Goal: Task Accomplishment & Management: Use online tool/utility

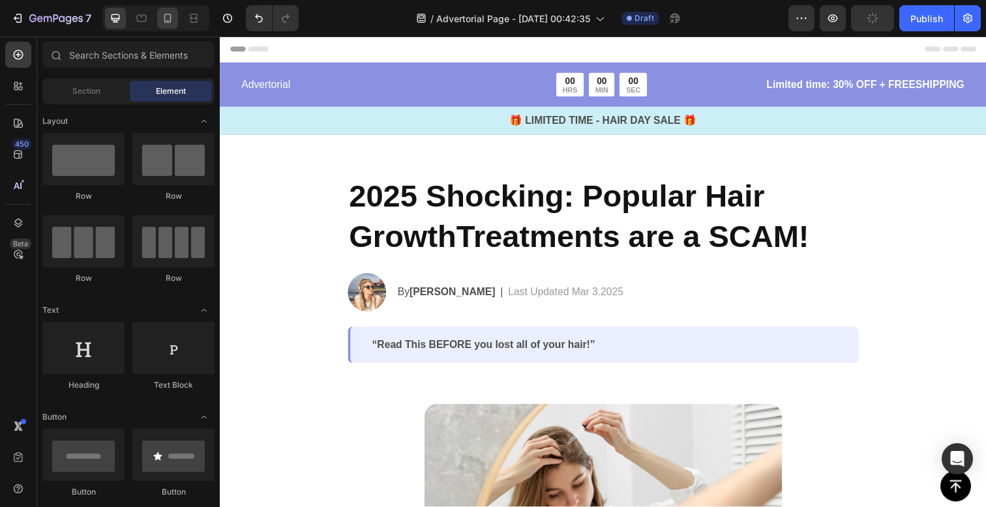
click at [160, 20] on div at bounding box center [167, 18] width 21 height 21
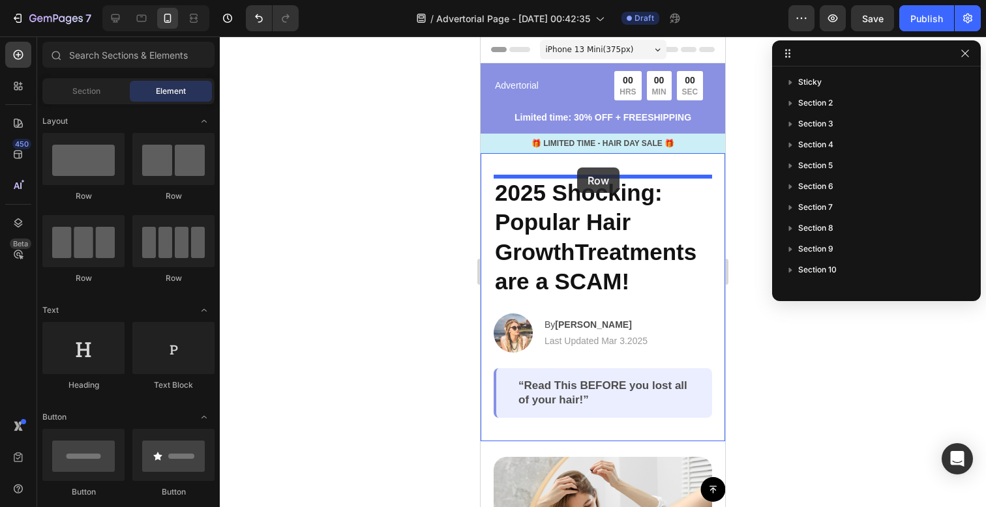
drag, startPoint x: 549, startPoint y: 213, endPoint x: 577, endPoint y: 168, distance: 53.6
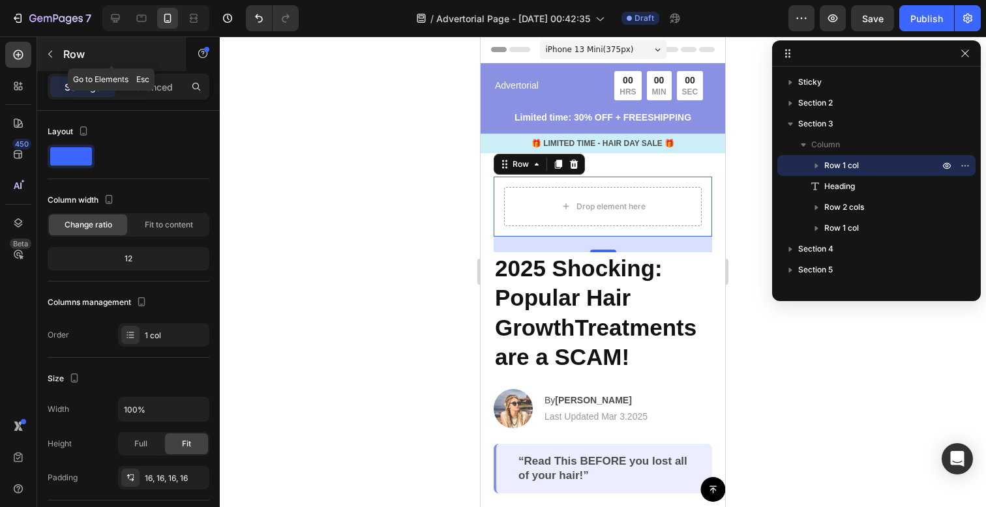
click at [55, 55] on icon "button" at bounding box center [50, 54] width 10 height 10
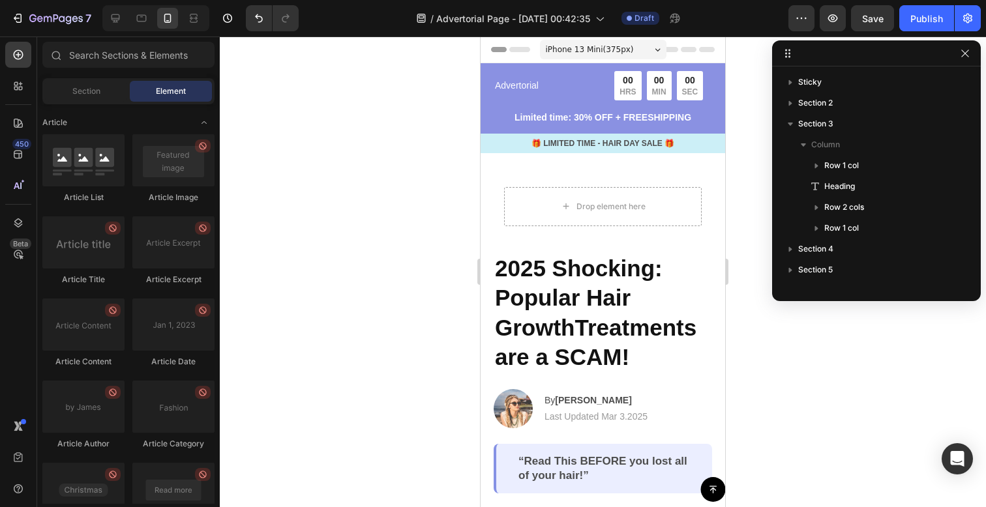
scroll to position [3466, 0]
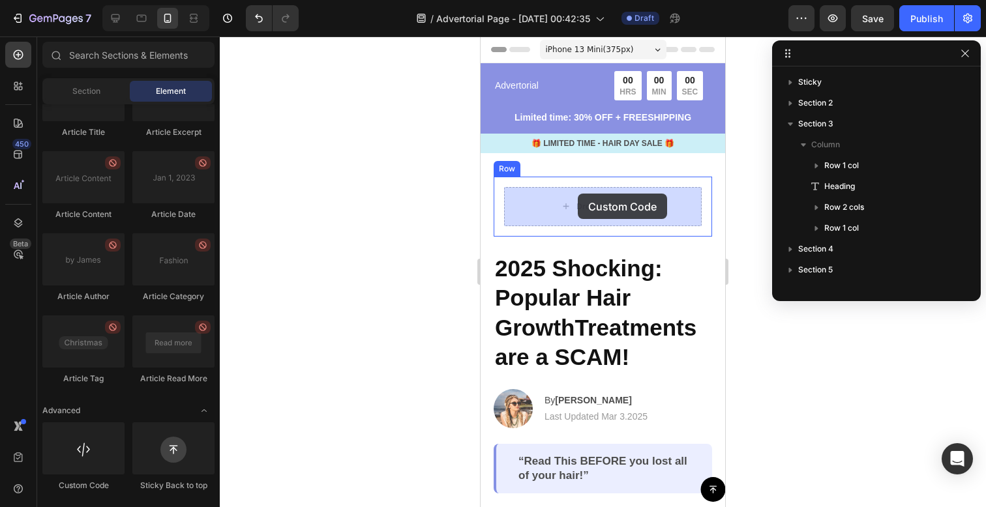
drag, startPoint x: 599, startPoint y: 476, endPoint x: 575, endPoint y: 196, distance: 281.4
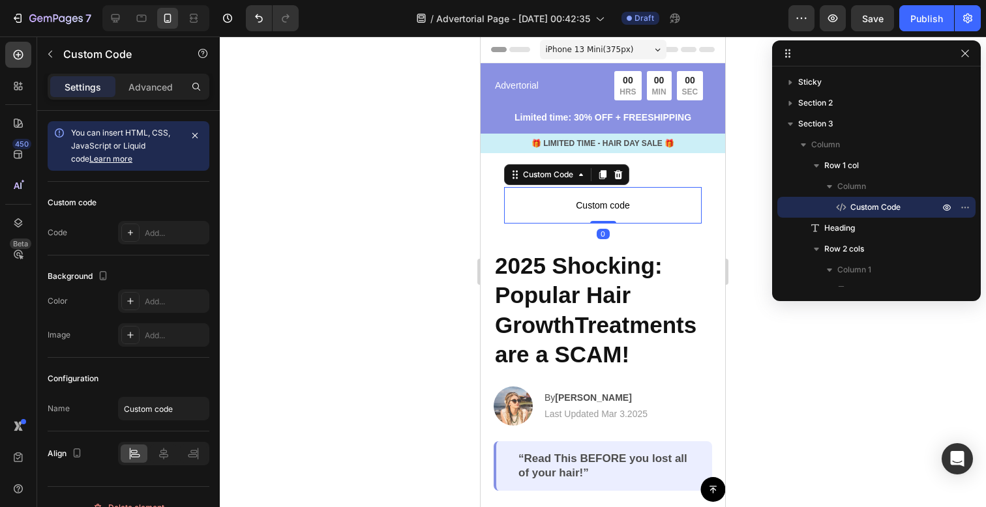
click at [657, 196] on p "Custom code" at bounding box center [603, 205] width 198 height 37
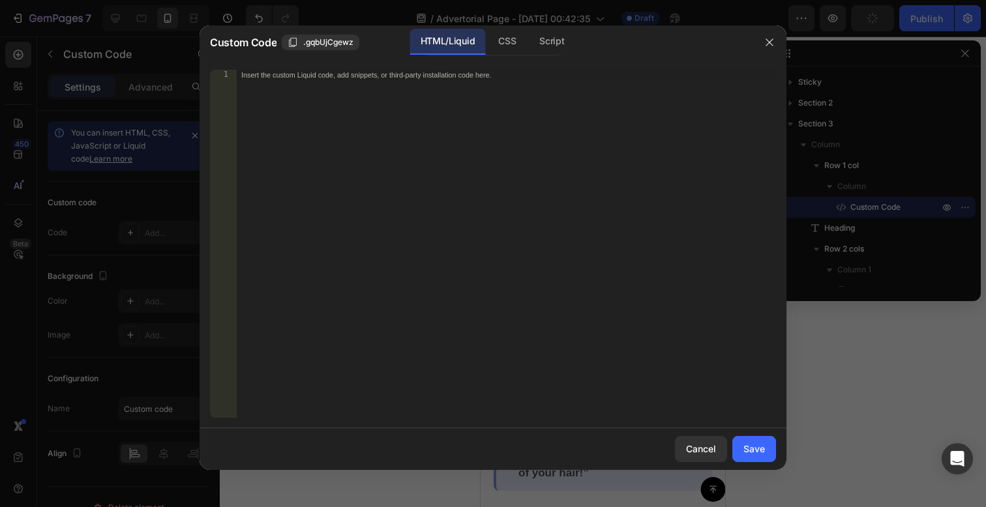
click at [509, 134] on div "Insert the custom Liquid code, add snippets, or third-party installation code h…" at bounding box center [506, 254] width 540 height 369
paste textarea "Basado en investigación clínica</font></font></p>"
type textarea "Basado en investigación clínica</font></font></p>"
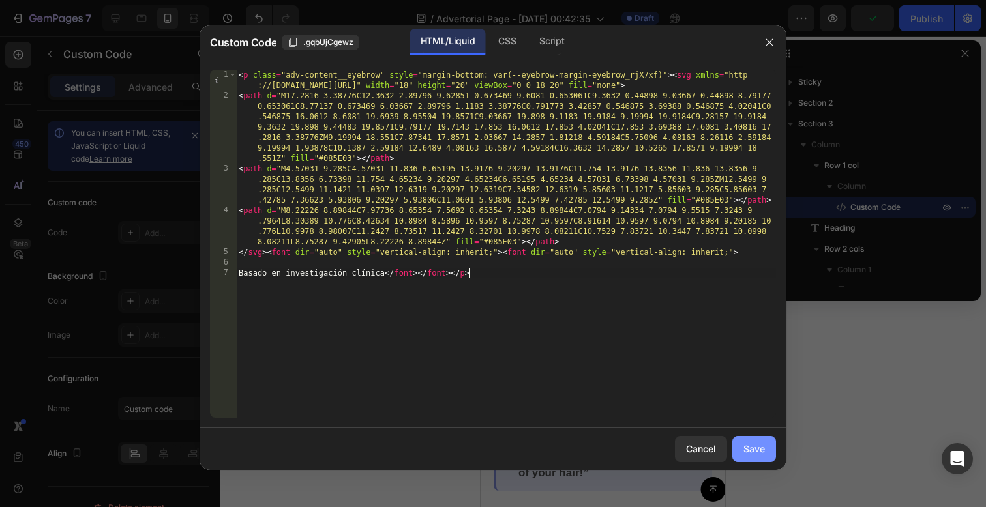
click at [762, 457] on button "Save" at bounding box center [754, 449] width 44 height 26
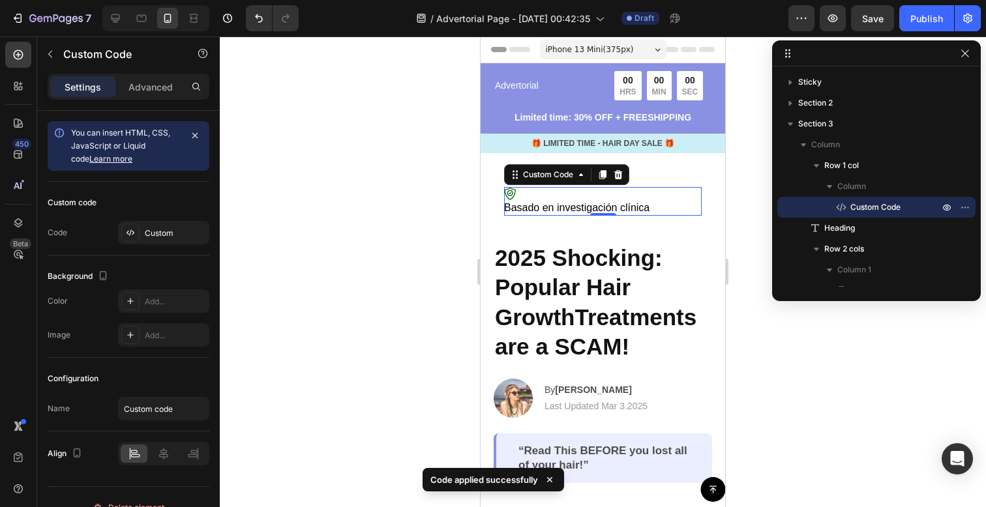
click at [642, 203] on font "Basado en investigación clínica" at bounding box center [576, 207] width 145 height 11
click at [629, 202] on font "Basado en investigación clínica" at bounding box center [576, 207] width 145 height 11
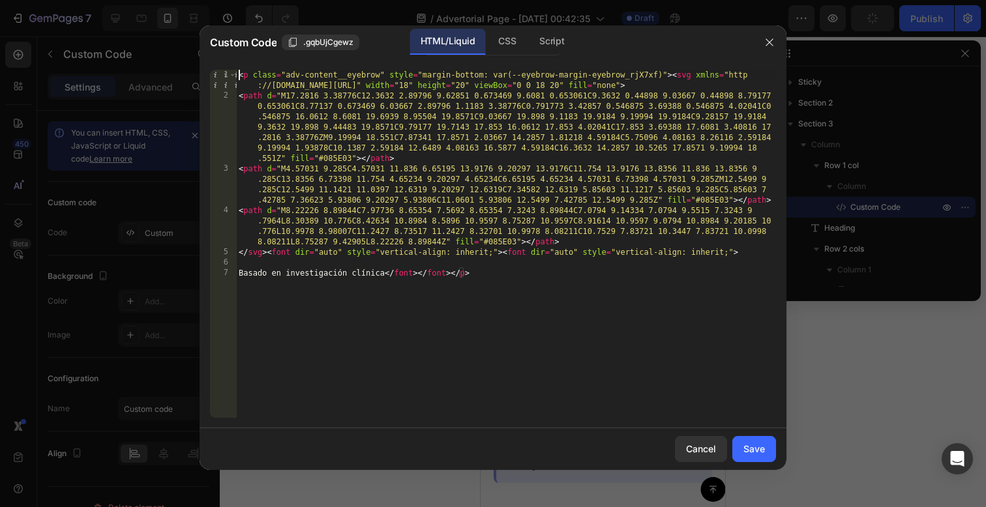
click at [236, 275] on div "7" at bounding box center [223, 273] width 27 height 10
click at [239, 275] on div "< p class = "adv-content__eyebrow" style = "margin-bottom: var(--eyebrow-margin…" at bounding box center [506, 260] width 540 height 380
type textarea "</svg><font dir="auto" style="vertical-align: inherit;"><font dir="auto" style=…"
click at [755, 454] on div "Save" at bounding box center [754, 449] width 22 height 14
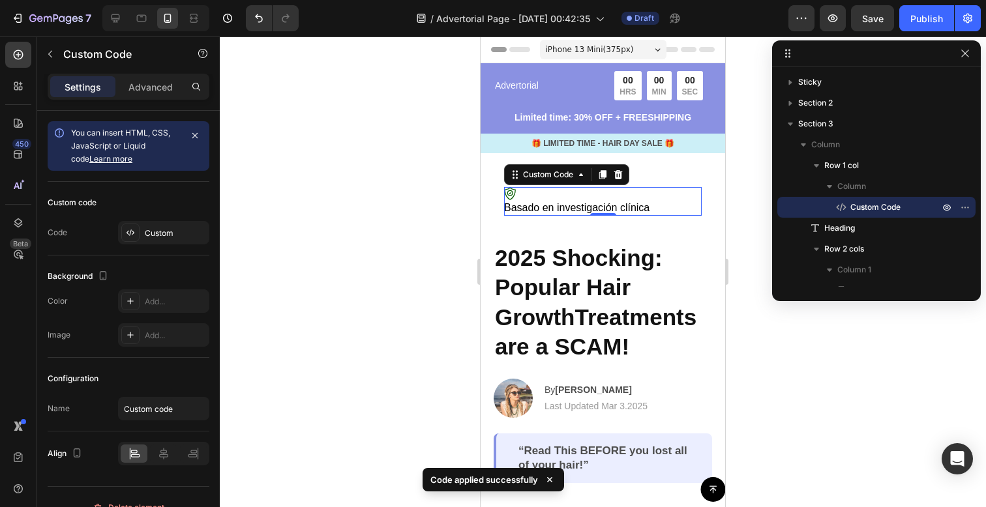
click at [675, 198] on p "Basado en investigación clínica" at bounding box center [603, 201] width 198 height 29
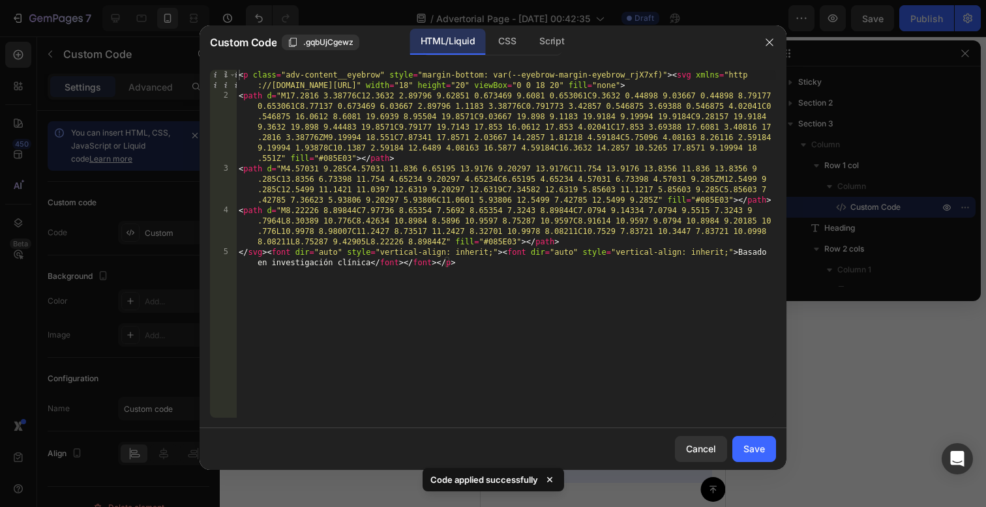
type textarea "</svg><font dir="auto" style="vertical-align: inherit;"><font dir="auto" style=…"
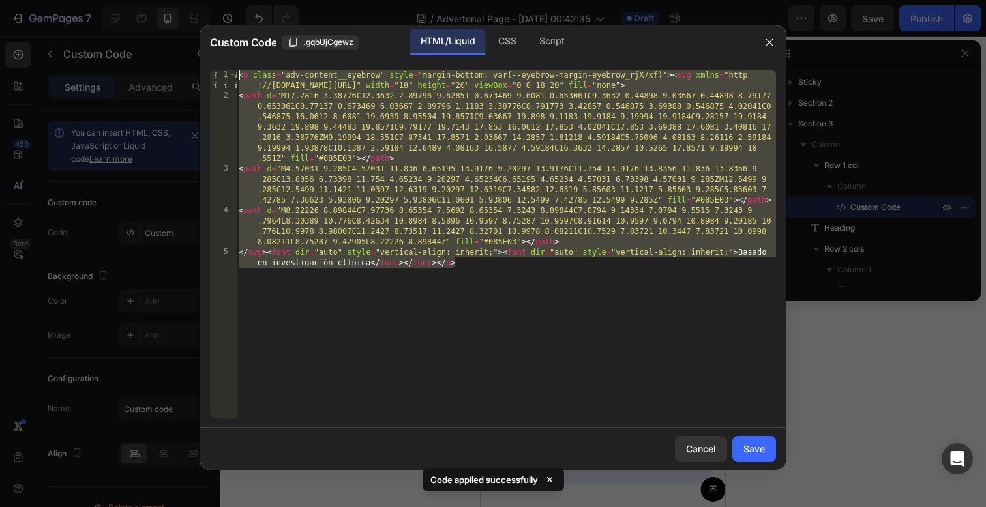
drag, startPoint x: 532, startPoint y: 274, endPoint x: 230, endPoint y: 64, distance: 368.3
click at [230, 64] on div "</svg><font dir="auto" style="vertical-align: inherit;"><font dir="auto" style=…" at bounding box center [493, 243] width 587 height 369
drag, startPoint x: 464, startPoint y: 285, endPoint x: 492, endPoint y: 278, distance: 28.8
click at [464, 284] on div "< p class = "adv-content__eyebrow" style = "margin-bottom: var(--eyebrow-margin…" at bounding box center [506, 265] width 540 height 390
type textarea "</svg><font dir="auto" style="vertical-align: inherit;"><font dir="auto" style=…"
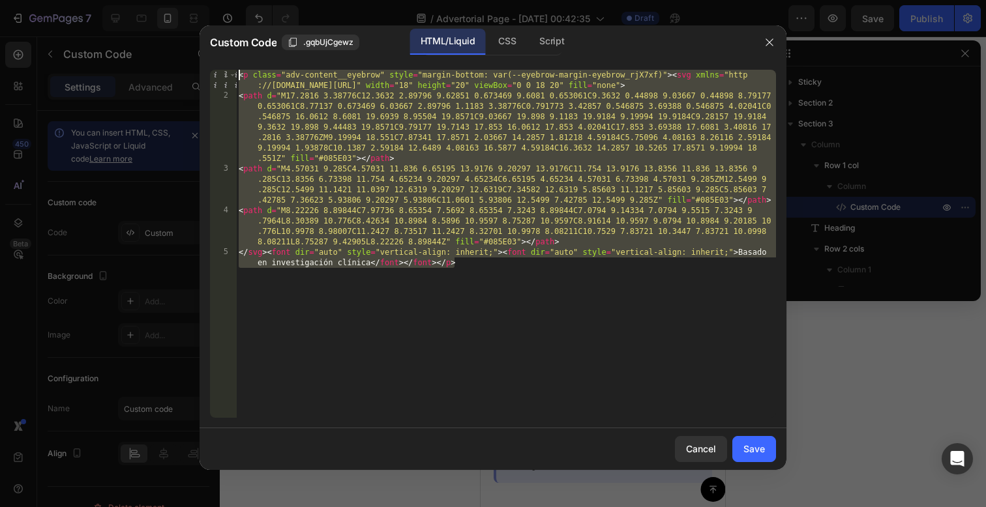
drag, startPoint x: 498, startPoint y: 277, endPoint x: 223, endPoint y: 53, distance: 354.7
click at [223, 53] on div "Custom Code .gqbUjCgewz HTML/Liquid CSS Script </svg><font dir="auto" style="ve…" at bounding box center [493, 247] width 587 height 445
paste textarea "</p>"
type textarea "</p>"
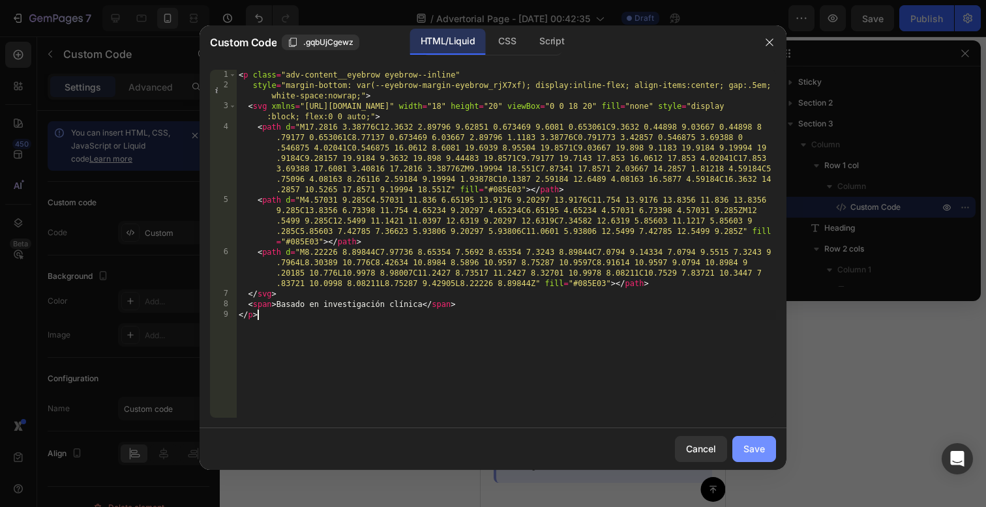
click at [740, 450] on button "Save" at bounding box center [754, 449] width 44 height 26
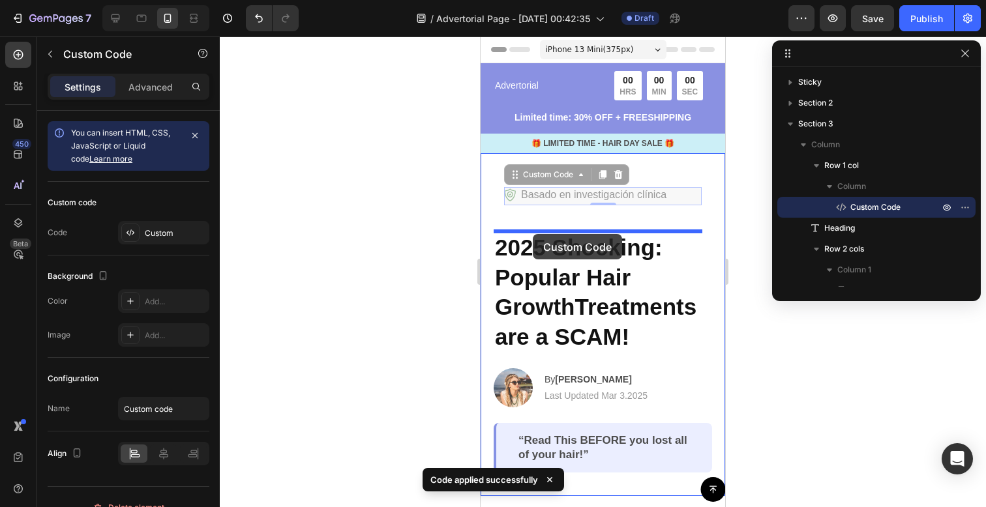
drag, startPoint x: 548, startPoint y: 196, endPoint x: 533, endPoint y: 234, distance: 40.9
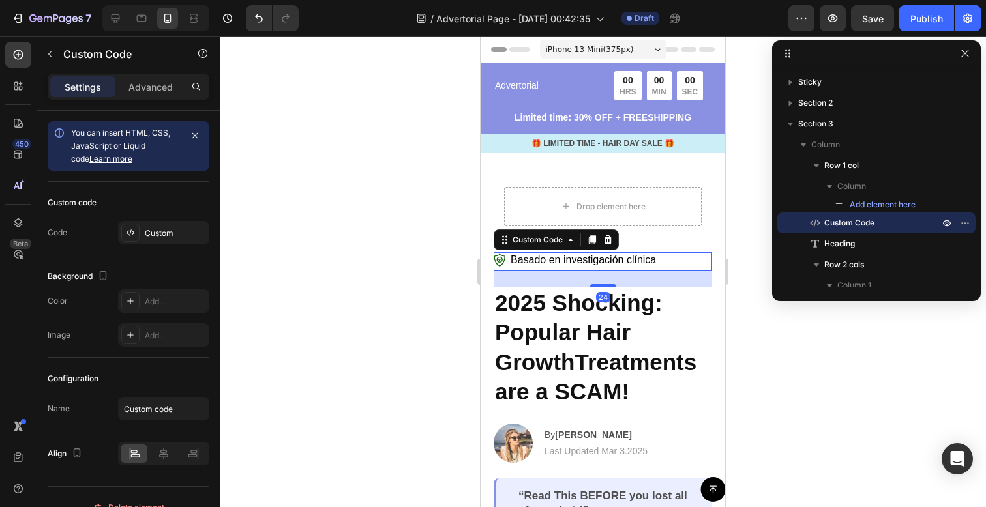
click at [750, 314] on div at bounding box center [603, 272] width 766 height 471
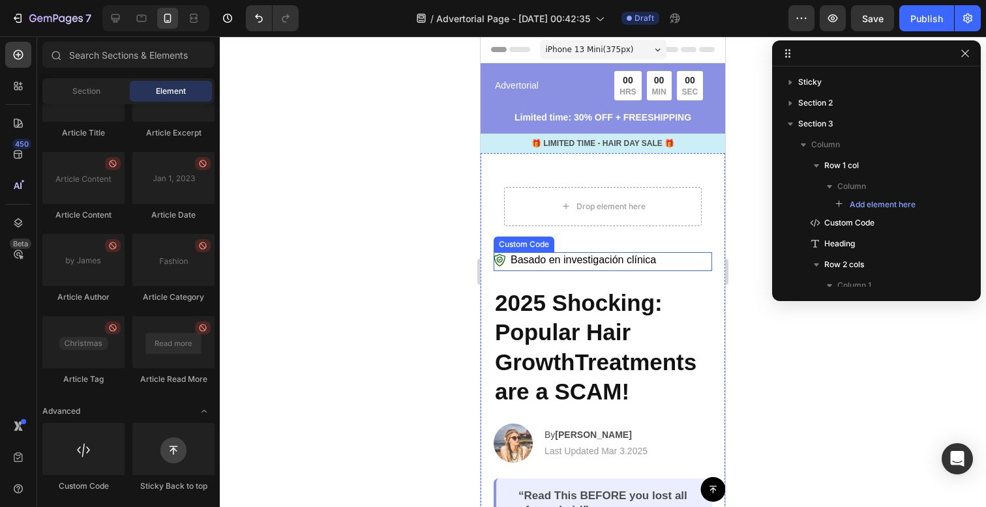
click at [640, 269] on div "Basado en investigación clínica" at bounding box center [603, 261] width 218 height 19
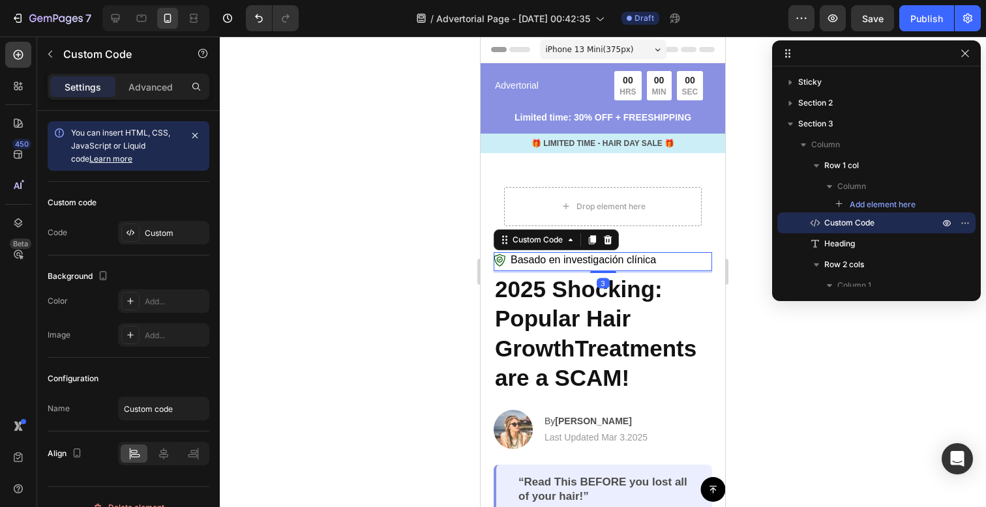
drag, startPoint x: 601, startPoint y: 286, endPoint x: 1209, endPoint y: 340, distance: 610.8
click at [601, 273] on div "Drop element here Row Basado en investigación clínica Custom Code 3 2025 Shocki…" at bounding box center [603, 346] width 218 height 338
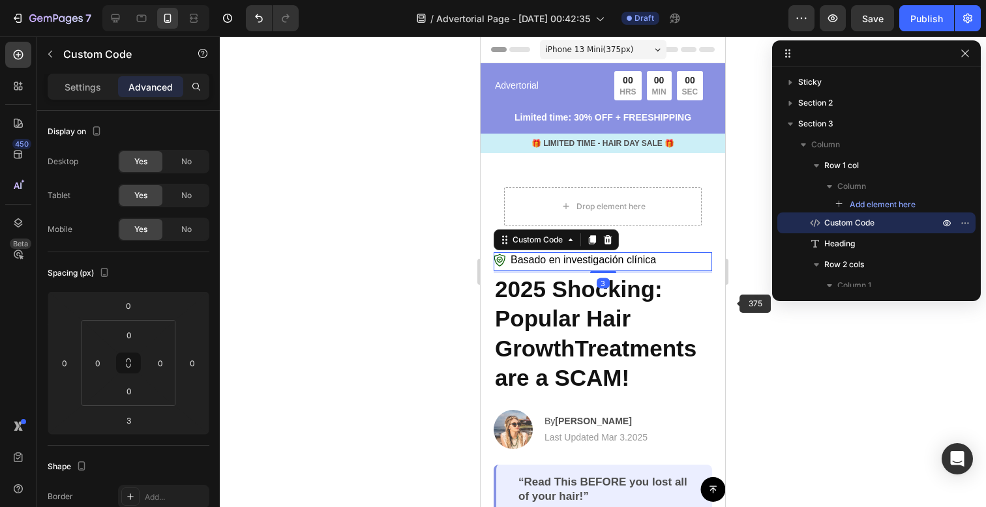
click at [864, 320] on div at bounding box center [603, 272] width 766 height 471
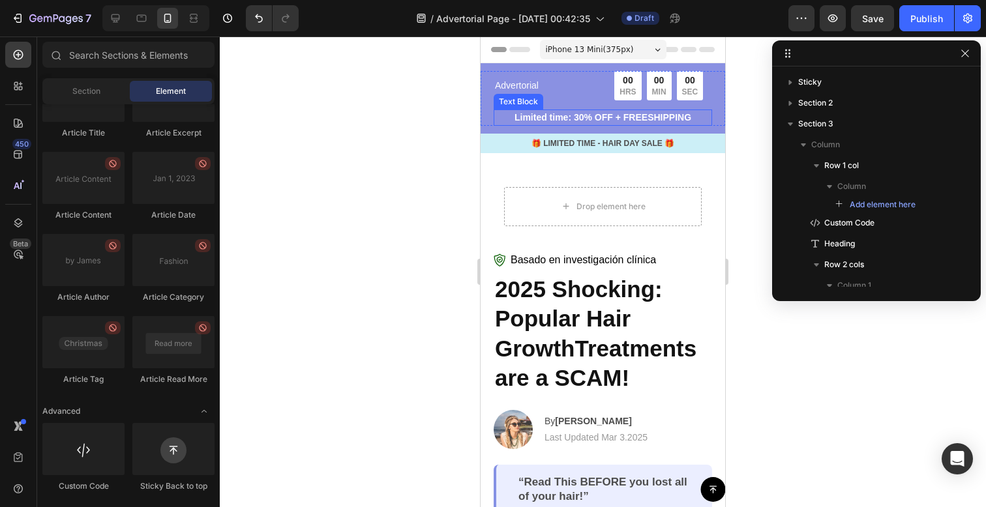
click at [688, 122] on p "Limited time: 30% OFF + FREESHIPPING" at bounding box center [603, 118] width 216 height 14
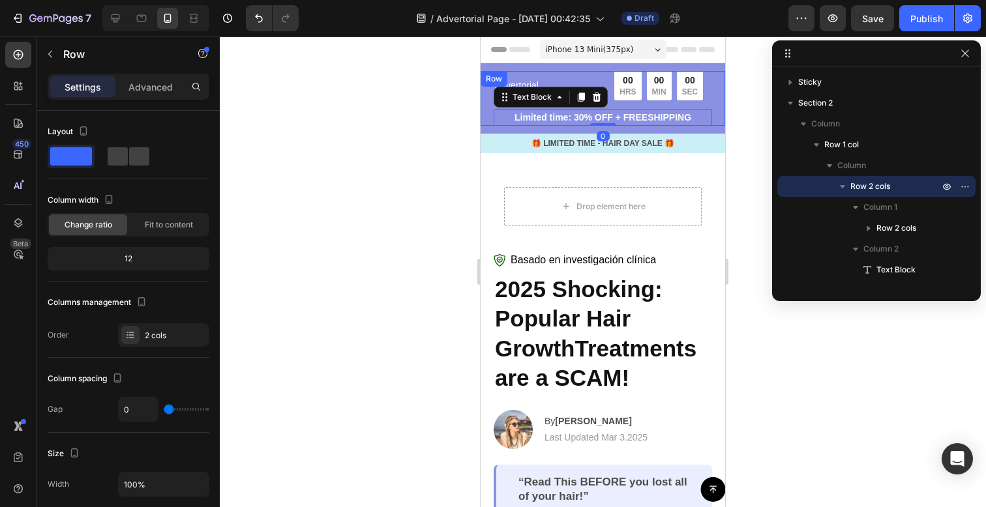
click at [708, 104] on div "Advertorial Text Block 00 HRS 00 MIN 00 SEC Countdown Timer Row Limited time: 3…" at bounding box center [603, 98] width 245 height 55
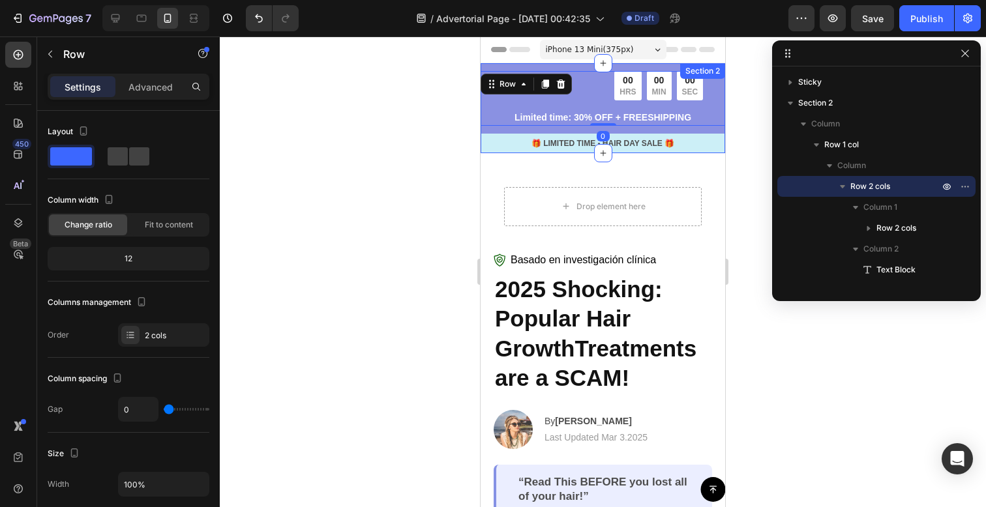
click at [703, 68] on div "Section 2" at bounding box center [702, 71] width 45 height 16
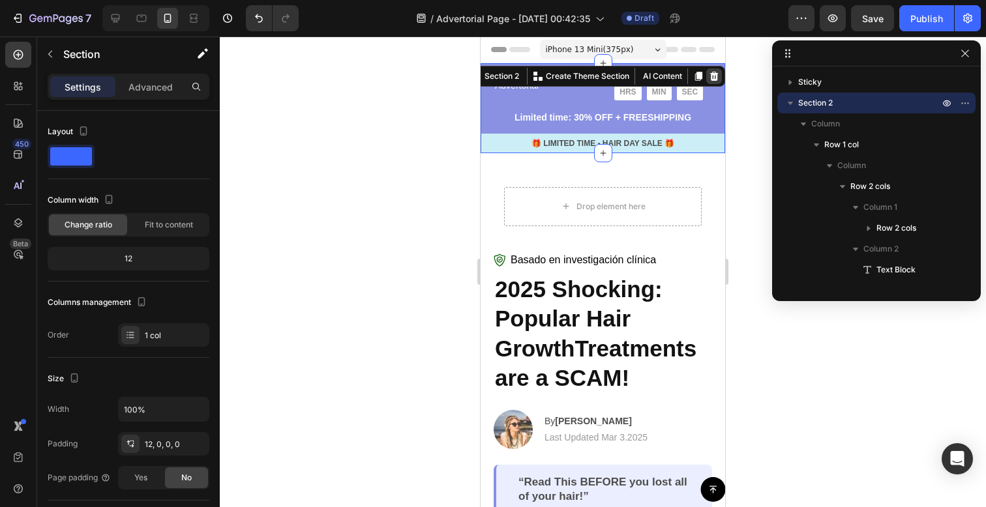
click at [710, 76] on div at bounding box center [714, 76] width 16 height 16
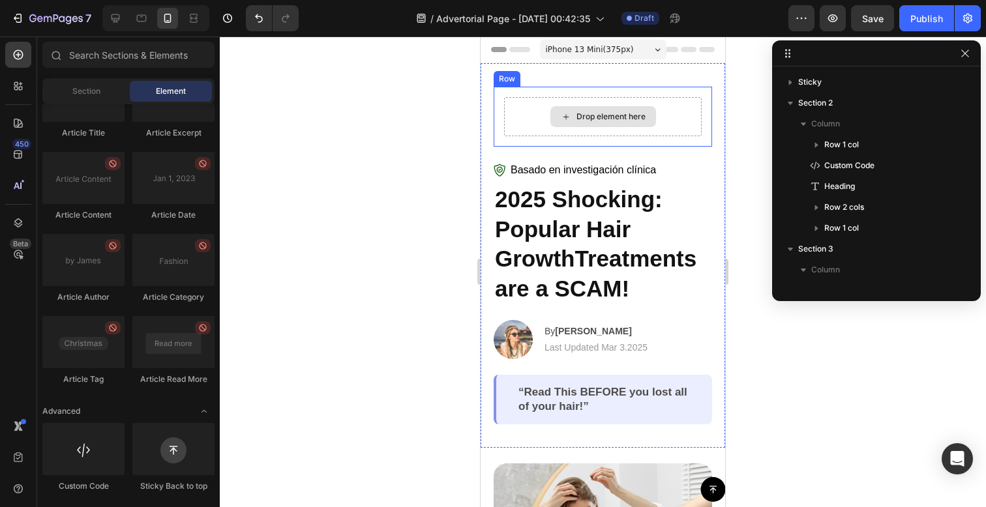
click at [637, 119] on div "Drop element here" at bounding box center [611, 117] width 69 height 10
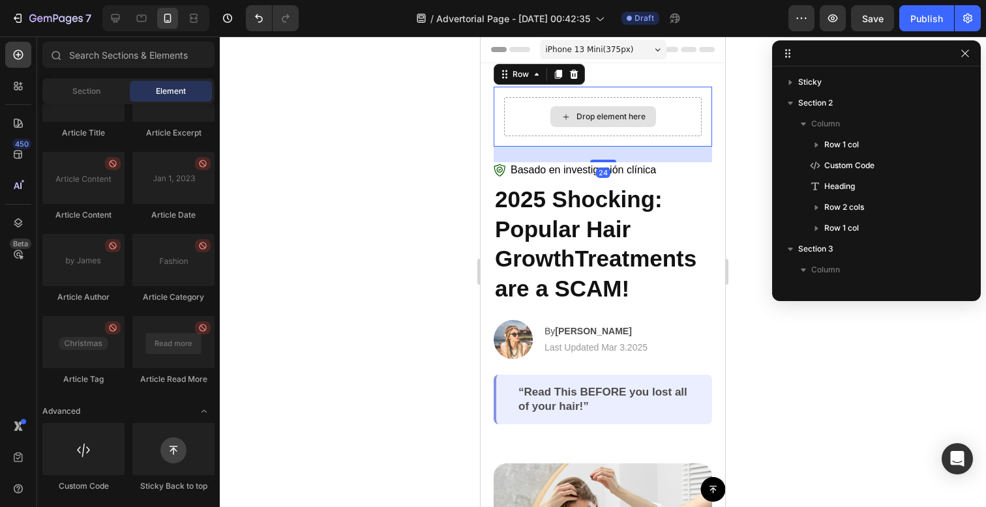
click at [680, 102] on div "Drop element here" at bounding box center [603, 116] width 198 height 39
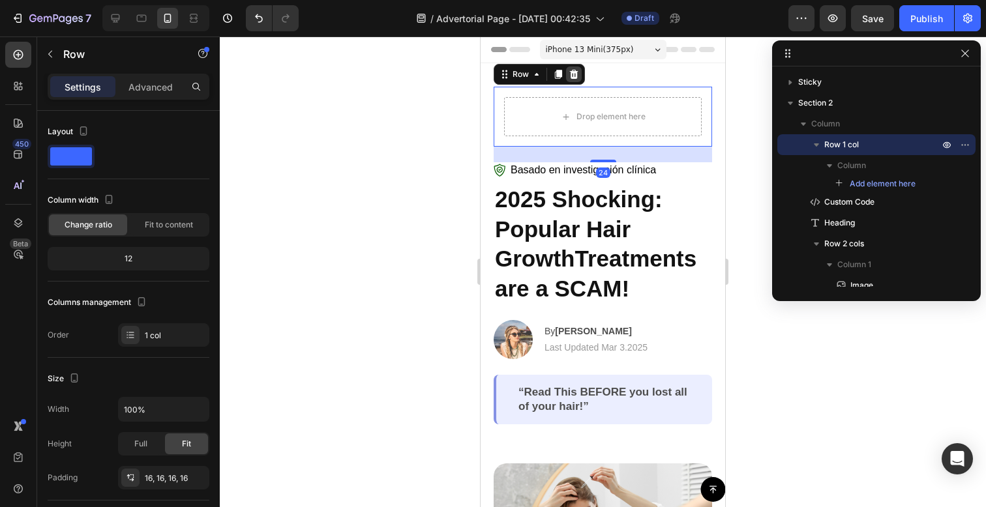
click at [568, 76] on div at bounding box center [574, 75] width 16 height 16
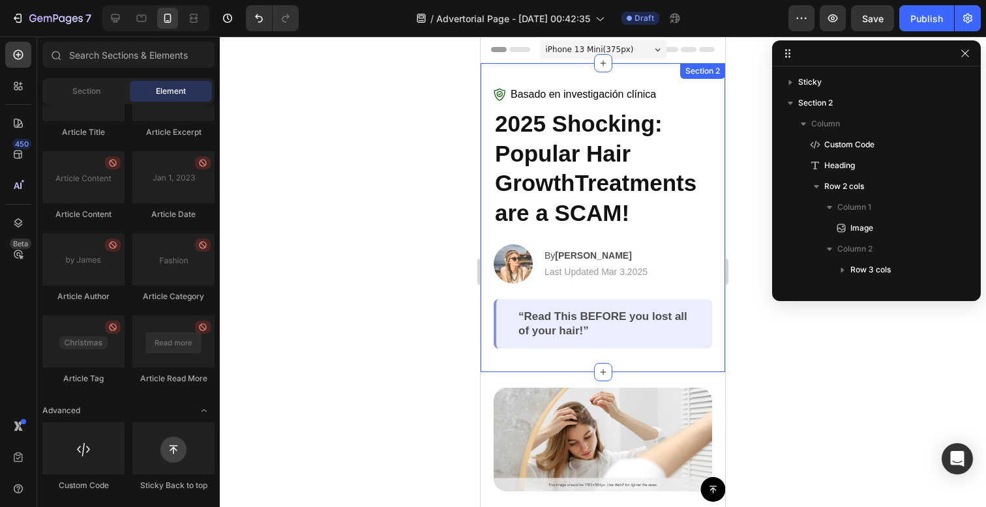
click at [604, 87] on span "Basado en investigación clínica" at bounding box center [583, 95] width 145 height 16
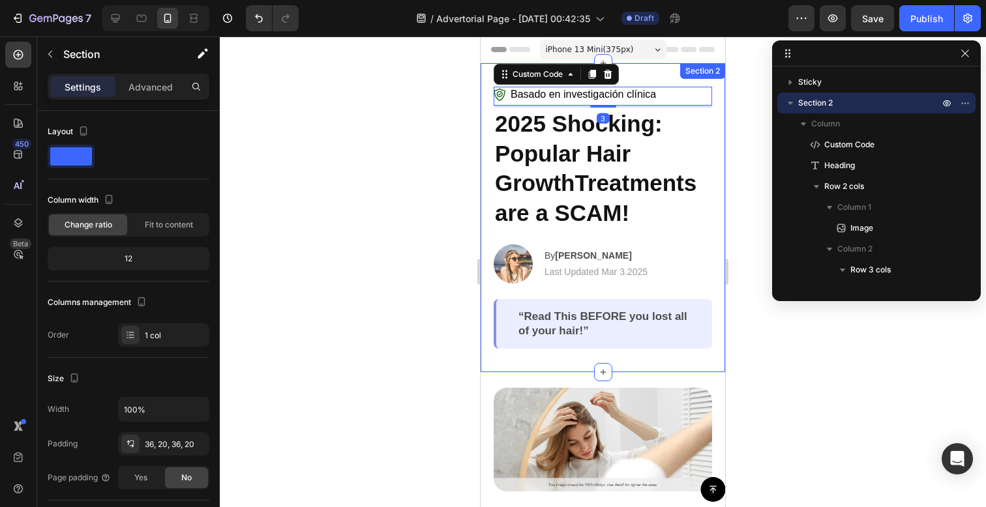
click at [629, 75] on div "Basado en investigación clínica Custom Code 3 2025 Shocking: Popular Hair Growt…" at bounding box center [603, 217] width 245 height 309
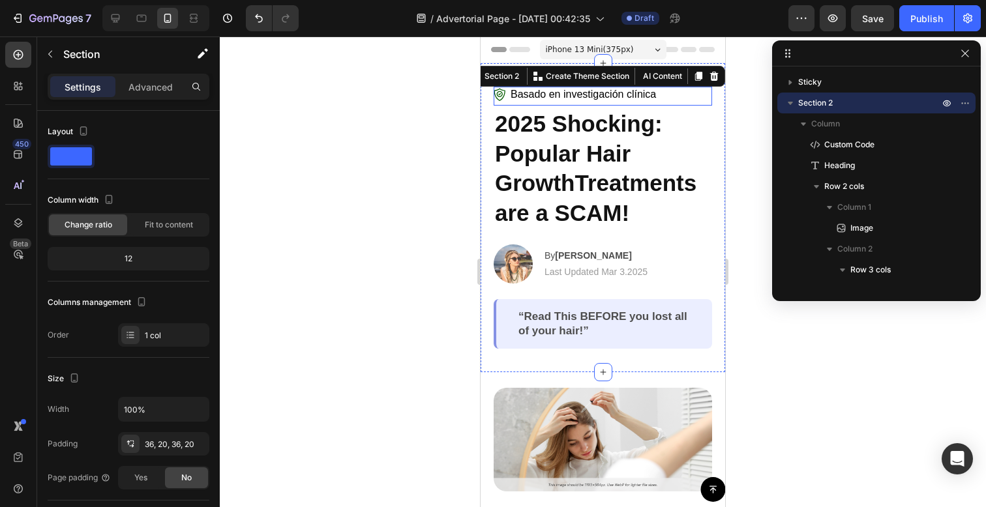
click at [572, 97] on span "Basado en investigación clínica" at bounding box center [583, 95] width 145 height 16
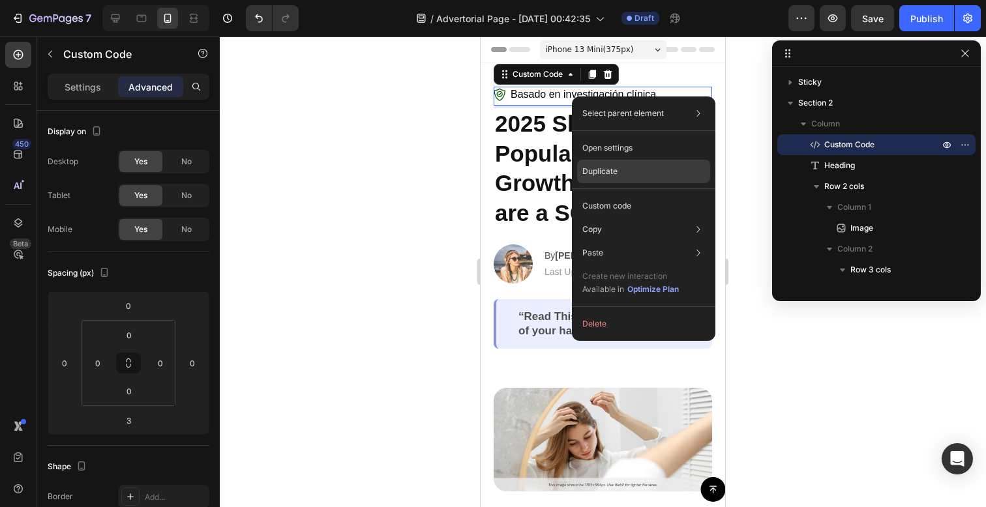
click at [618, 166] on div "Duplicate" at bounding box center [643, 171] width 133 height 23
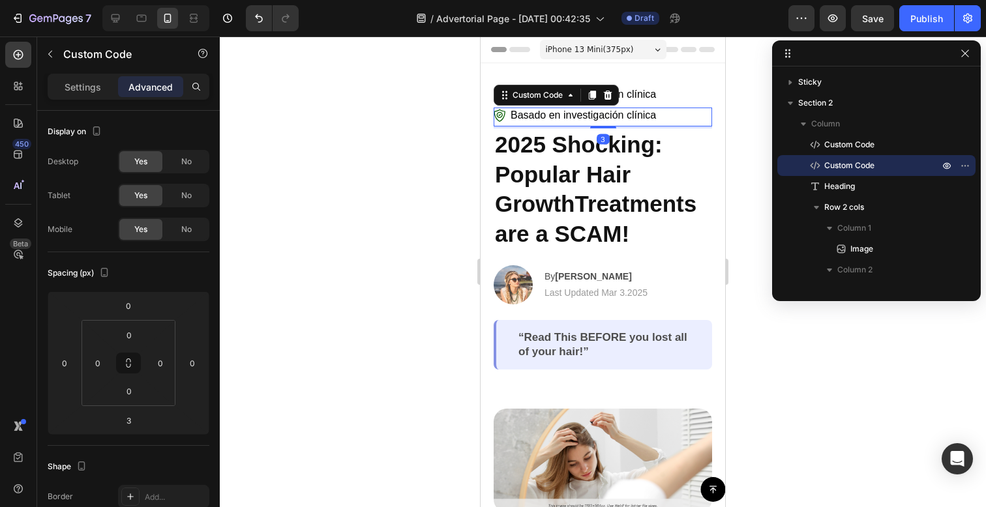
click at [637, 95] on span "Basado en investigación clínica" at bounding box center [583, 95] width 145 height 16
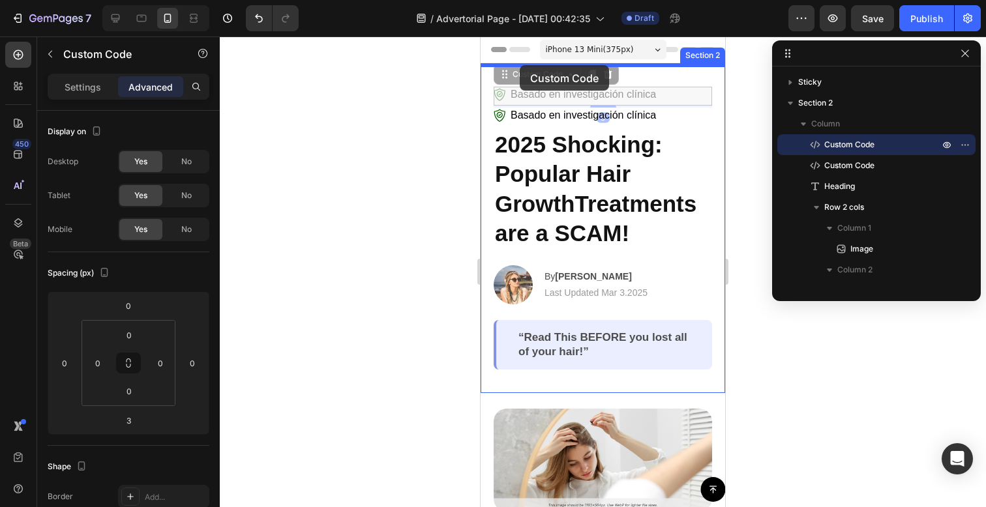
drag, startPoint x: 637, startPoint y: 96, endPoint x: 520, endPoint y: 65, distance: 121.3
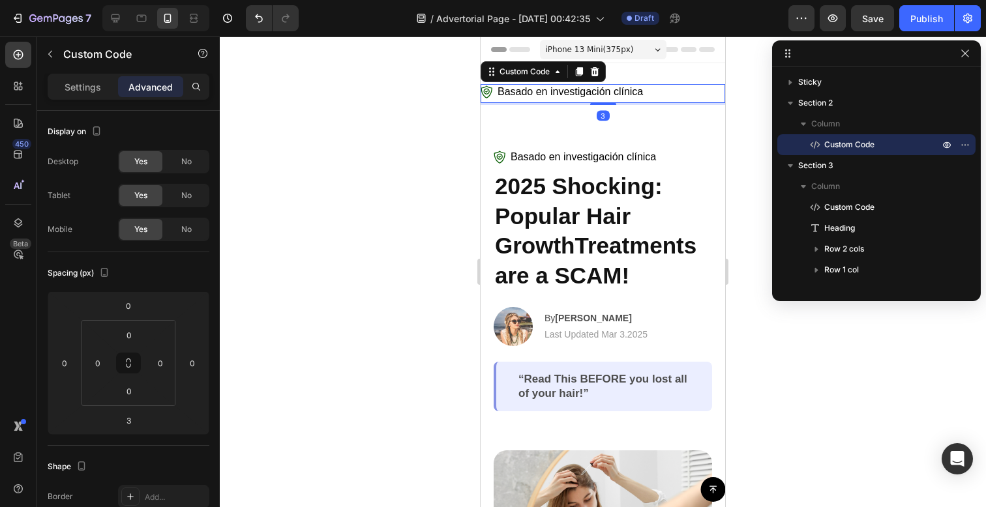
click at [535, 89] on span "Basado en investigación clínica" at bounding box center [570, 92] width 145 height 16
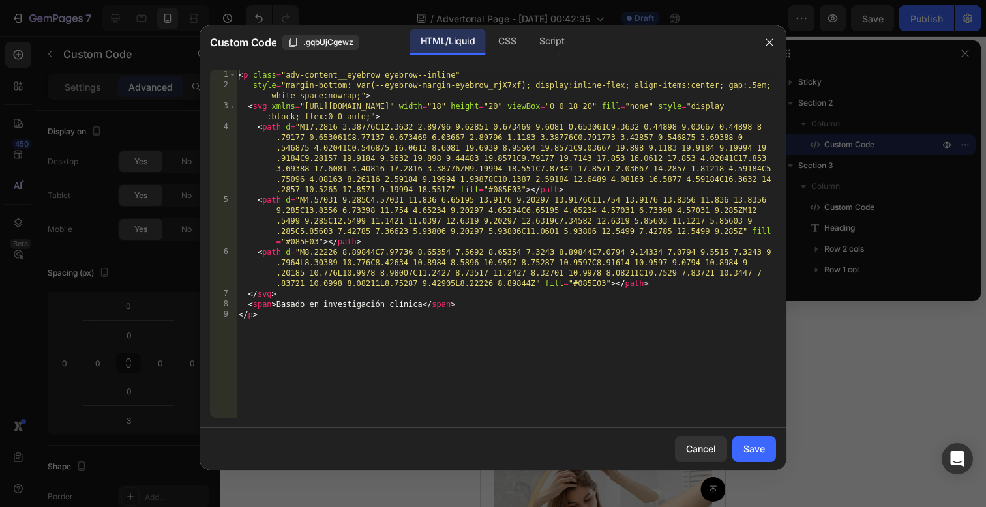
click at [535, 89] on div "< p class = "adv-content__eyebrow eyebrow--inline" style = "margin-bottom: var(…" at bounding box center [506, 254] width 540 height 369
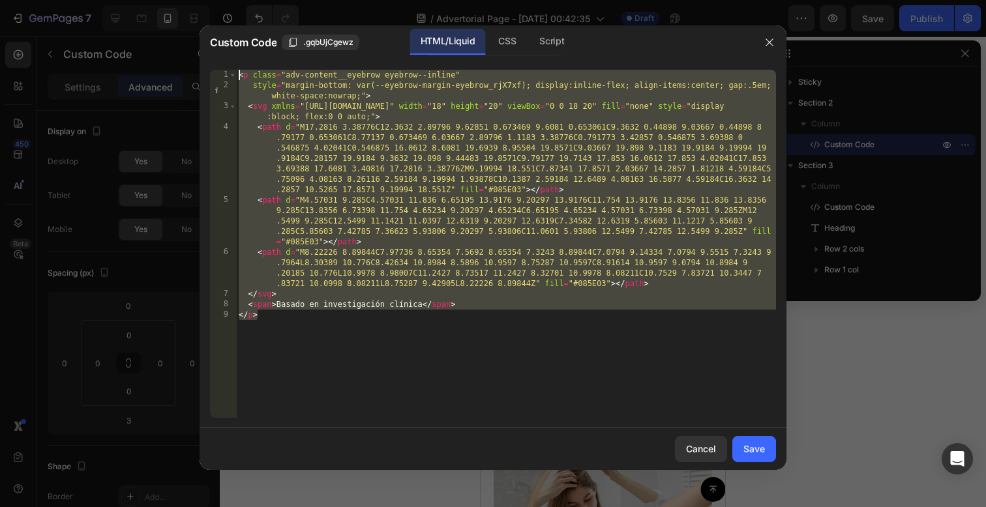
drag, startPoint x: 573, startPoint y: 340, endPoint x: 260, endPoint y: 27, distance: 442.7
click at [260, 27] on div "Custom Code .gqbUjCgewz HTML/Liquid CSS Script style="margin-bottom: var(--eyeb…" at bounding box center [493, 247] width 587 height 445
paste textarea "/div"
type textarea "</div>"
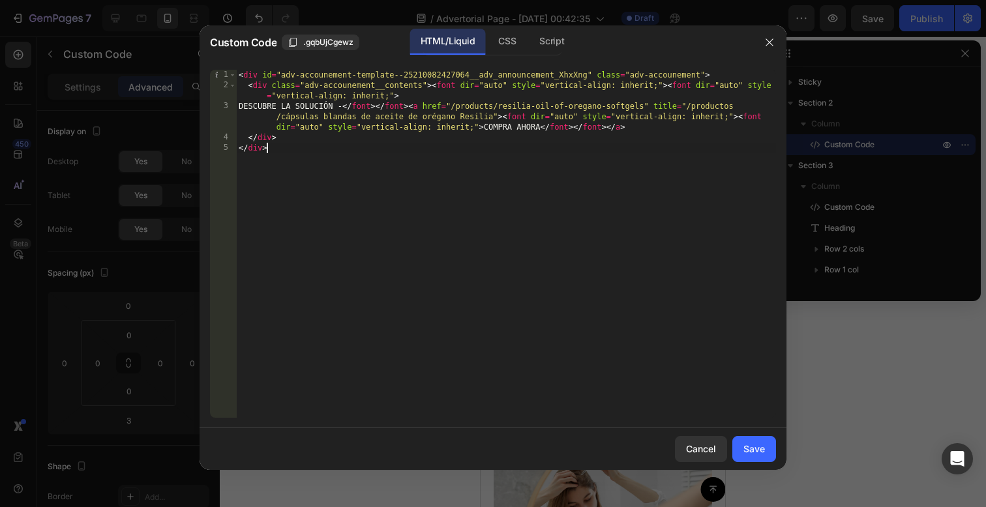
click at [752, 453] on div "Save" at bounding box center [754, 449] width 22 height 14
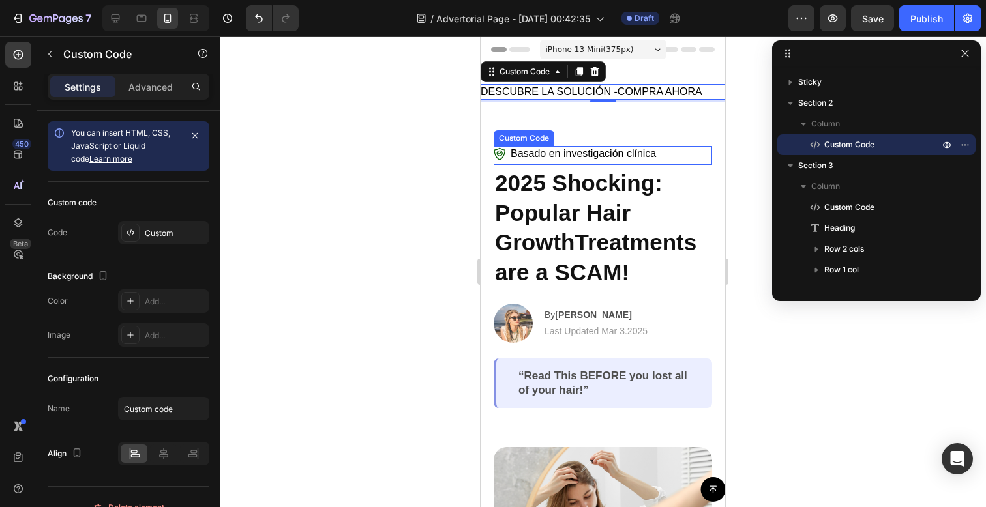
click at [571, 150] on span "Basado en investigación clínica" at bounding box center [583, 154] width 145 height 16
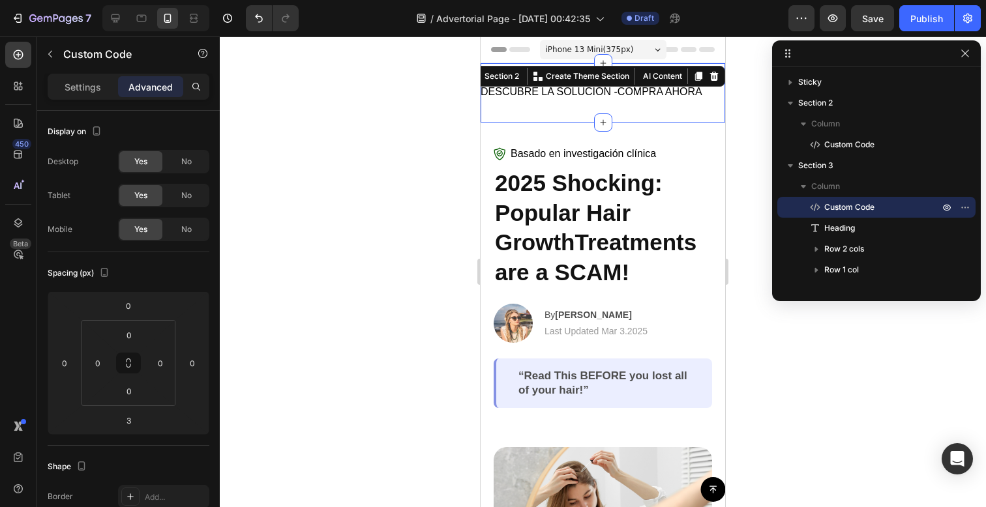
click at [626, 117] on div "DESCUBRE LA SOLUCIÓN - COMPRA AHORA Custom Code Section 2 You can create reusab…" at bounding box center [603, 92] width 245 height 59
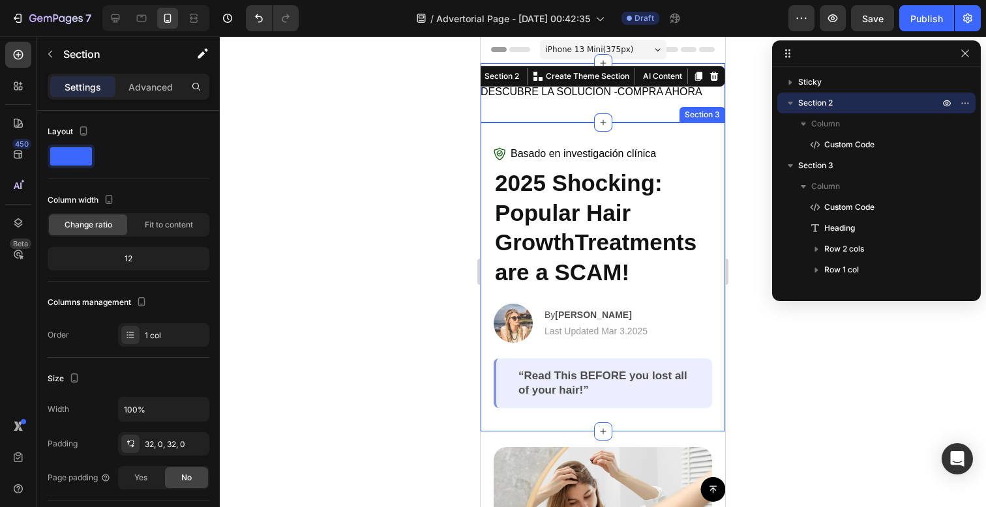
click at [631, 149] on span "Basado en investigación clínica" at bounding box center [583, 154] width 145 height 16
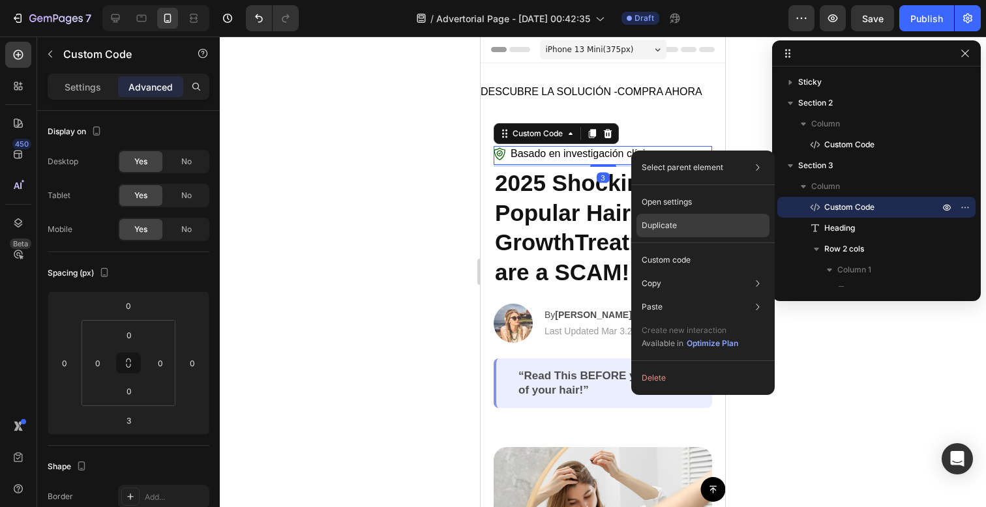
click at [679, 230] on div "Duplicate" at bounding box center [703, 225] width 133 height 23
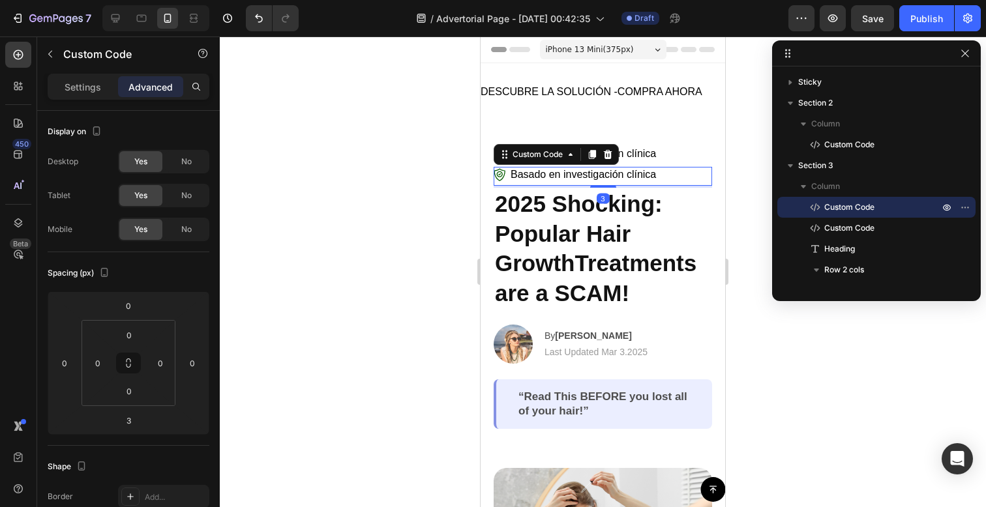
click at [655, 155] on span "Basado en investigación clínica" at bounding box center [583, 154] width 145 height 16
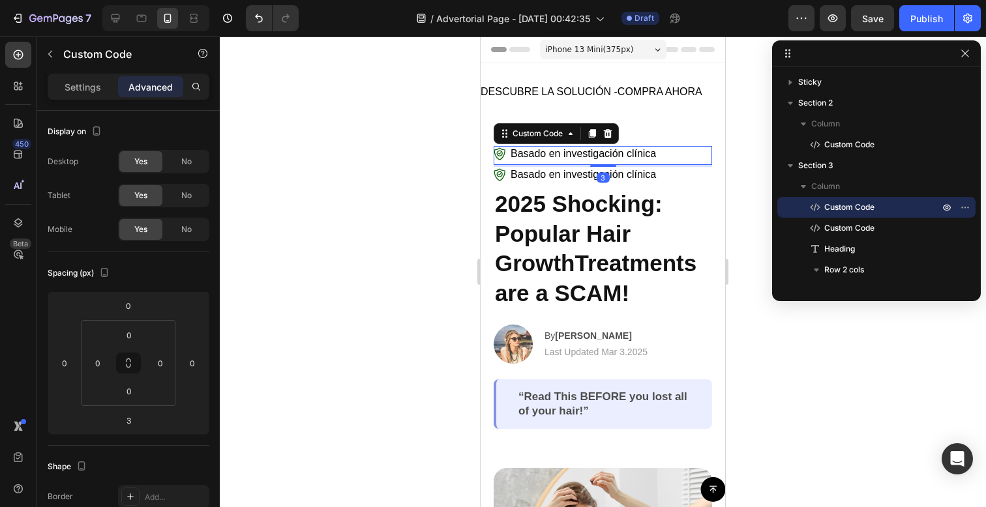
click at [655, 155] on span "Basado en investigación clínica" at bounding box center [583, 154] width 145 height 16
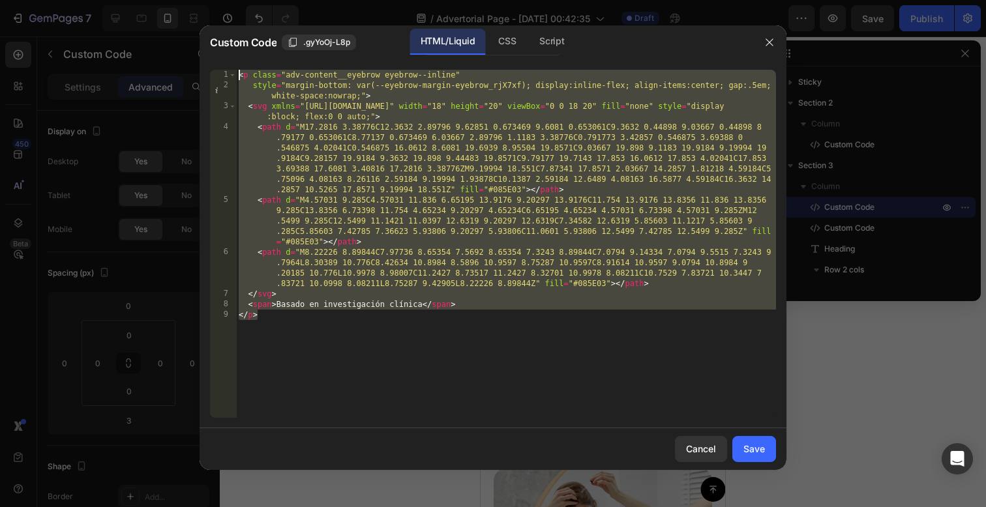
drag, startPoint x: 545, startPoint y: 325, endPoint x: 212, endPoint y: -67, distance: 514.0
click at [212, 0] on html "7 / Advertorial Page - [DATE] 00:42:35 Draft Preview Save Publish 450 Beta Sect…" at bounding box center [493, 0] width 986 height 0
type textarea "<p class="adv-content__eyebrow eyebrow--inline" style="margin-bottom: var(--eye…"
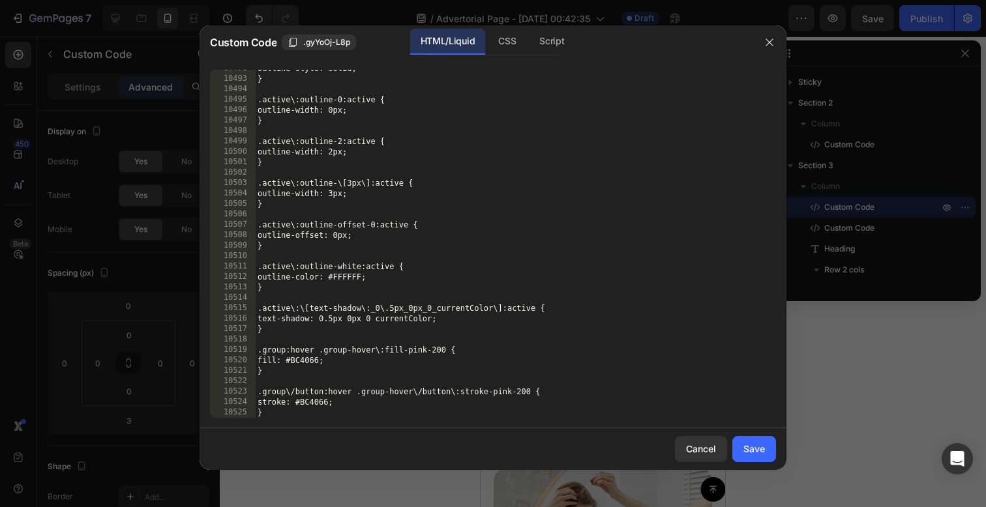
scroll to position [21022, 0]
click at [746, 445] on div "Save" at bounding box center [754, 449] width 22 height 14
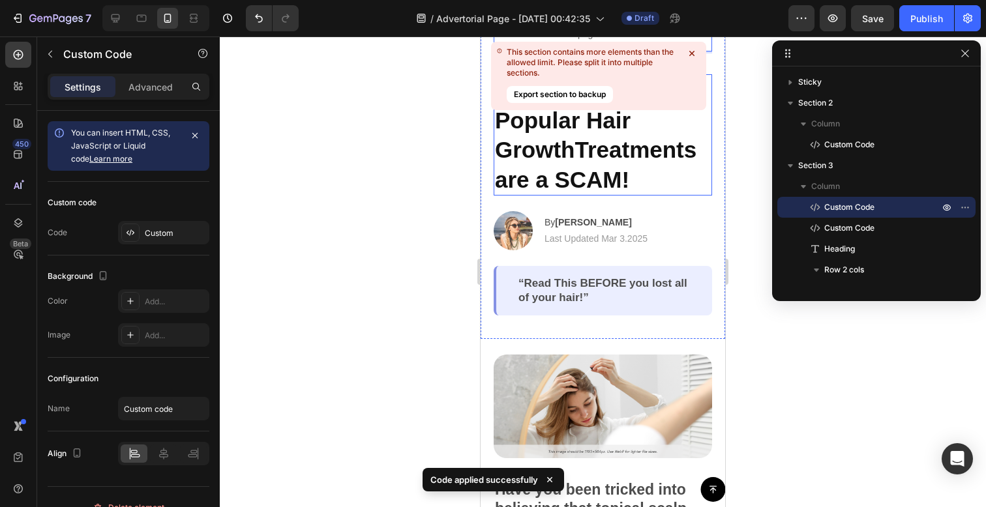
scroll to position [0, 0]
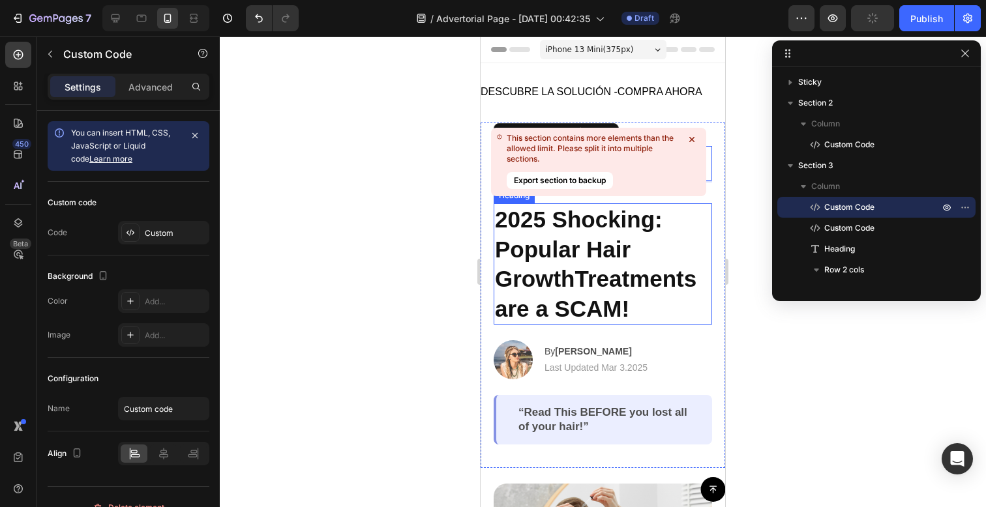
click at [692, 143] on icon at bounding box center [691, 139] width 13 height 13
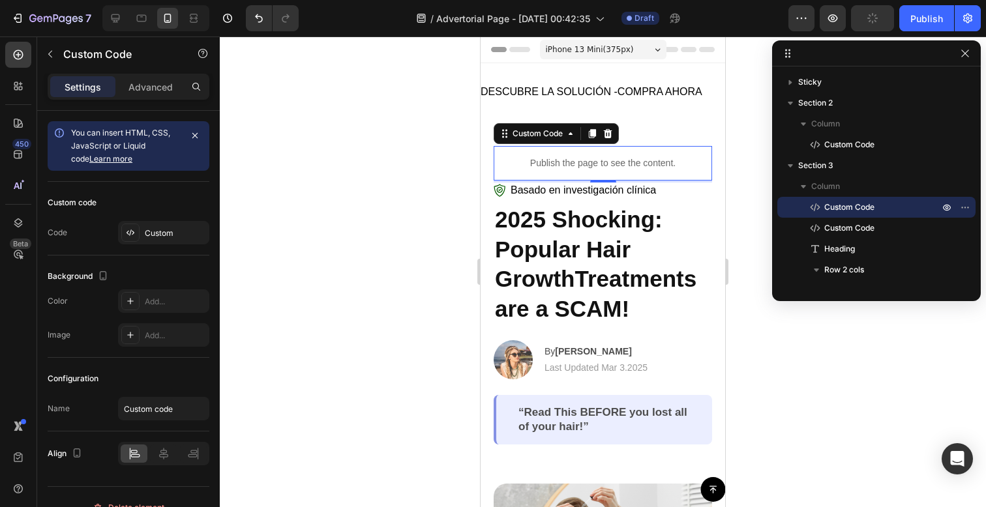
click at [678, 162] on p "Publish the page to see the content." at bounding box center [603, 164] width 218 height 14
click at [612, 134] on icon at bounding box center [608, 133] width 10 height 10
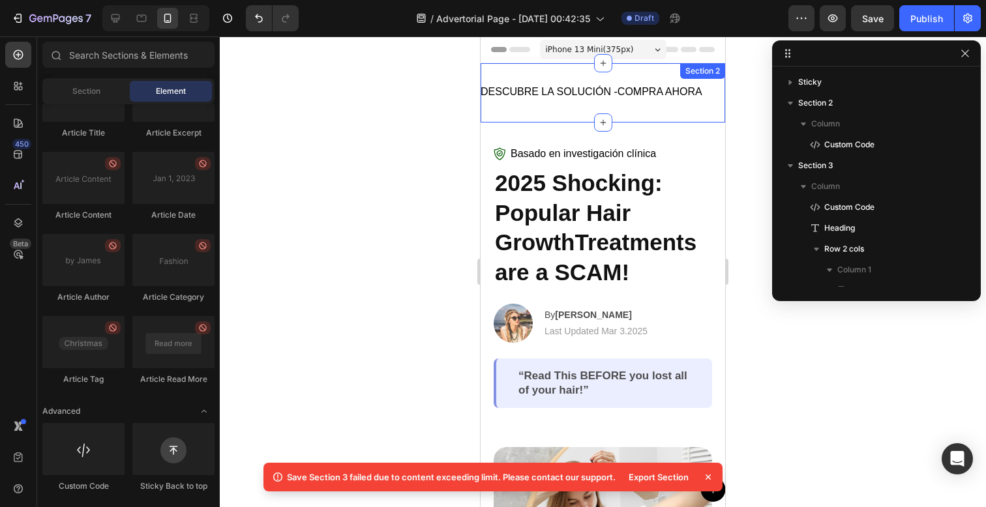
click at [577, 92] on font "DESCUBRE LA SOLUCIÓN -" at bounding box center [549, 91] width 137 height 11
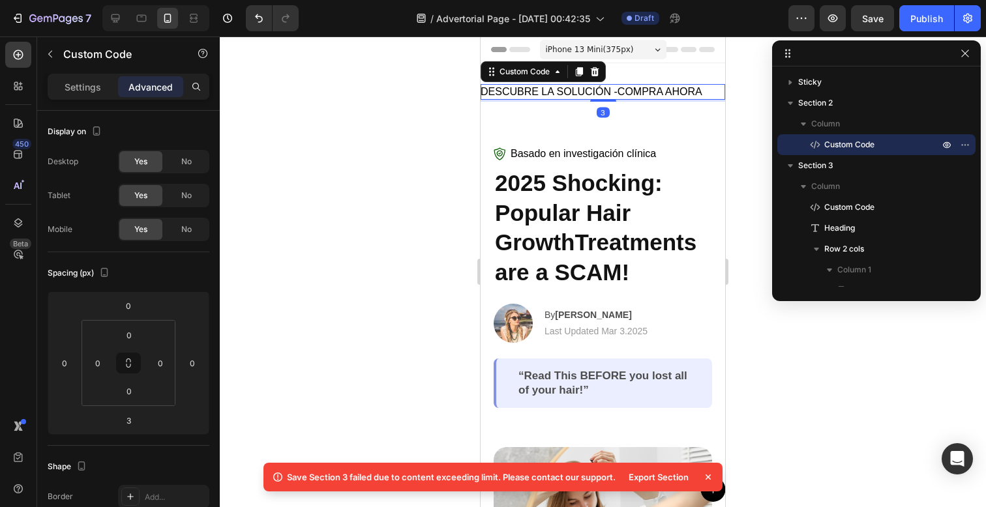
click at [577, 92] on font "DESCUBRE LA SOLUCIÓN -" at bounding box center [549, 91] width 137 height 11
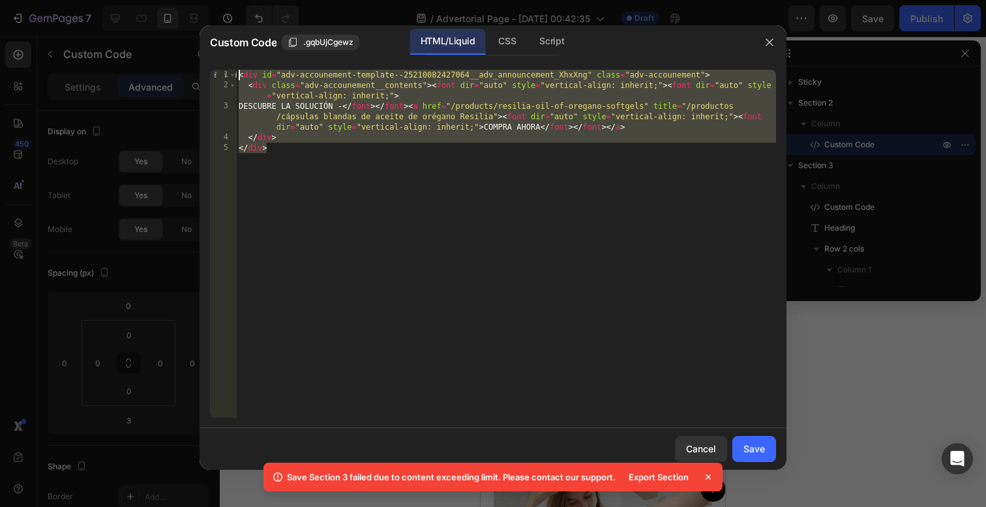
drag, startPoint x: 504, startPoint y: 215, endPoint x: 138, endPoint y: -33, distance: 441.5
click at [138, 0] on html "7 / Advertorial Page - [DATE] 00:42:35 Draft Preview Save Publish 450 Beta Sect…" at bounding box center [493, 0] width 986 height 0
paste textarea "/div"
drag, startPoint x: 410, startPoint y: 163, endPoint x: 248, endPoint y: 45, distance: 199.7
click at [248, 45] on div "Custom Code .gqbUjCgewz HTML/Liquid CSS Script </div> 1 2 3 4 5 < div id = "adv…" at bounding box center [493, 247] width 587 height 445
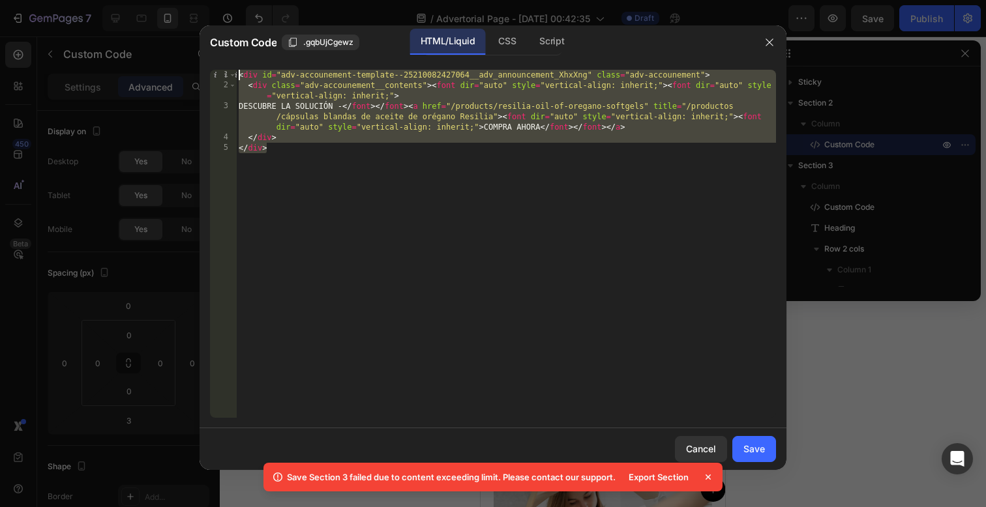
paste textarea "/style"
type textarea "</style>"
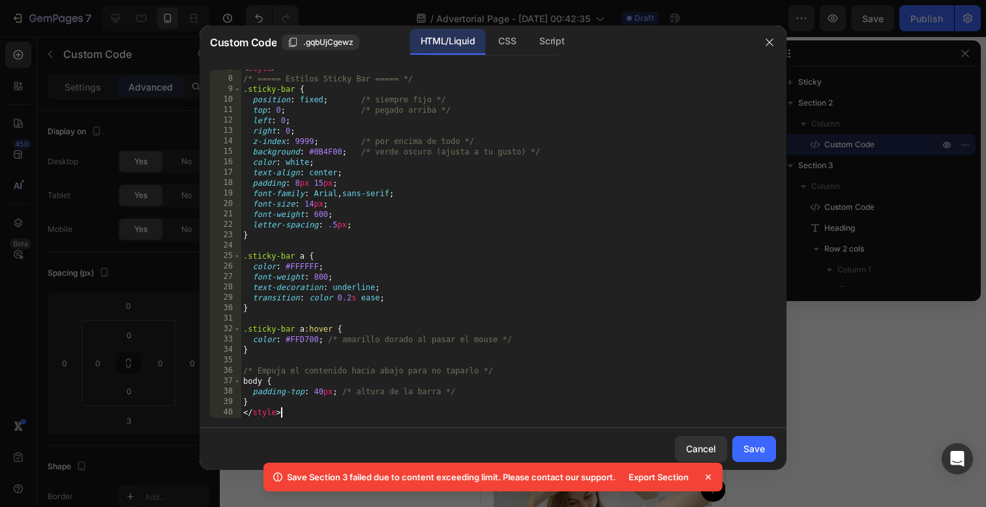
scroll to position [69, 0]
click at [757, 453] on div "Save" at bounding box center [754, 449] width 22 height 14
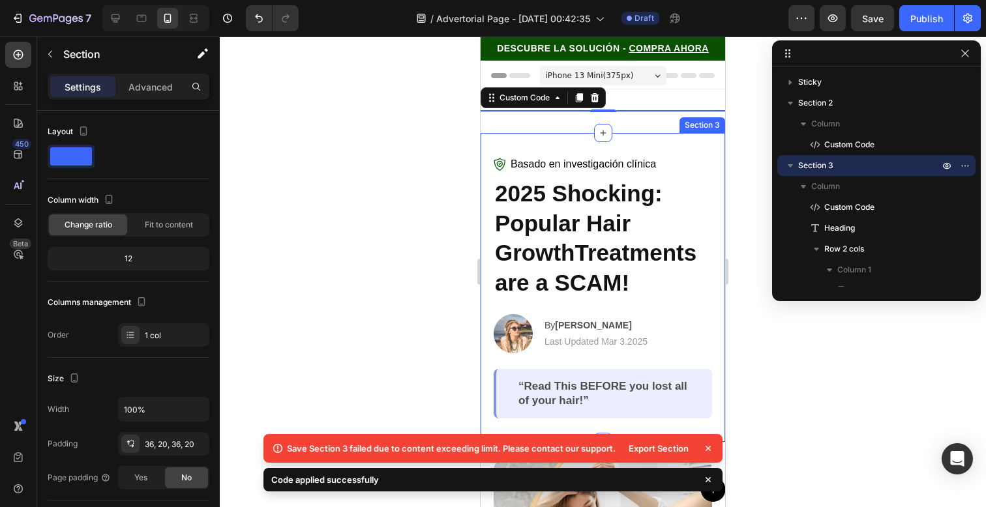
click at [633, 146] on div "Basado en investigación clínica Custom Code 2025 Shocking: Popular Hair GrowthT…" at bounding box center [603, 287] width 245 height 309
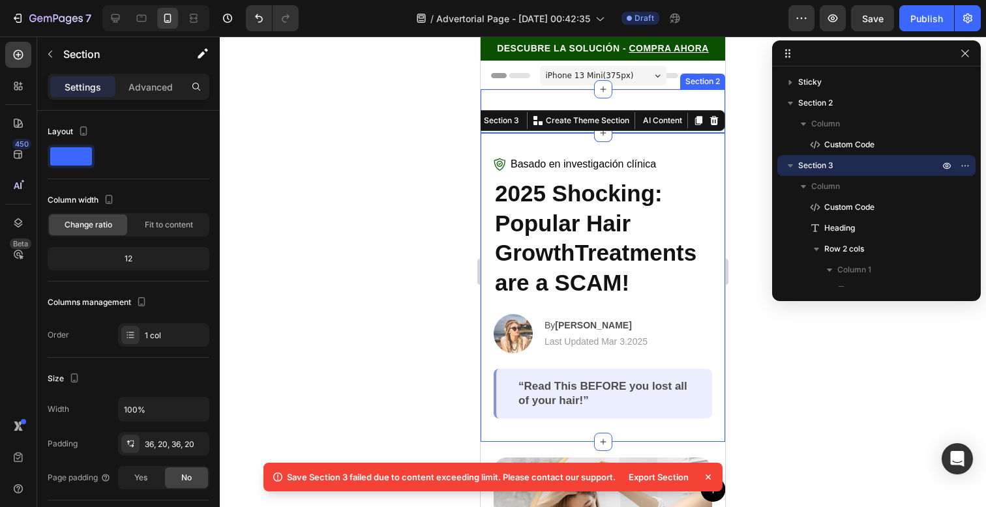
click at [642, 93] on div "DESCUBRE LA SOLUCIÓN - COMPRA AHORA Custom Code Section 2" at bounding box center [603, 111] width 245 height 44
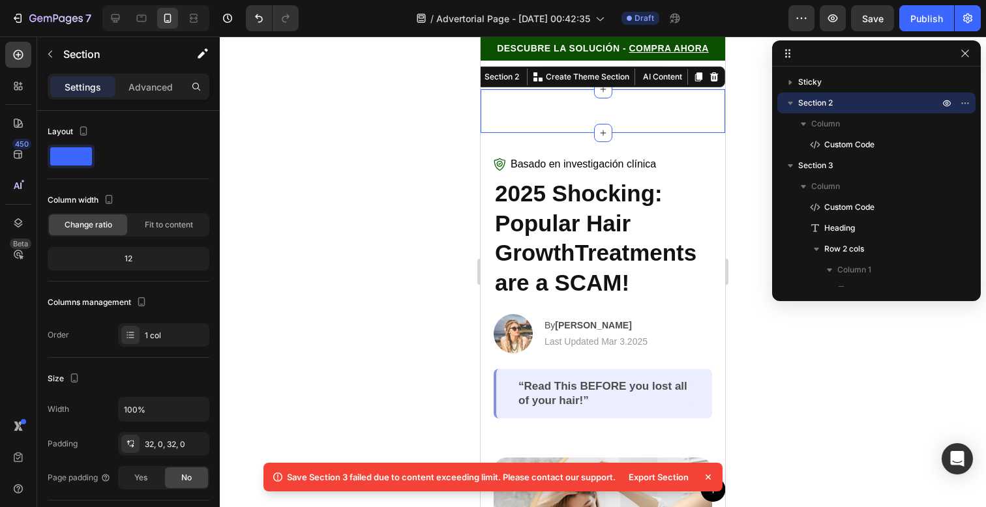
click at [642, 100] on div "DESCUBRE LA SOLUCIÓN - COMPRA AHORA Custom Code Section 2 You can create reusab…" at bounding box center [603, 111] width 245 height 44
click at [642, 106] on div "DESCUBRE LA SOLUCIÓN - COMPRA AHORA Custom Code Section 2 You can create reusab…" at bounding box center [603, 111] width 245 height 44
click at [264, 22] on icon "Undo/Redo" at bounding box center [258, 18] width 13 height 13
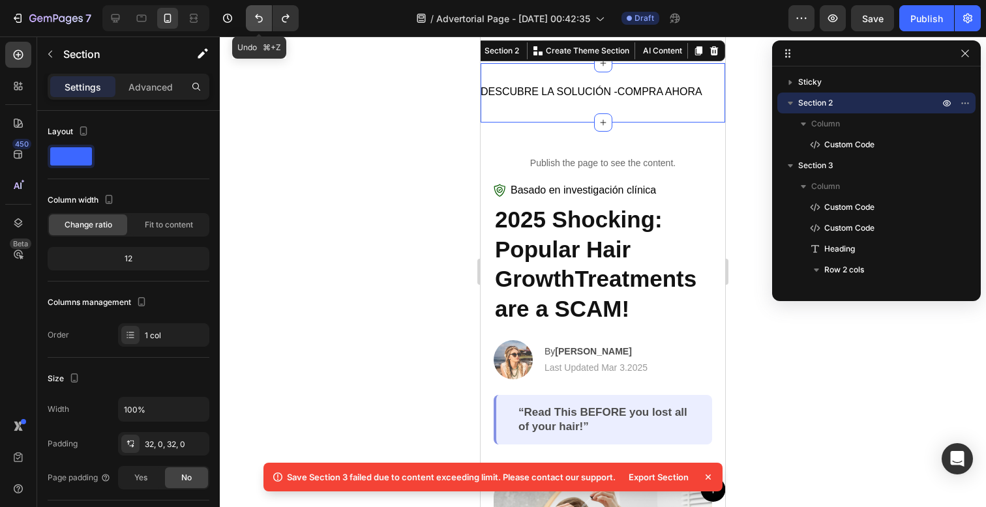
click at [264, 22] on icon "Undo/Redo" at bounding box center [258, 18] width 13 height 13
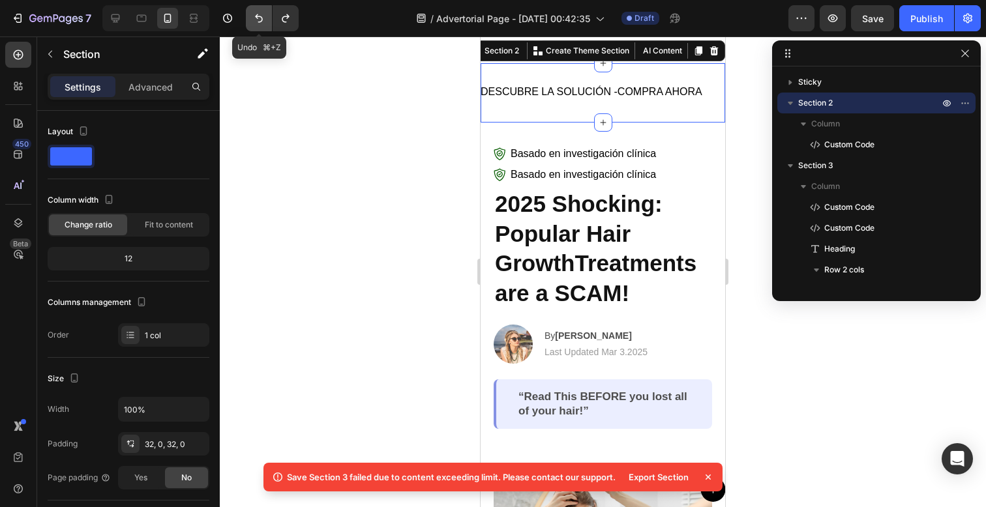
click at [264, 22] on icon "Undo/Redo" at bounding box center [258, 18] width 13 height 13
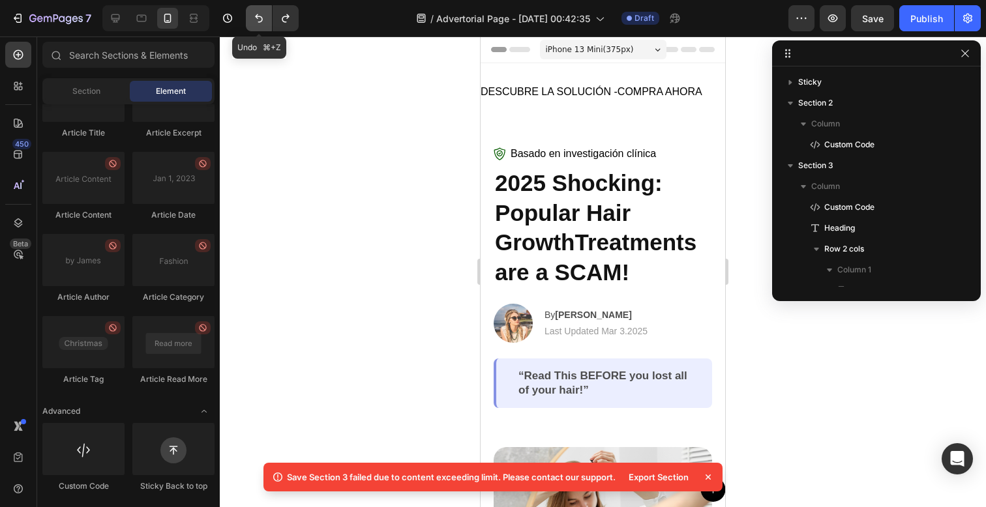
click at [264, 22] on icon "Undo/Redo" at bounding box center [258, 18] width 13 height 13
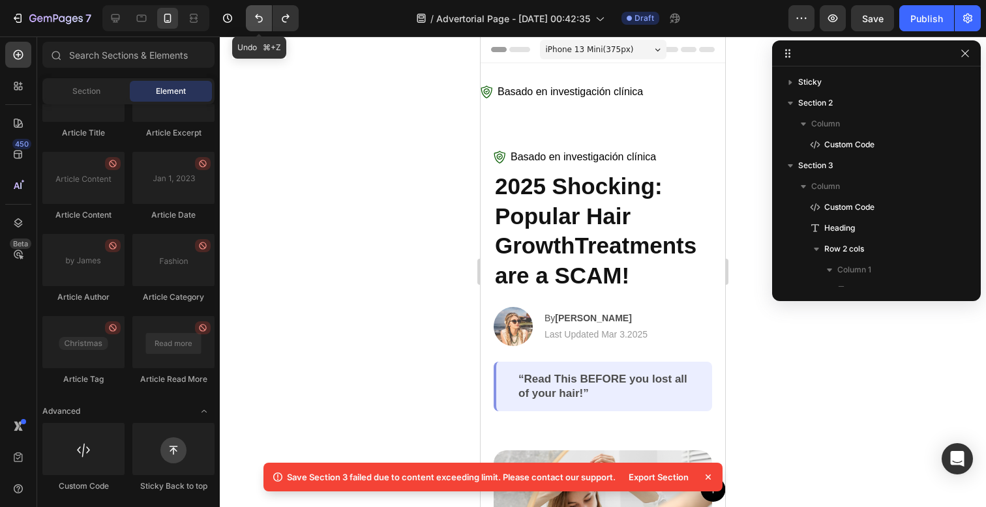
click at [264, 22] on icon "Undo/Redo" at bounding box center [258, 18] width 13 height 13
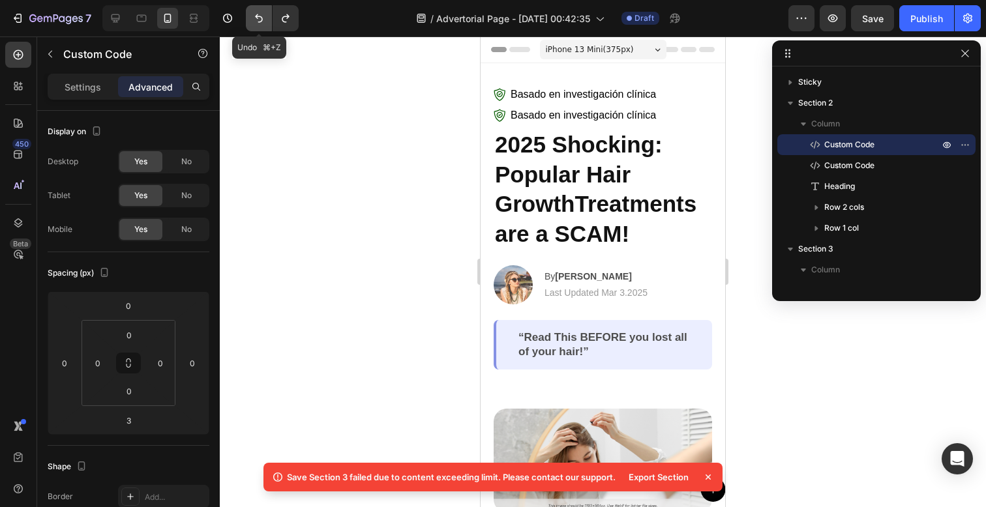
click at [264, 22] on icon "Undo/Redo" at bounding box center [258, 18] width 13 height 13
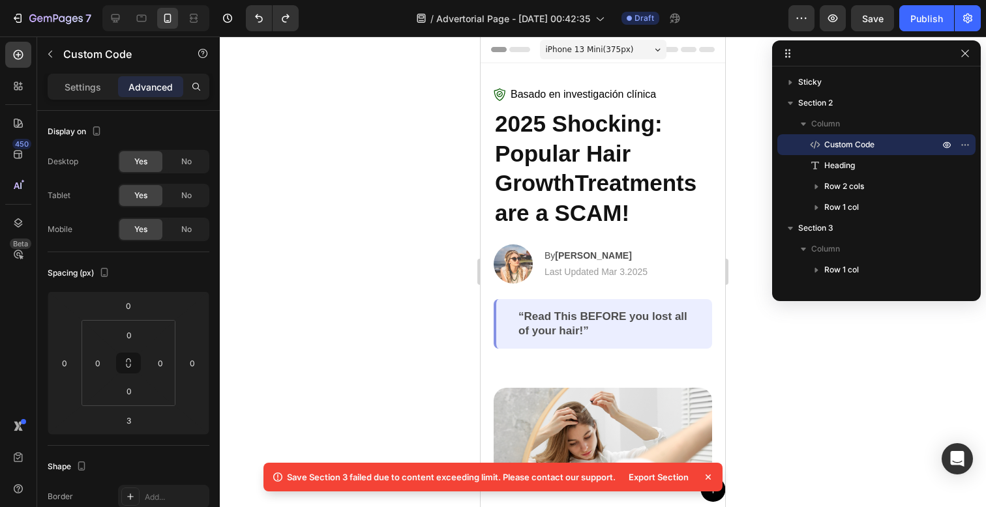
click at [706, 473] on icon at bounding box center [708, 477] width 13 height 13
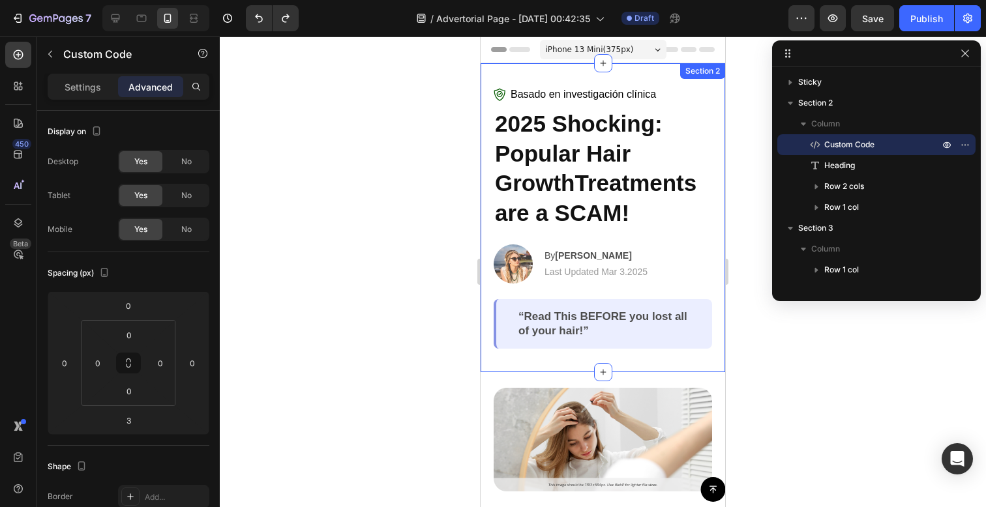
click at [575, 72] on div "Basado en investigación clínica Custom Code 2025 Shocking: Popular Hair GrowthT…" at bounding box center [603, 217] width 245 height 309
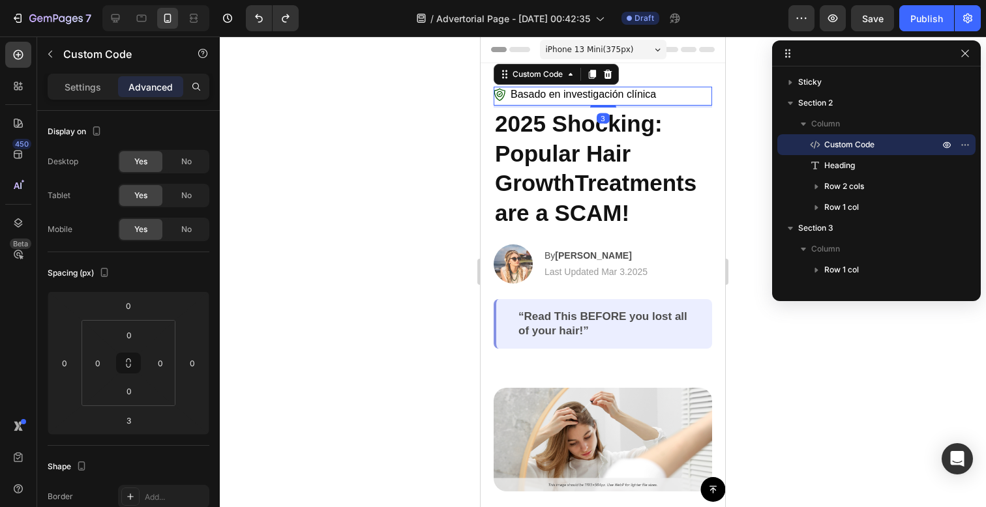
click at [550, 98] on span "Basado en investigación clínica" at bounding box center [583, 95] width 145 height 16
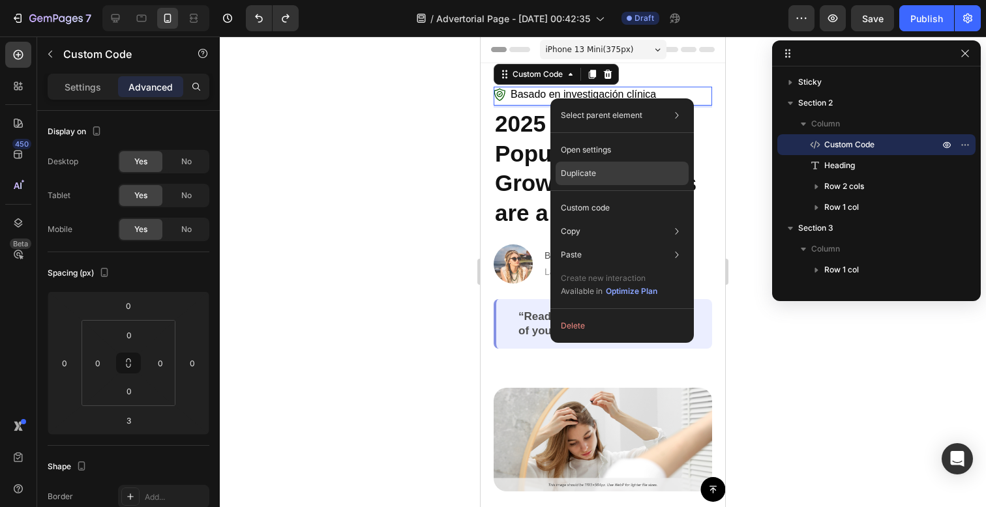
drag, startPoint x: 640, startPoint y: 170, endPoint x: 159, endPoint y: 133, distance: 482.1
click at [640, 170] on div "Duplicate" at bounding box center [622, 173] width 133 height 23
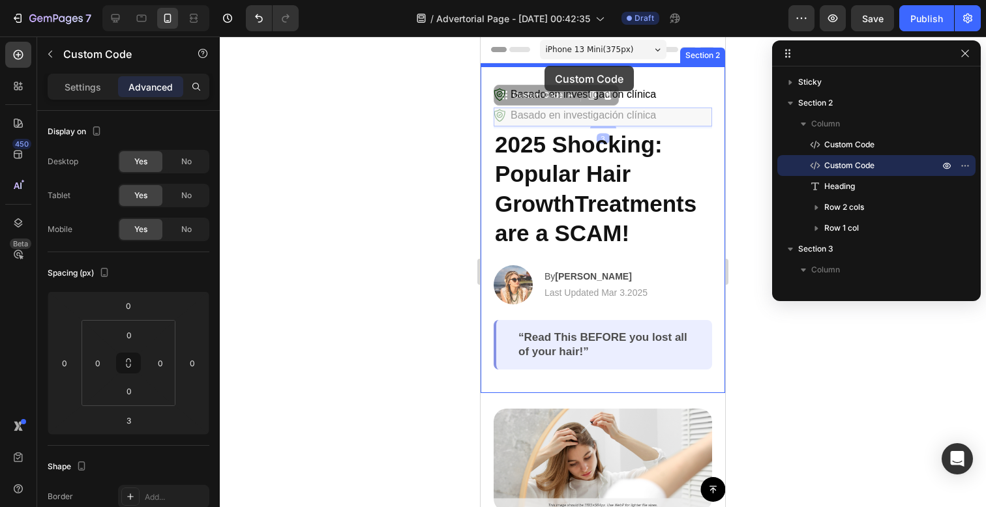
drag, startPoint x: 541, startPoint y: 117, endPoint x: 545, endPoint y: 66, distance: 51.0
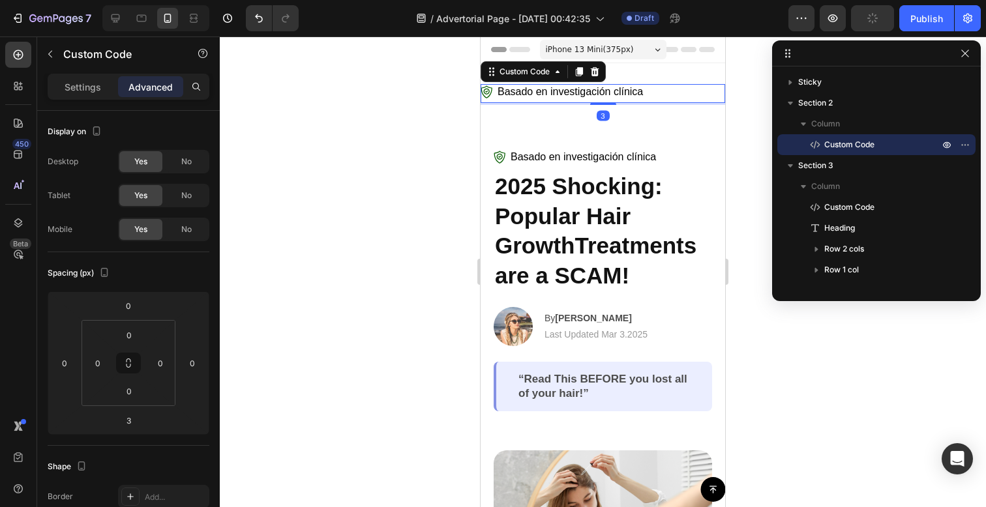
click at [567, 86] on span "Basado en investigación clínica" at bounding box center [570, 92] width 145 height 16
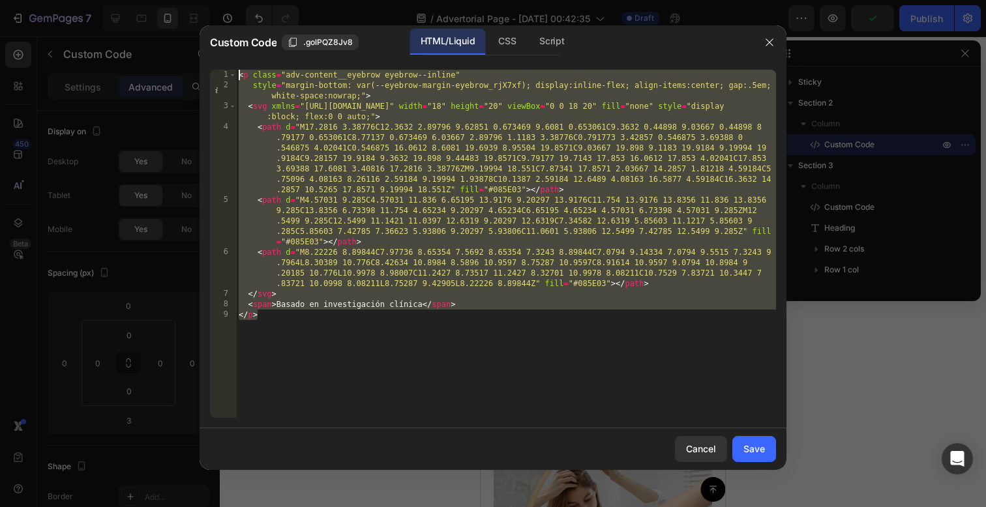
drag, startPoint x: 507, startPoint y: 326, endPoint x: 269, endPoint y: 41, distance: 370.9
click at [269, 41] on div "Custom Code .golPQZ8Jv8 HTML/Liquid CSS Script </p> 1 2 3 4 5 6 7 8 9 < p class…" at bounding box center [493, 247] width 587 height 445
paste textarea "/style"
type textarea "</style>"
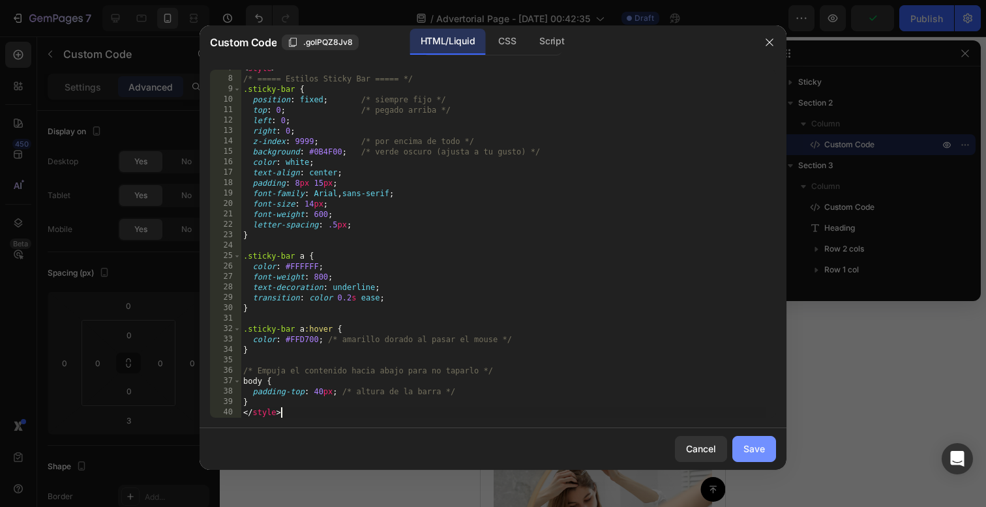
click at [739, 444] on button "Save" at bounding box center [754, 449] width 44 height 26
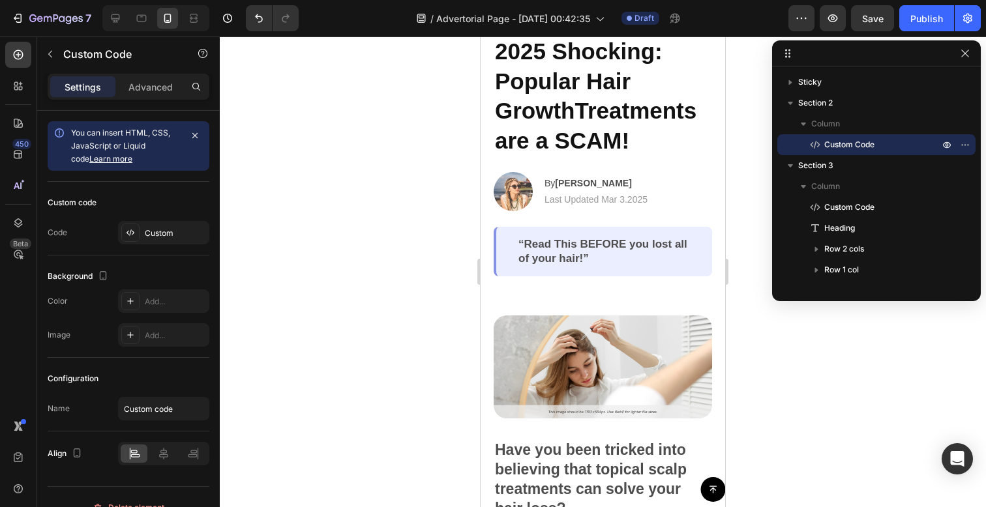
scroll to position [0, 0]
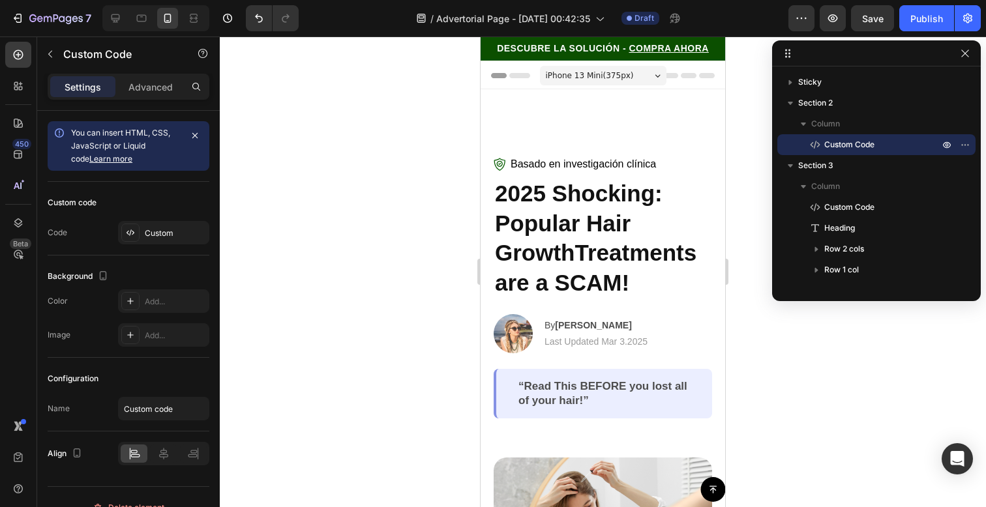
click at [585, 50] on span "DESCUBRE LA SOLUCIÓN -" at bounding box center [561, 48] width 129 height 10
click at [575, 51] on span "DESCUBRE LA SOLUCIÓN -" at bounding box center [561, 48] width 129 height 10
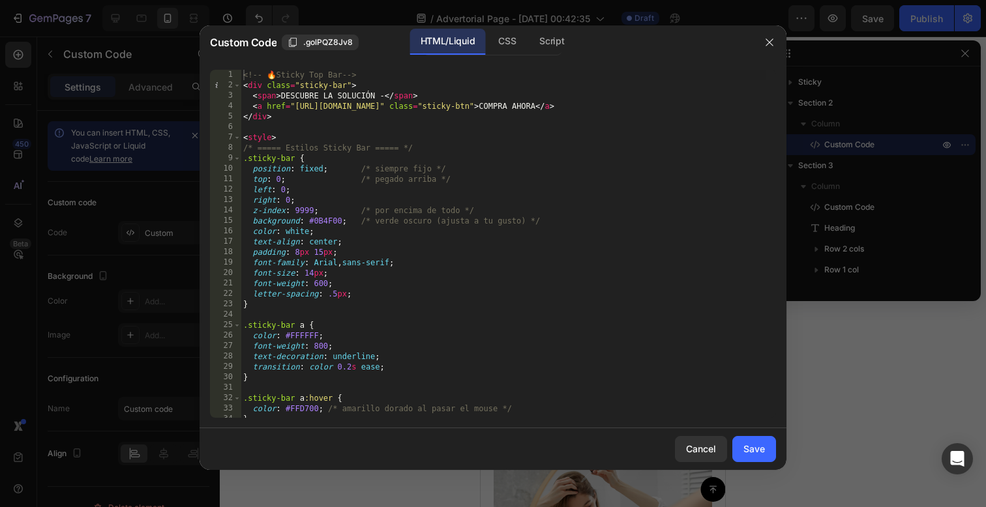
click at [755, 43] on div at bounding box center [770, 42] width 34 height 34
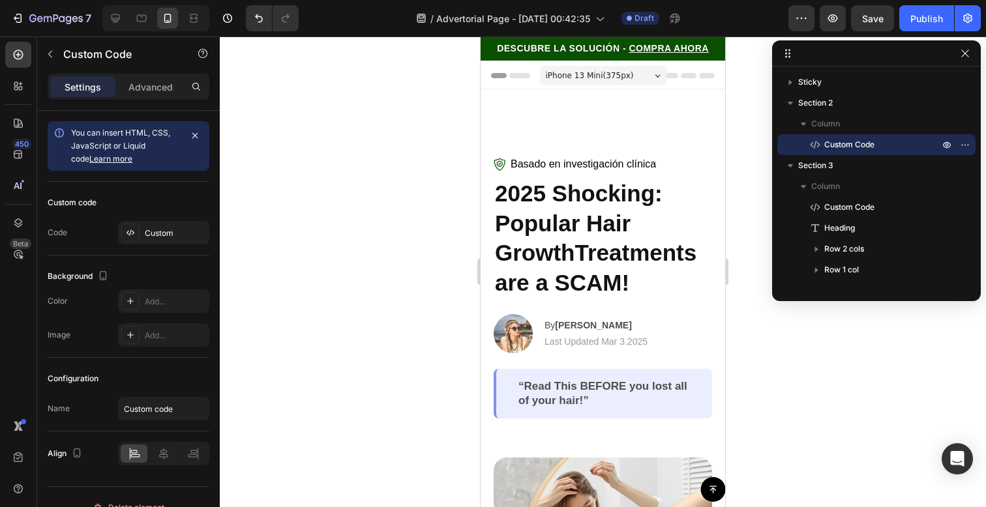
click at [591, 45] on span "DESCUBRE LA SOLUCIÓN -" at bounding box center [561, 48] width 129 height 10
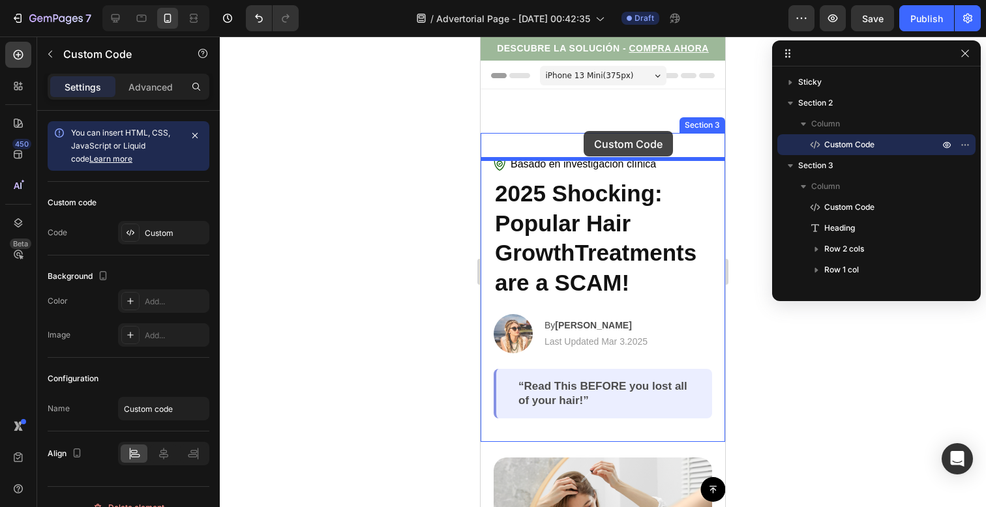
drag, startPoint x: 575, startPoint y: 48, endPoint x: 584, endPoint y: 131, distance: 84.0
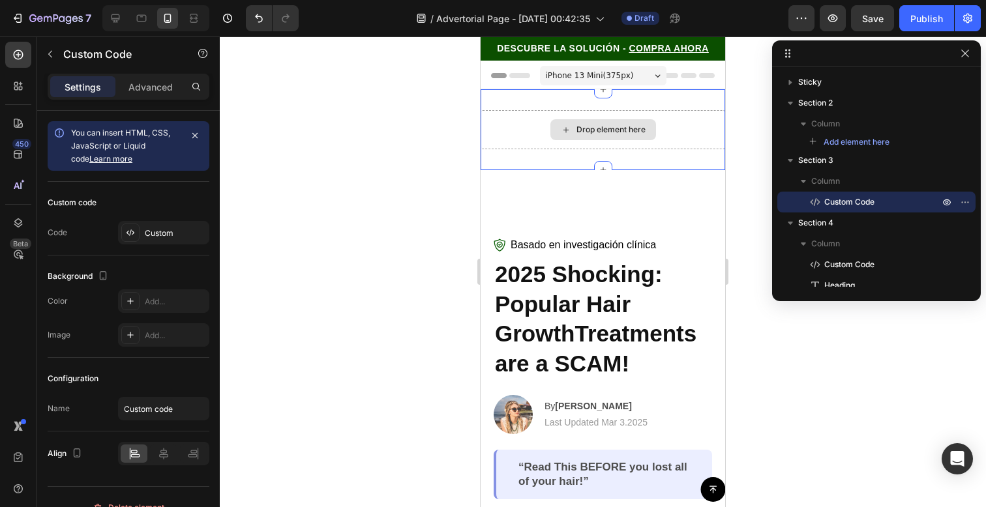
click at [681, 132] on div "Drop element here" at bounding box center [603, 129] width 245 height 39
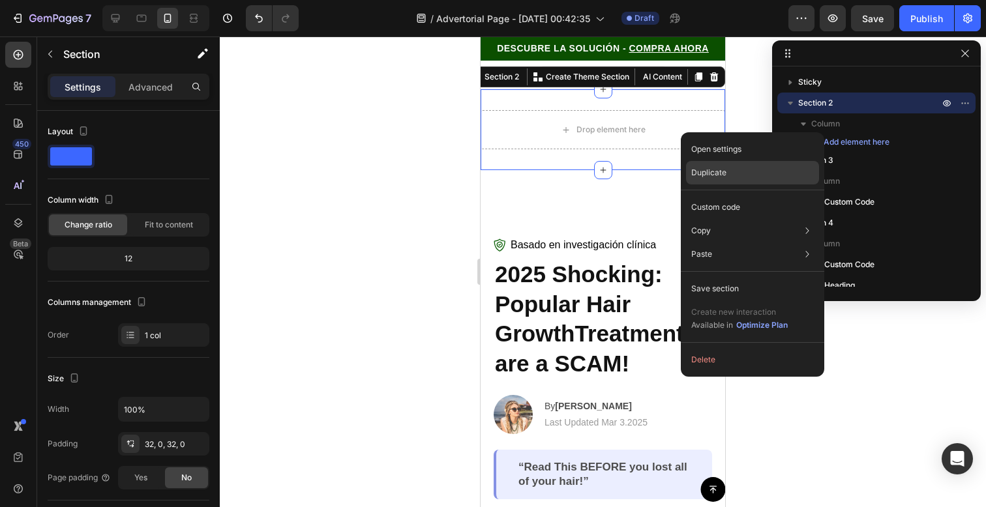
click at [730, 177] on div "Duplicate" at bounding box center [752, 172] width 133 height 23
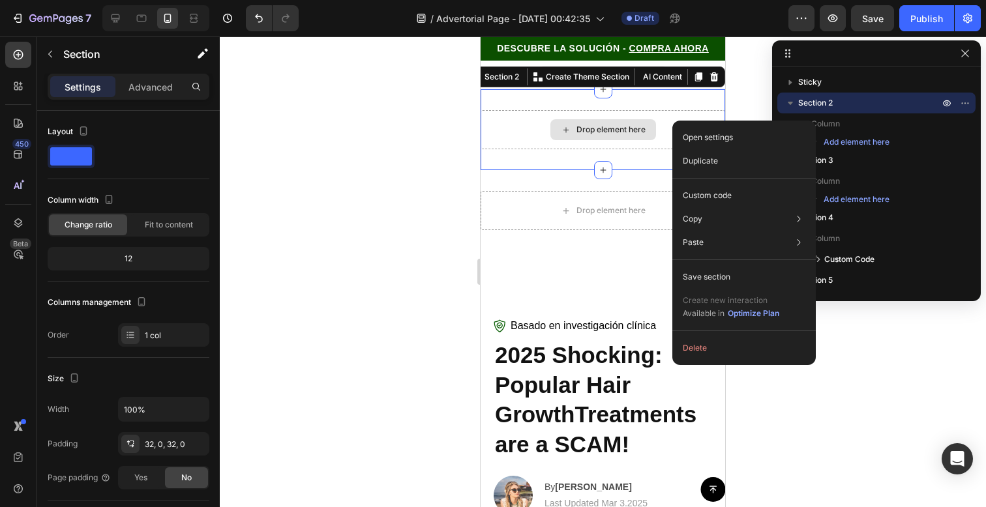
drag, startPoint x: 672, startPoint y: 121, endPoint x: 1156, endPoint y: 162, distance: 485.6
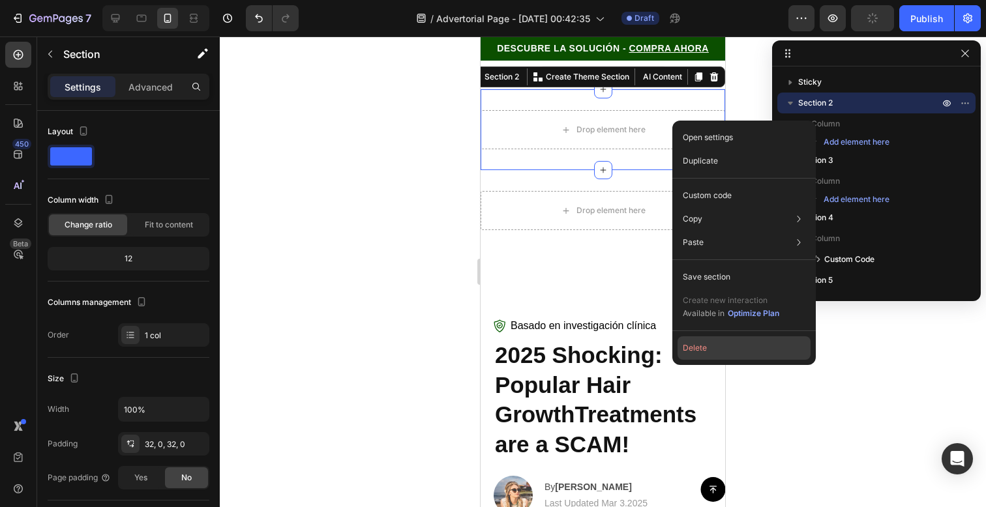
drag, startPoint x: 690, startPoint y: 327, endPoint x: 693, endPoint y: 339, distance: 12.8
click at [693, 337] on div "Open settings Duplicate Custom code Copy Copy section Cmd + C Copy style Copy c…" at bounding box center [743, 243] width 143 height 245
click at [694, 339] on button "Delete" at bounding box center [744, 348] width 133 height 23
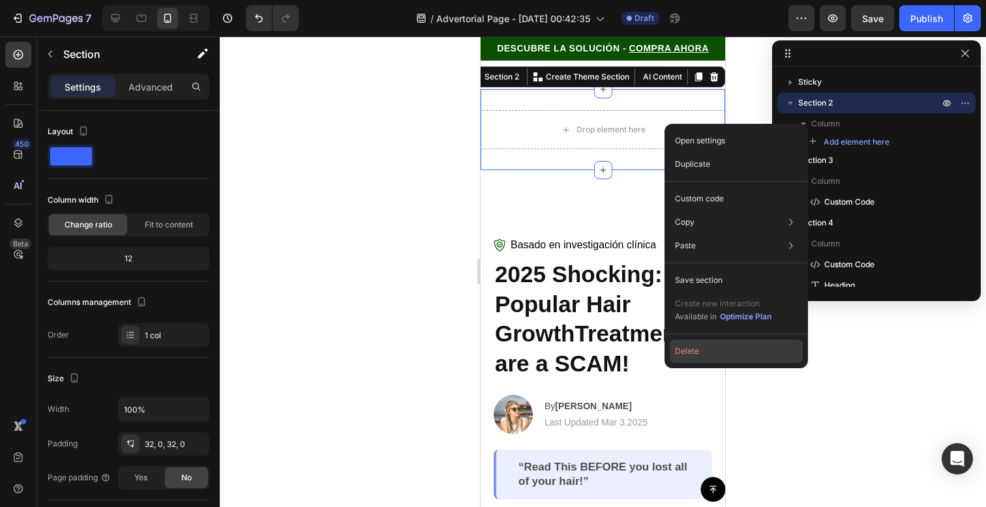
click at [712, 355] on button "Delete" at bounding box center [736, 351] width 133 height 23
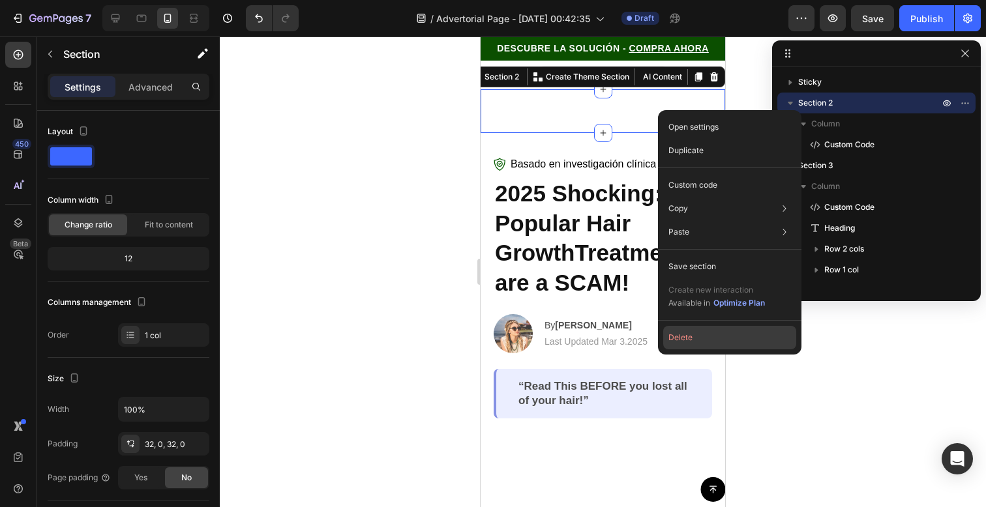
click at [713, 340] on button "Delete" at bounding box center [729, 337] width 133 height 23
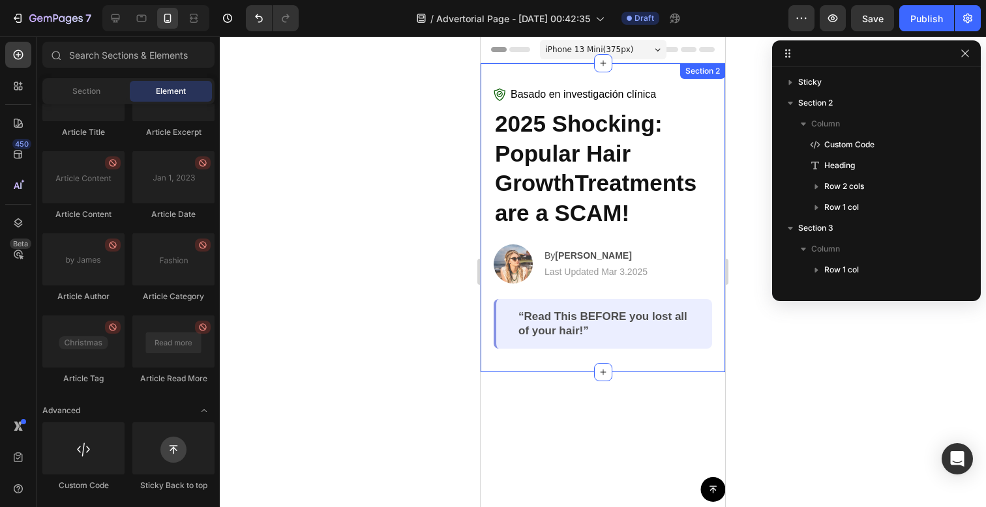
click at [640, 74] on div "Basado en investigación clínica Custom Code 2025 Shocking: Popular Hair GrowthT…" at bounding box center [603, 217] width 245 height 309
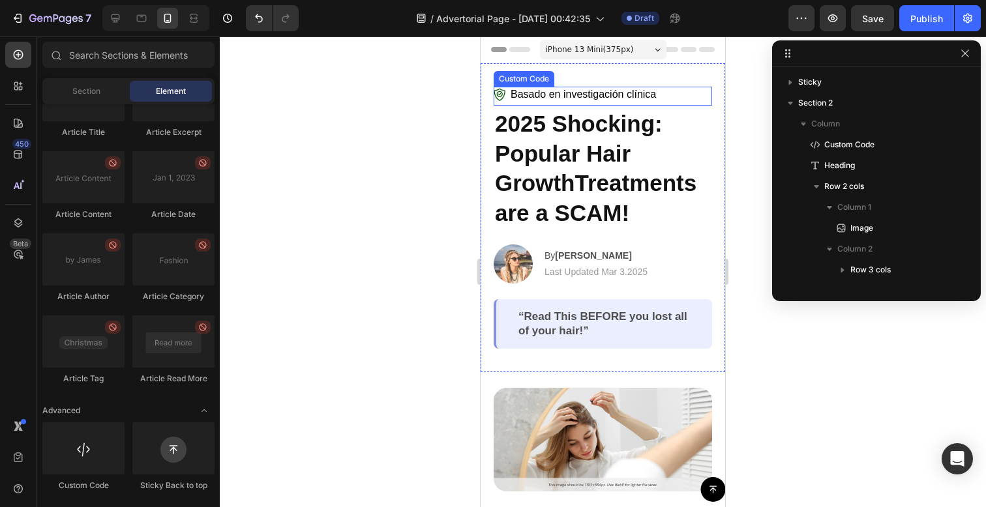
click at [631, 89] on span "Basado en investigación clínica" at bounding box center [583, 95] width 145 height 16
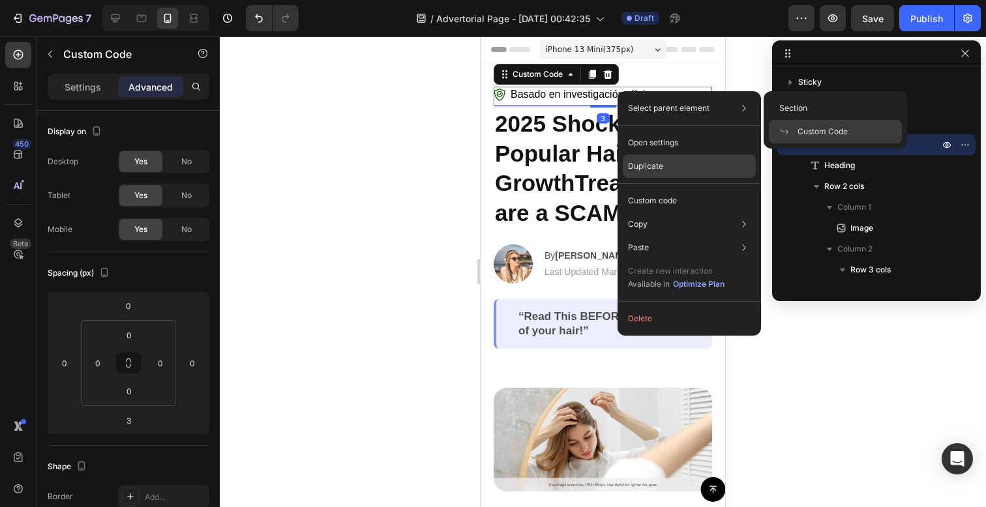
click at [644, 160] on div "Duplicate" at bounding box center [689, 166] width 133 height 23
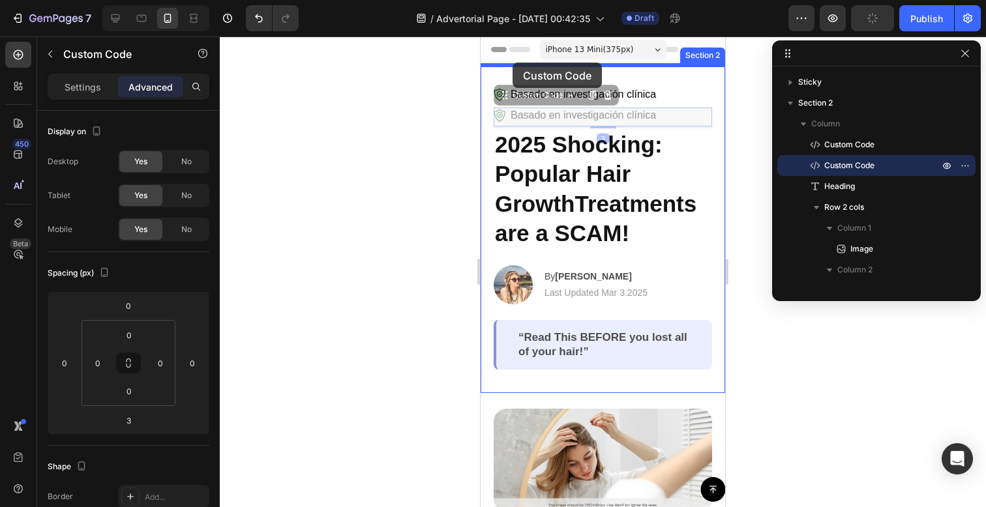
drag, startPoint x: 508, startPoint y: 89, endPoint x: 513, endPoint y: 63, distance: 27.1
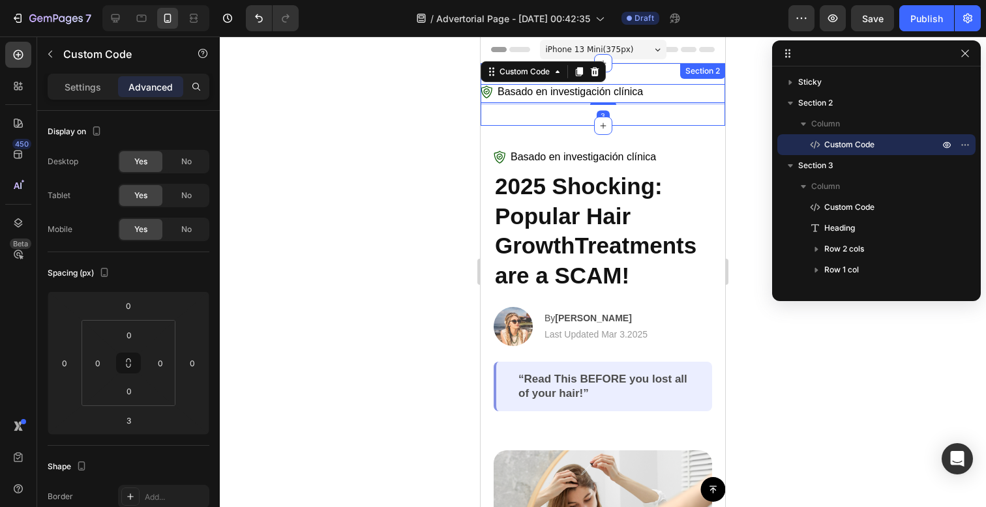
click at [619, 112] on div "Basado en investigación clínica Custom Code 3 Section 2" at bounding box center [603, 94] width 245 height 63
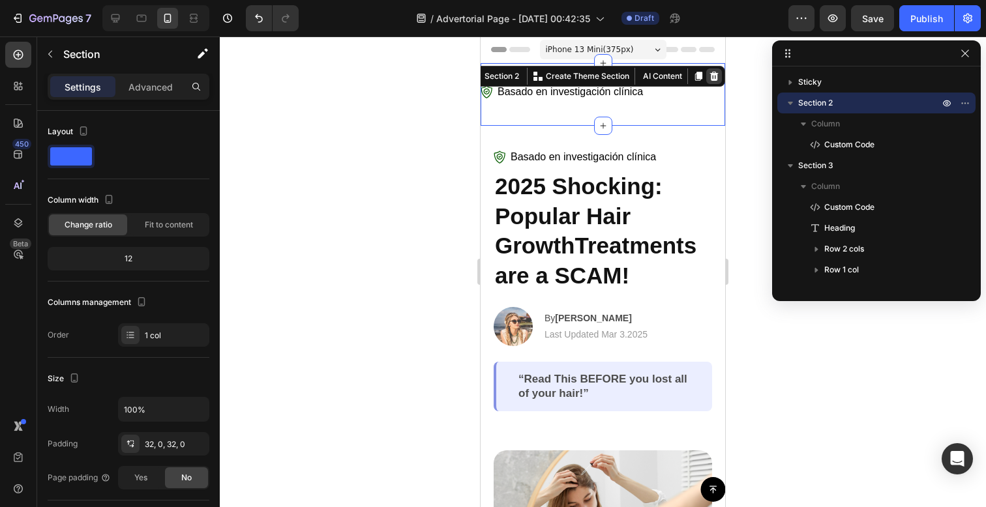
click at [706, 69] on div at bounding box center [714, 76] width 16 height 16
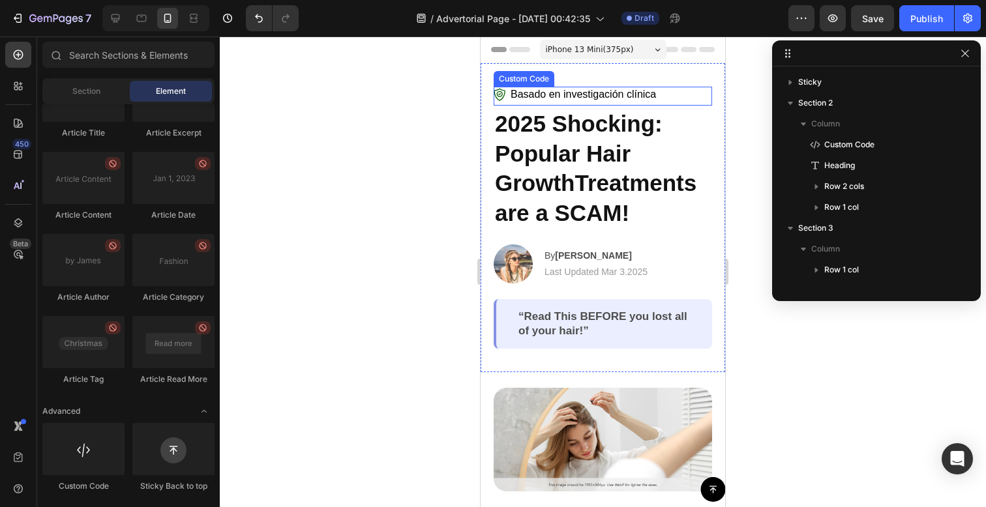
click at [569, 104] on div "Basado en investigación clínica" at bounding box center [603, 96] width 218 height 19
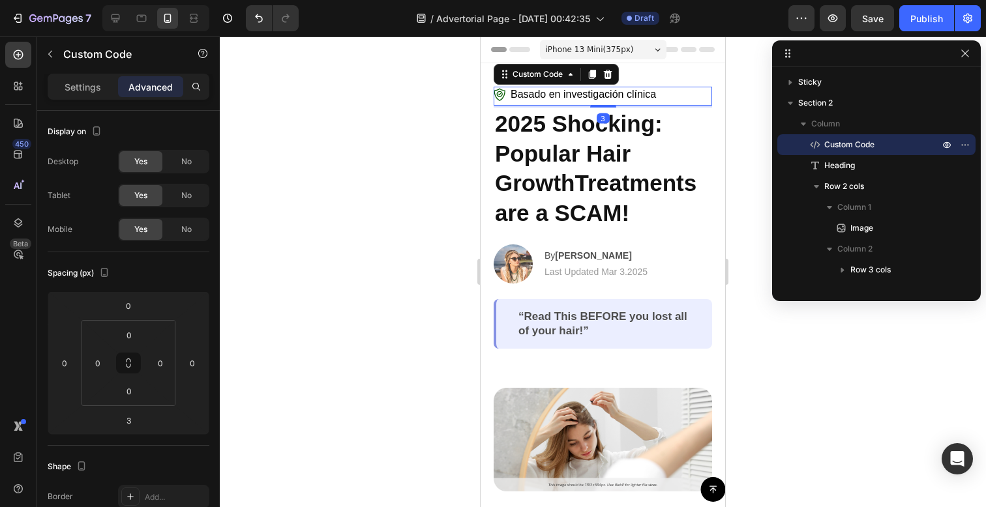
click at [569, 98] on span "Basado en investigación clínica" at bounding box center [583, 95] width 145 height 16
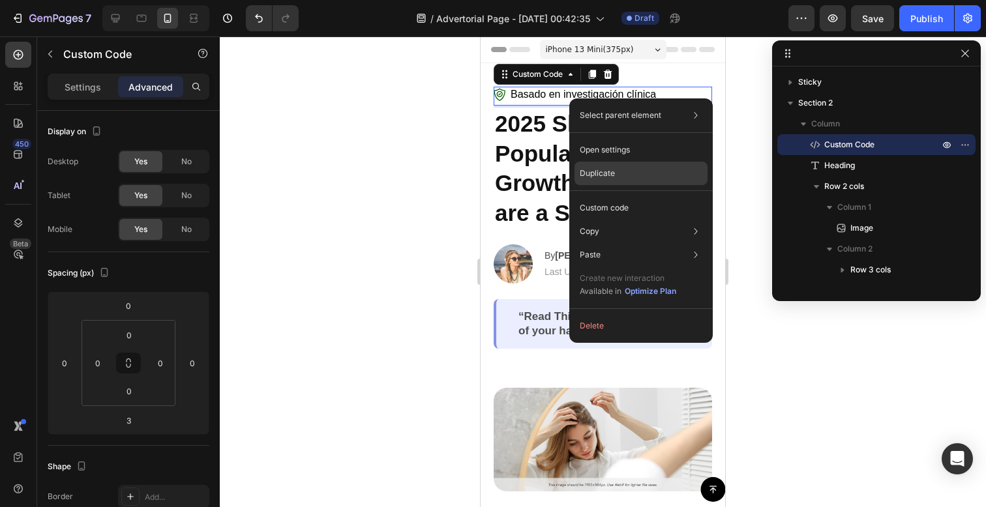
click at [624, 175] on div "Duplicate" at bounding box center [641, 173] width 133 height 23
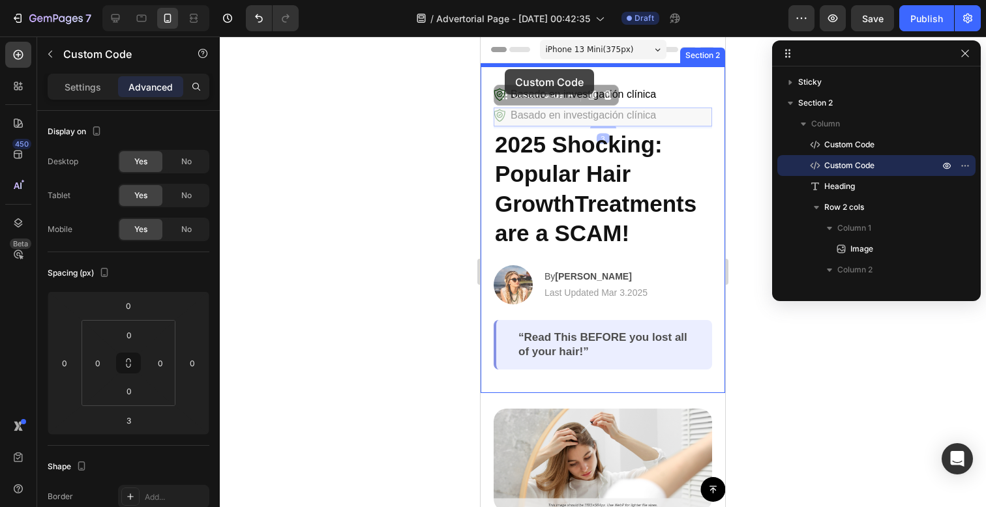
drag, startPoint x: 506, startPoint y: 95, endPoint x: 505, endPoint y: 69, distance: 25.5
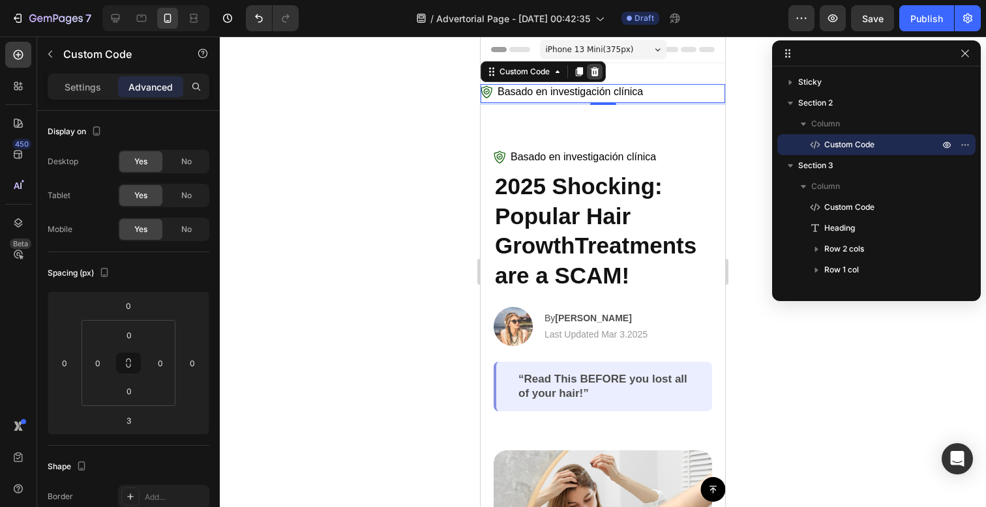
click at [593, 69] on icon at bounding box center [595, 71] width 8 height 9
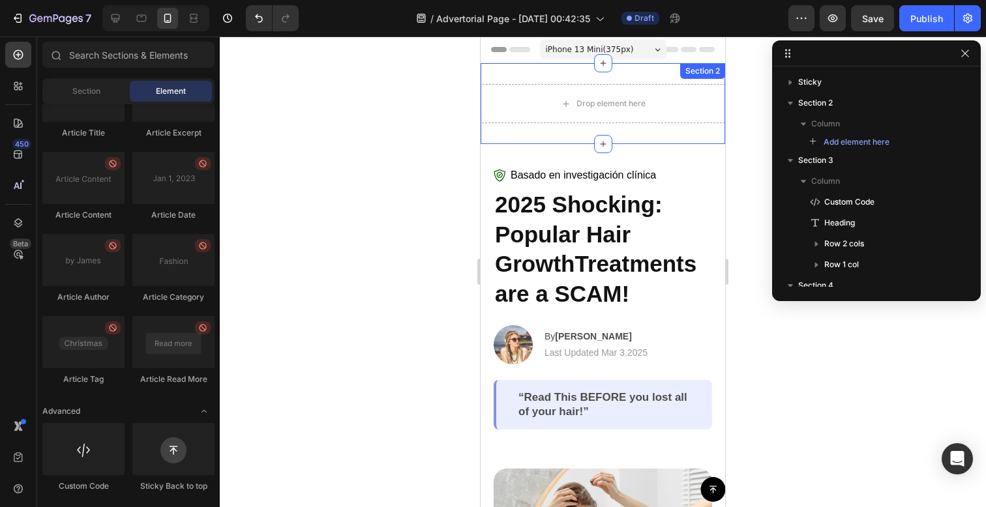
click at [571, 127] on div "Drop element here Section 2" at bounding box center [603, 103] width 245 height 81
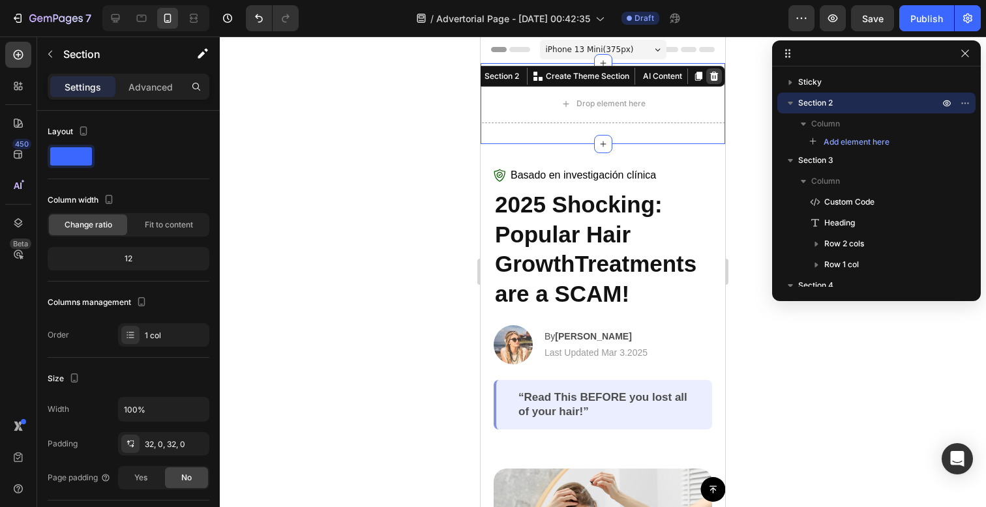
click at [709, 72] on icon at bounding box center [714, 76] width 10 height 10
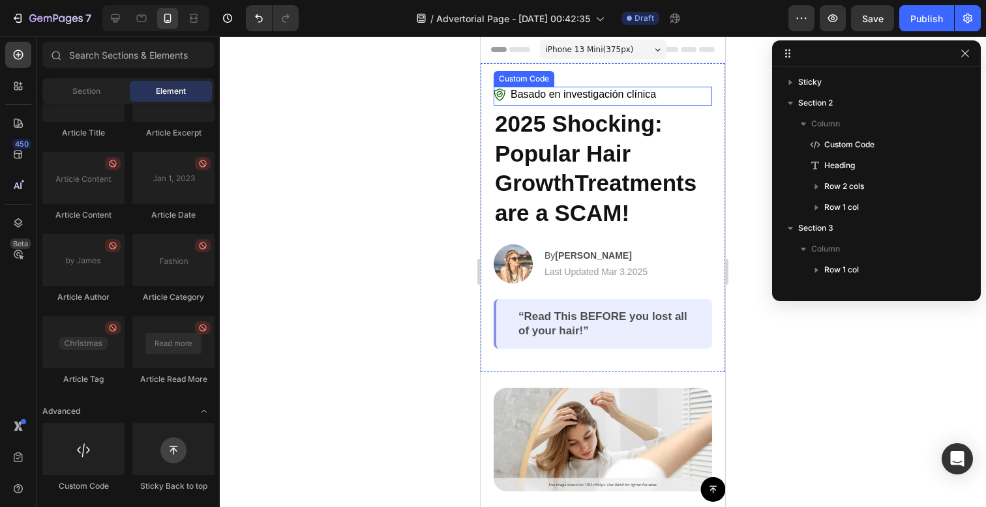
click at [613, 93] on span "Basado en investigación clínica" at bounding box center [583, 95] width 145 height 16
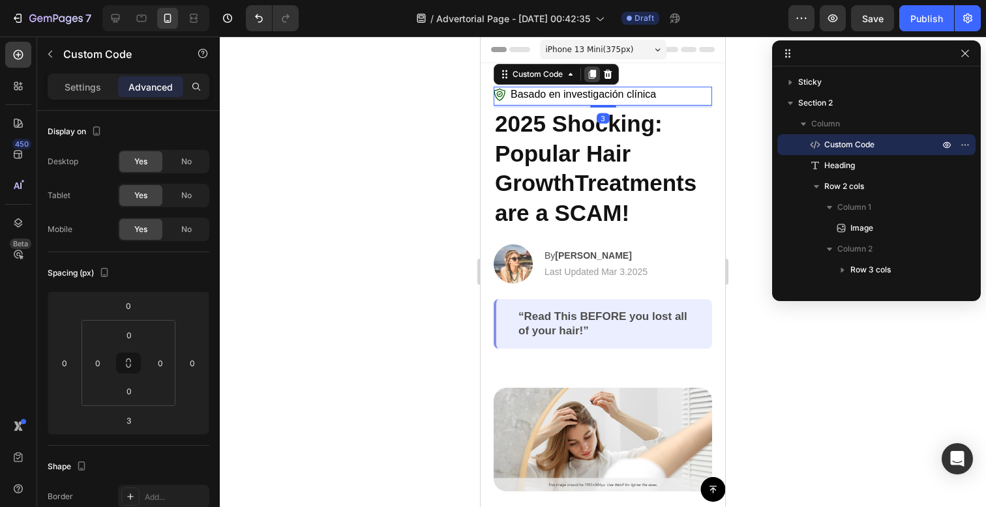
click at [595, 74] on icon at bounding box center [592, 74] width 7 height 9
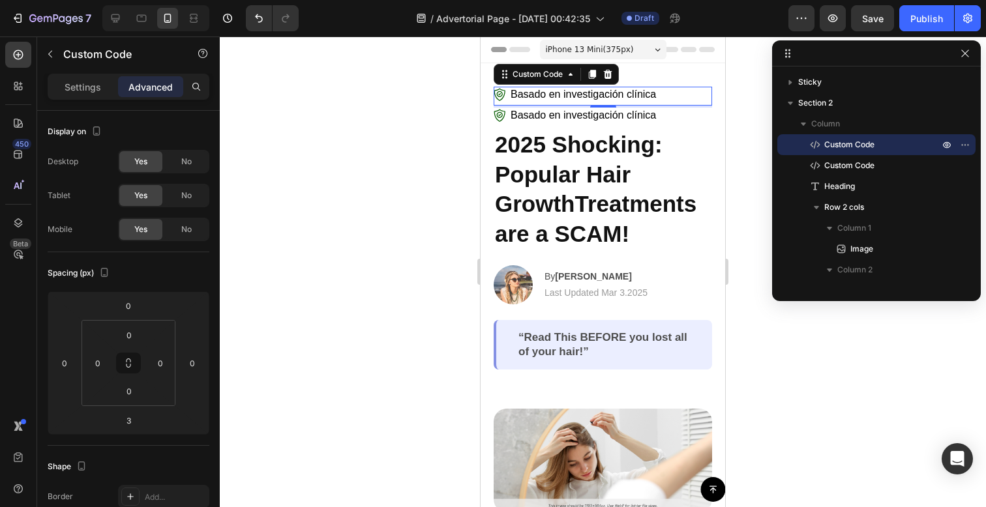
click at [565, 93] on span "Basado en investigación clínica" at bounding box center [583, 95] width 145 height 16
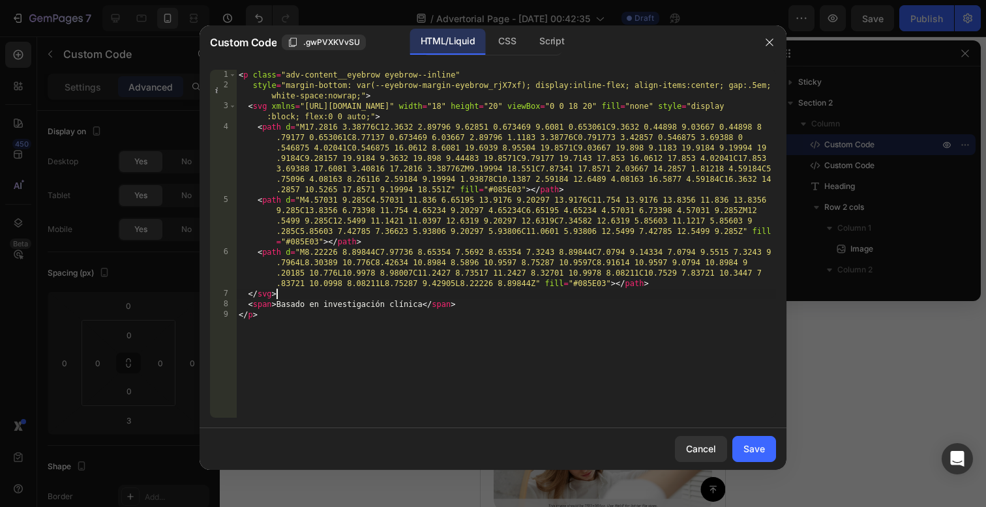
click at [530, 295] on div "< p class = "adv-content__eyebrow eyebrow--inline" style = "margin-bottom: var(…" at bounding box center [506, 254] width 540 height 369
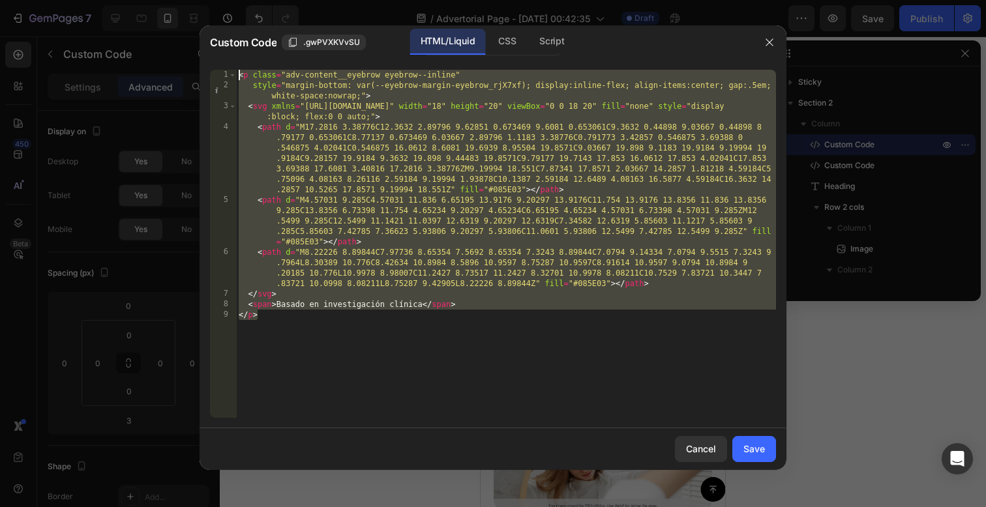
drag, startPoint x: 523, startPoint y: 320, endPoint x: 387, endPoint y: 27, distance: 322.4
click at [387, 27] on div "Custom Code .gwPVXKVvSU HTML/Liquid CSS Script </svg> 1 2 3 4 5 6 7 8 9 < p cla…" at bounding box center [493, 247] width 587 height 445
paste textarea "/style"
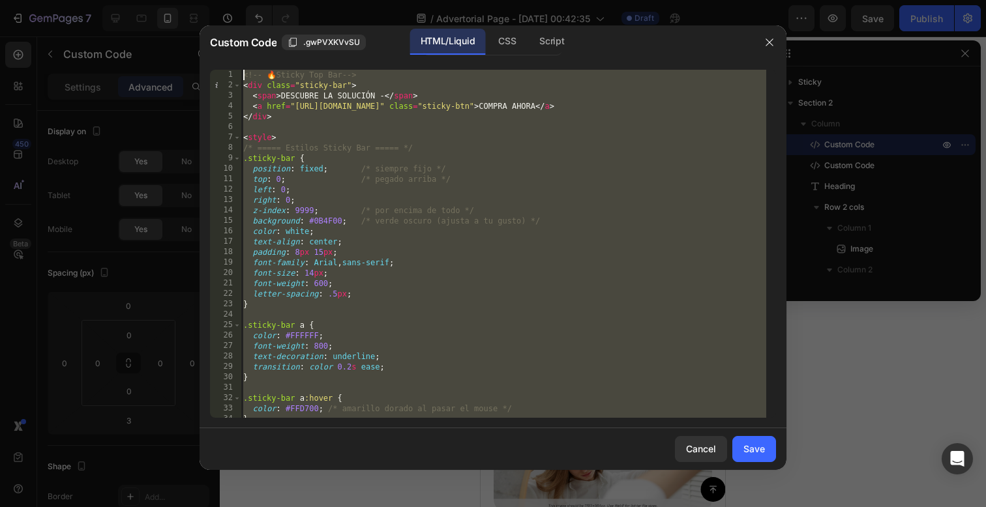
drag, startPoint x: 588, startPoint y: 408, endPoint x: 188, endPoint y: -246, distance: 765.7
click at [188, 0] on html "7 / Advertorial Page - [DATE] 00:42:35 Draft Preview Save Publish 450 Beta Sect…" at bounding box center [493, 0] width 986 height 0
type textarea "<!-- 🔥 Sticky Top Bar --> <div class="sticky-bar">"
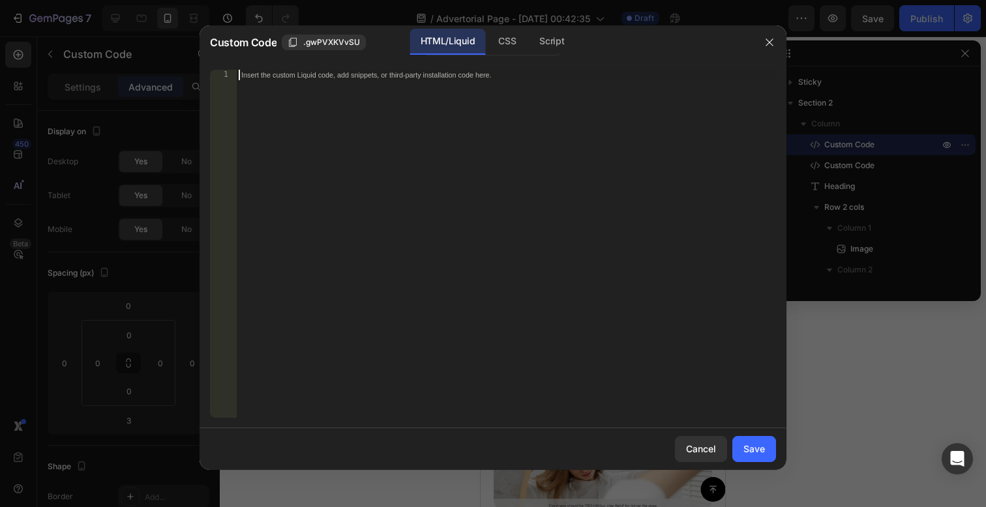
paste textarea "</script>"
type textarea "</script>"
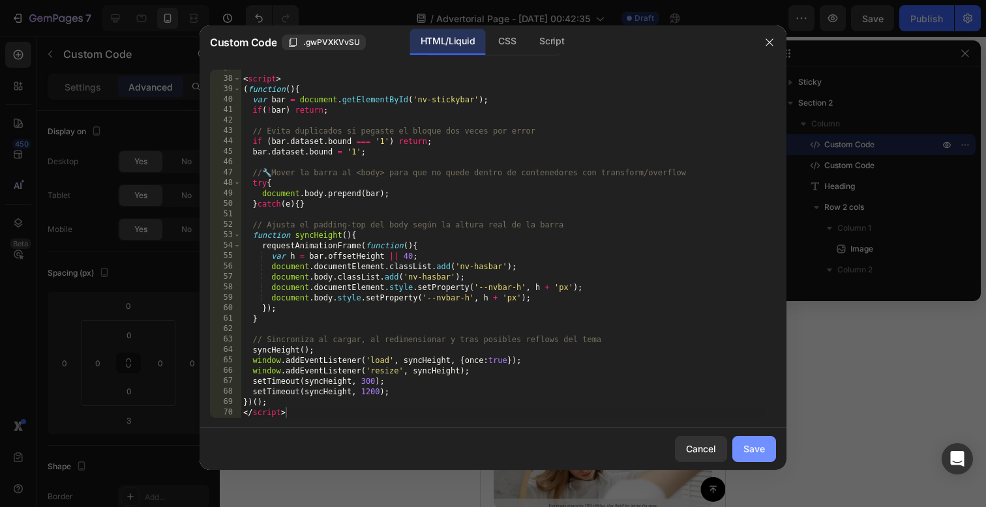
drag, startPoint x: 759, startPoint y: 457, endPoint x: 190, endPoint y: 263, distance: 601.6
click at [759, 457] on button "Save" at bounding box center [754, 449] width 44 height 26
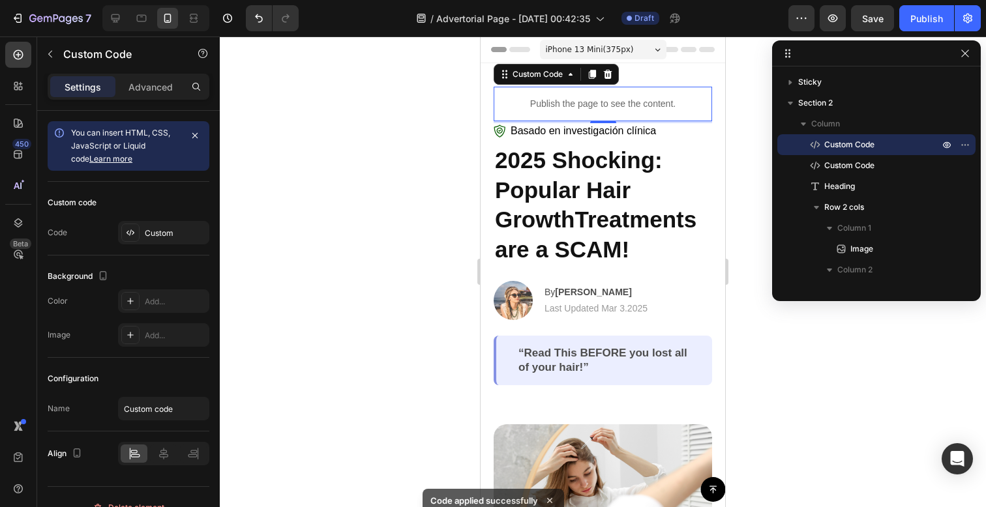
click at [635, 95] on div "Publish the page to see the content." at bounding box center [603, 104] width 218 height 35
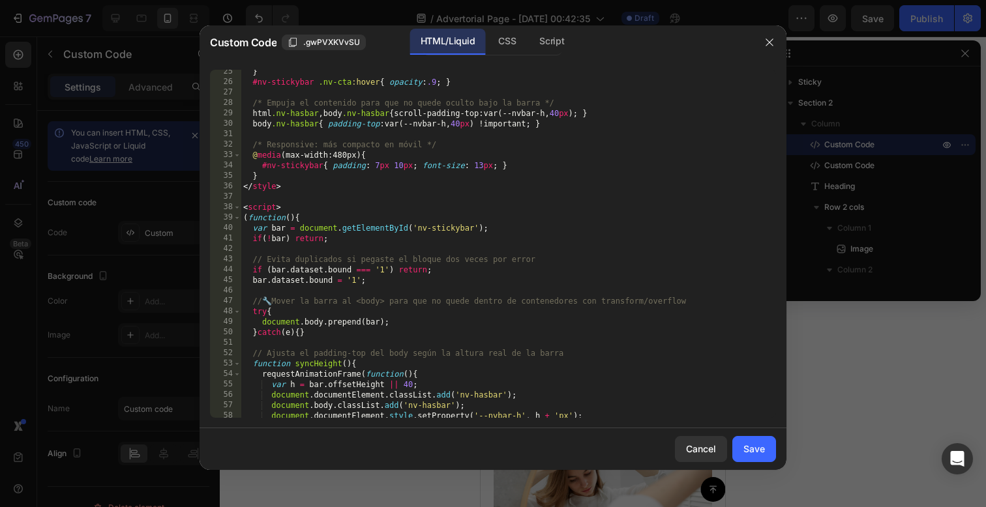
scroll to position [0, 0]
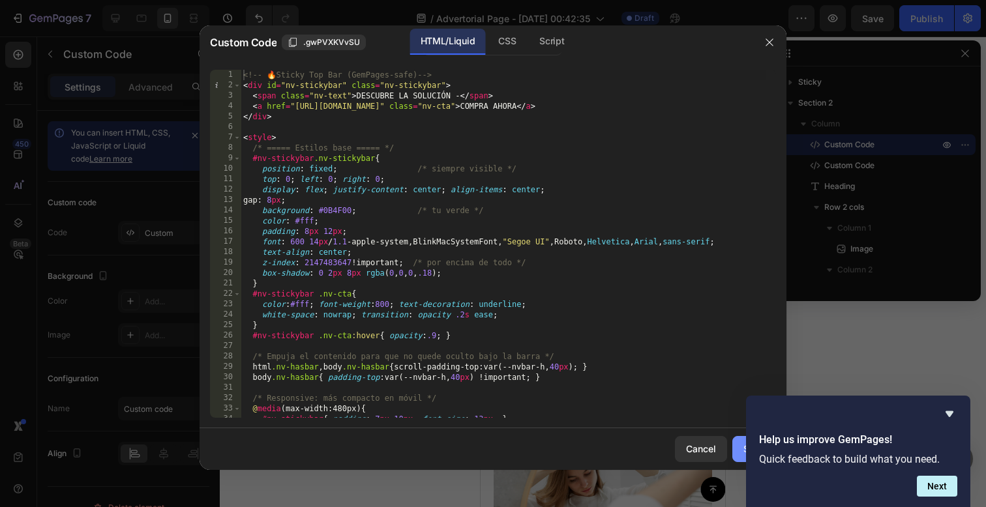
click at [740, 442] on button "Save" at bounding box center [754, 449] width 44 height 26
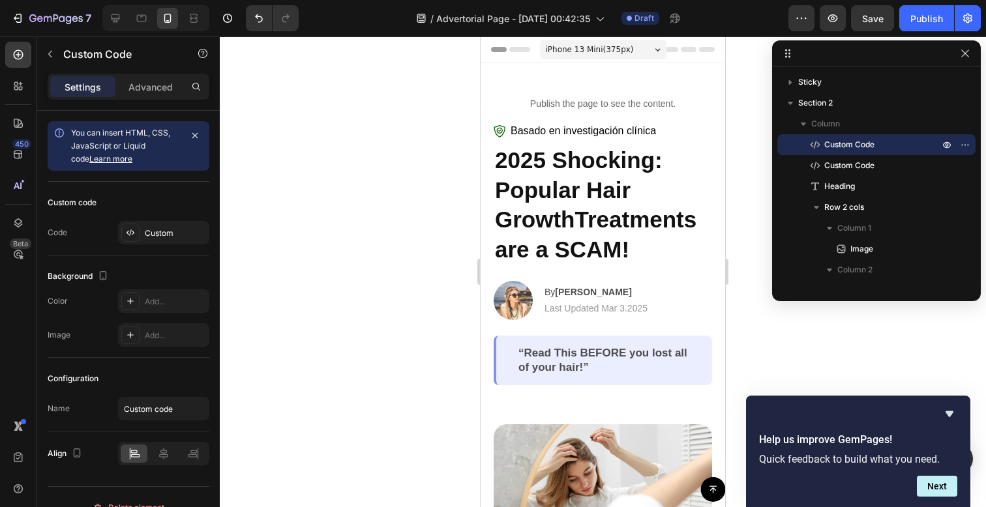
click at [655, 105] on p "Publish the page to see the content." at bounding box center [603, 104] width 218 height 14
click at [655, 101] on p "Publish the page to see the content." at bounding box center [603, 104] width 218 height 14
click at [653, 98] on p "Publish the page to see the content." at bounding box center [603, 104] width 218 height 14
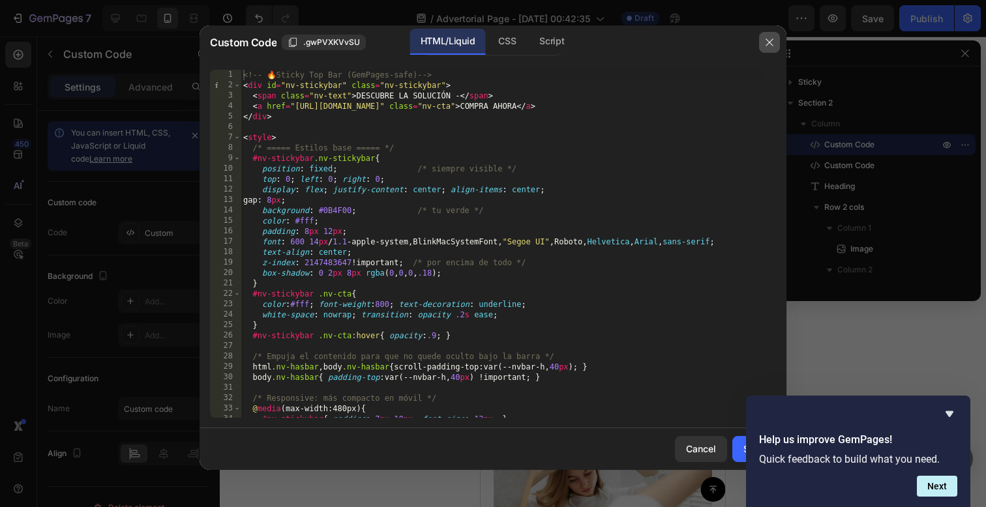
click at [771, 40] on icon "button" at bounding box center [769, 41] width 7 height 7
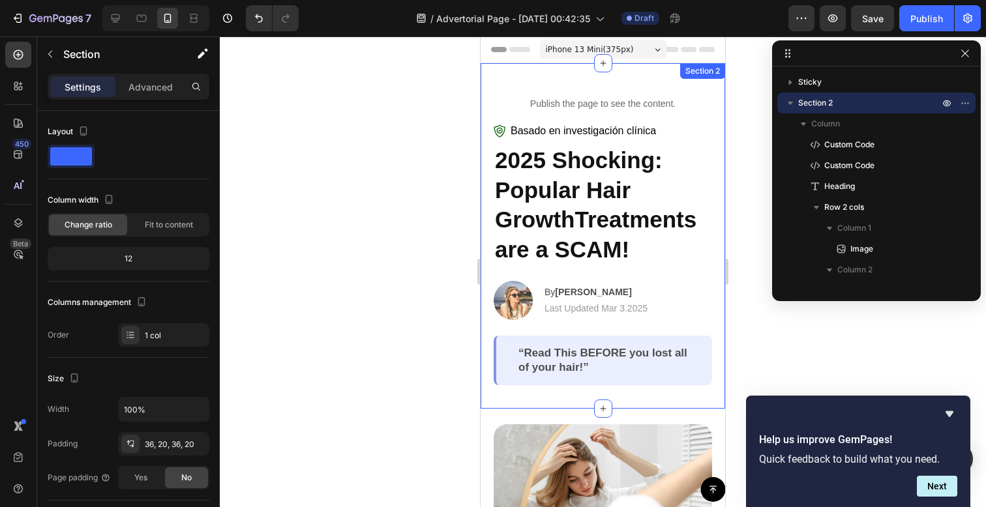
click at [672, 85] on div "Publish the page to see the content. Custom Code Basado en investigación clínic…" at bounding box center [603, 236] width 245 height 346
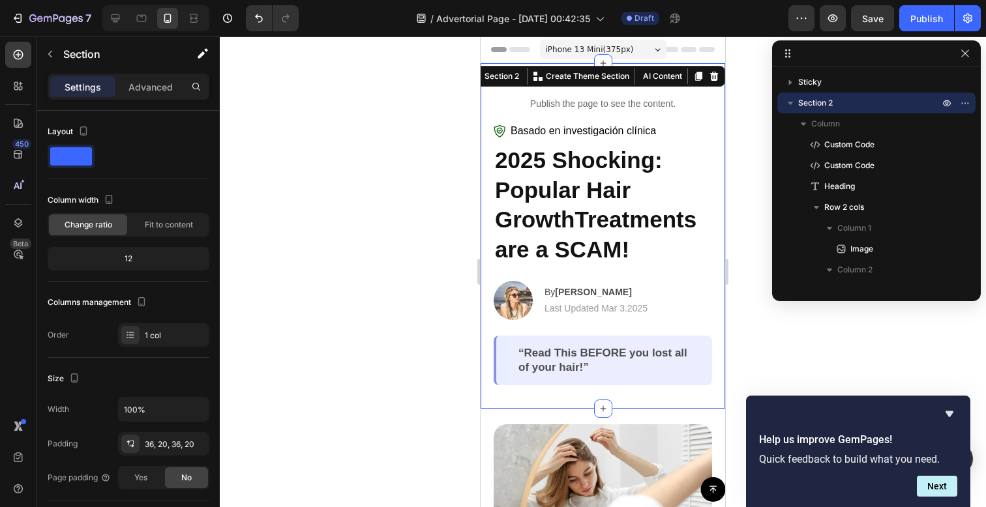
click at [563, 102] on p "Publish the page to see the content." at bounding box center [603, 104] width 218 height 14
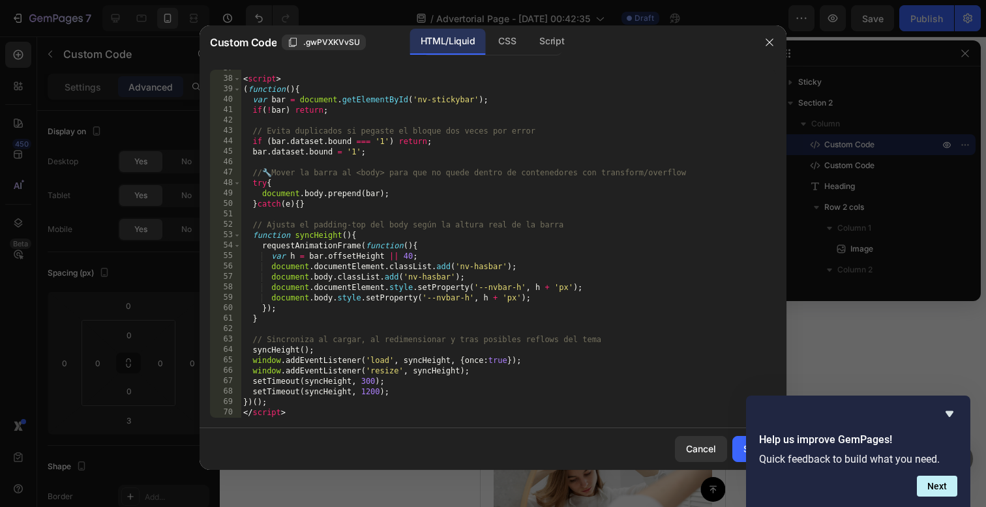
scroll to position [382, 0]
click at [549, 420] on div "37 38 39 40 41 42 43 44 45 46 47 48 49 50 51 52 53 54 55 56 57 58 59 60 61 62 6…" at bounding box center [493, 243] width 587 height 369
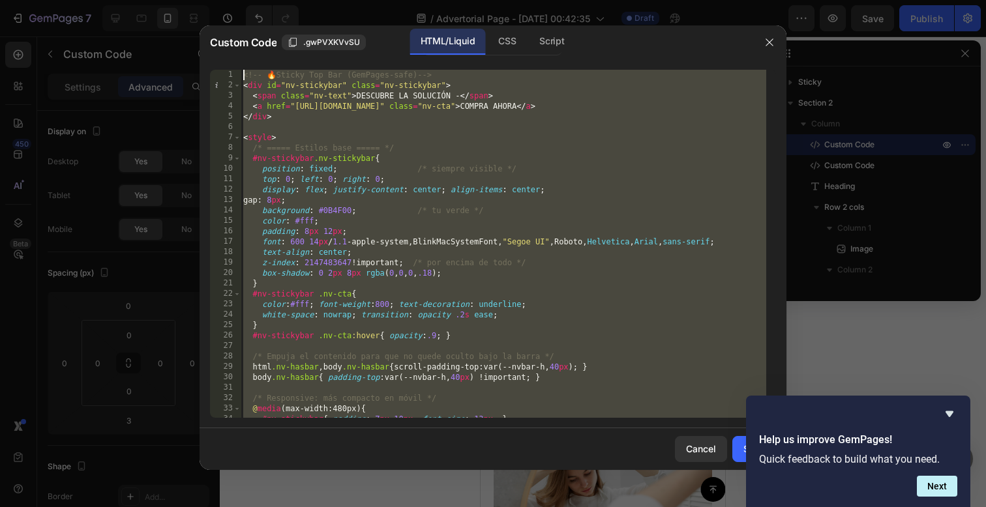
drag, startPoint x: 549, startPoint y: 412, endPoint x: 603, endPoint y: -386, distance: 800.0
click at [603, 0] on html "7 / Advertorial Page - [DATE] 00:42:35 Draft Preview Save Publish 450 Beta Sect…" at bounding box center [493, 0] width 986 height 0
type textarea "<!-- 🔥 Sticky Top Bar (GemPages-safe) --> <div id="nv-stickybar" class="nv-stic…"
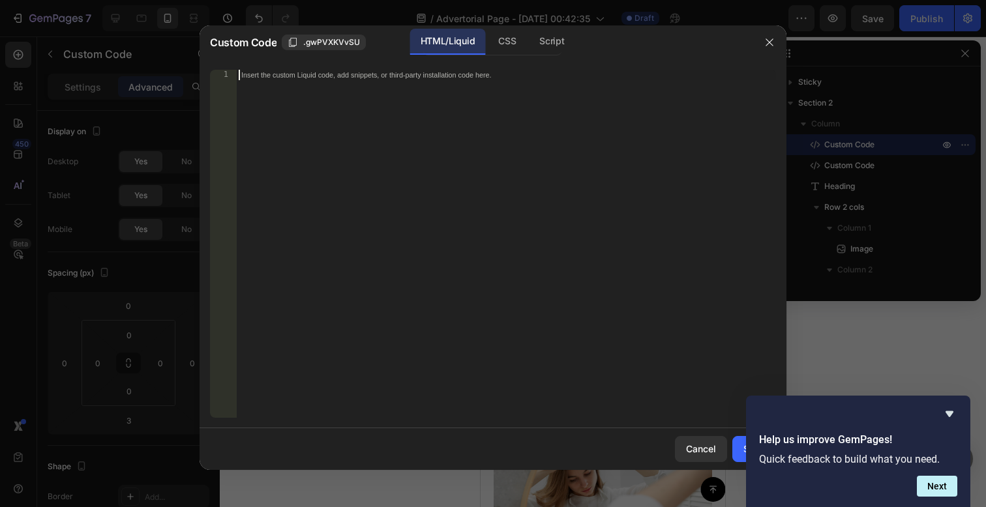
paste textarea "</div>"
type textarea "</div>"
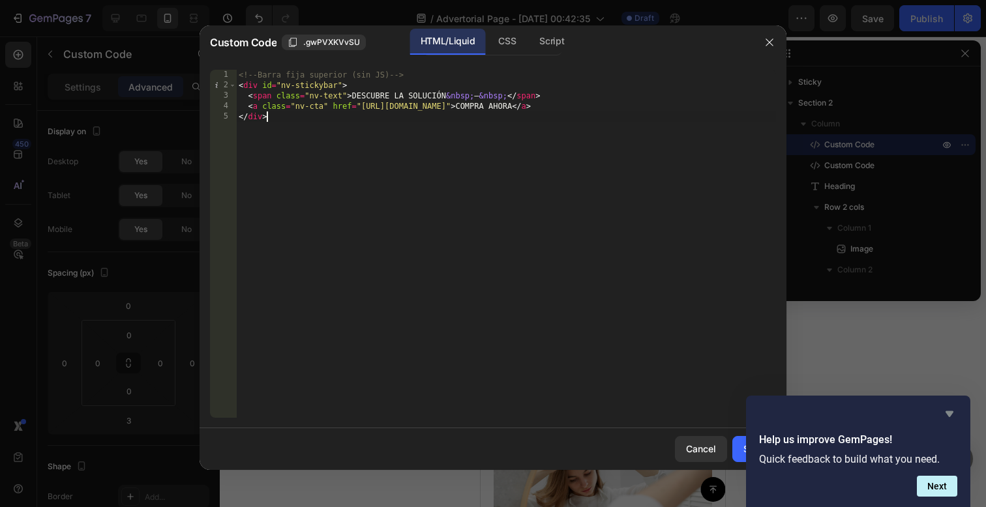
click at [951, 420] on icon "Hide survey" at bounding box center [950, 414] width 16 height 16
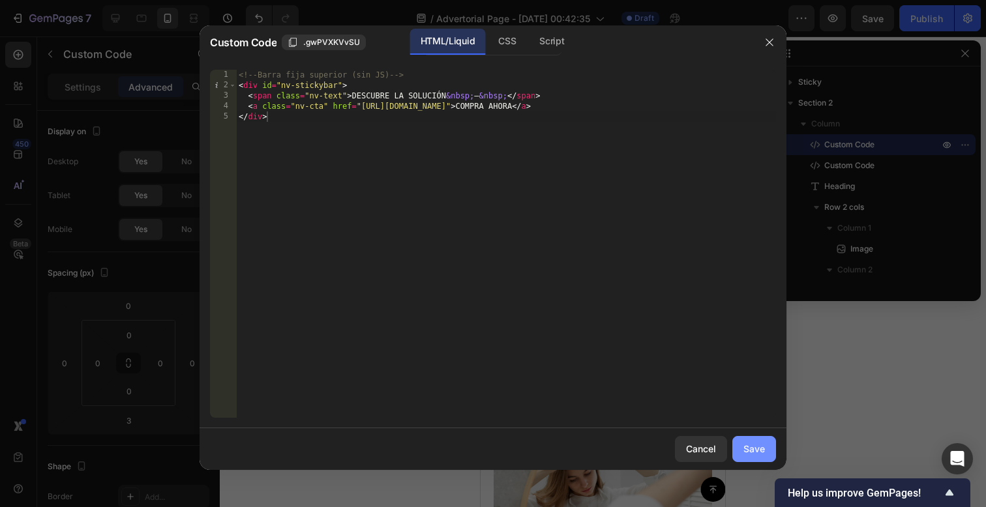
click at [758, 445] on div "Save" at bounding box center [754, 449] width 22 height 14
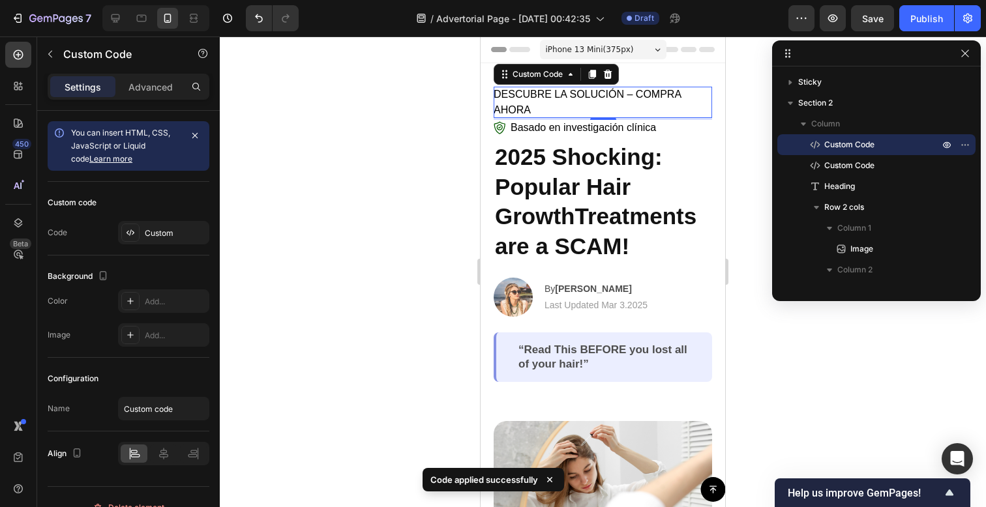
click at [690, 102] on div "DESCUBRE LA SOLUCIÓN – COMPRA AHORA" at bounding box center [603, 102] width 218 height 31
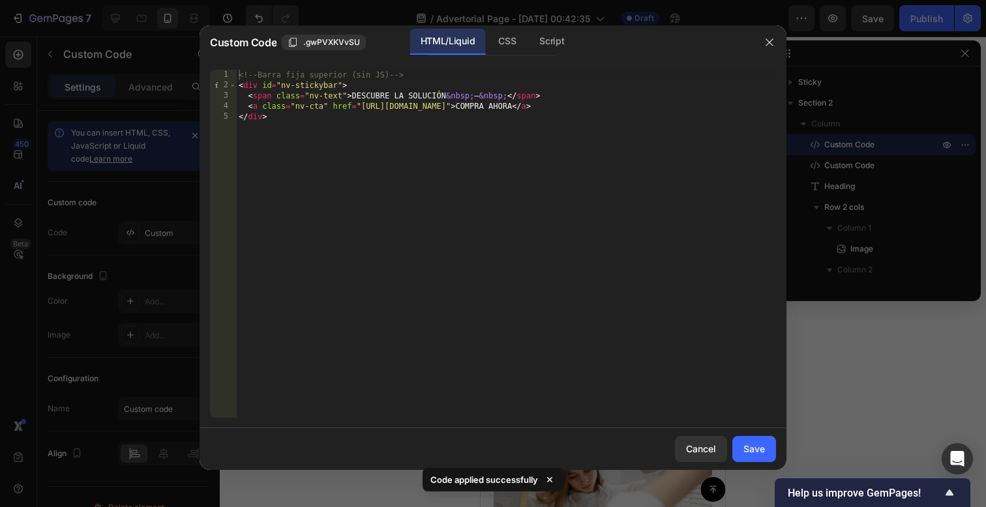
type textarea "</div>"
click at [584, 147] on div "<!-- Barra fija superior (sin JS) --> < div id = "nv-stickybar" > < span class …" at bounding box center [506, 254] width 540 height 369
paste textarea "</style>"
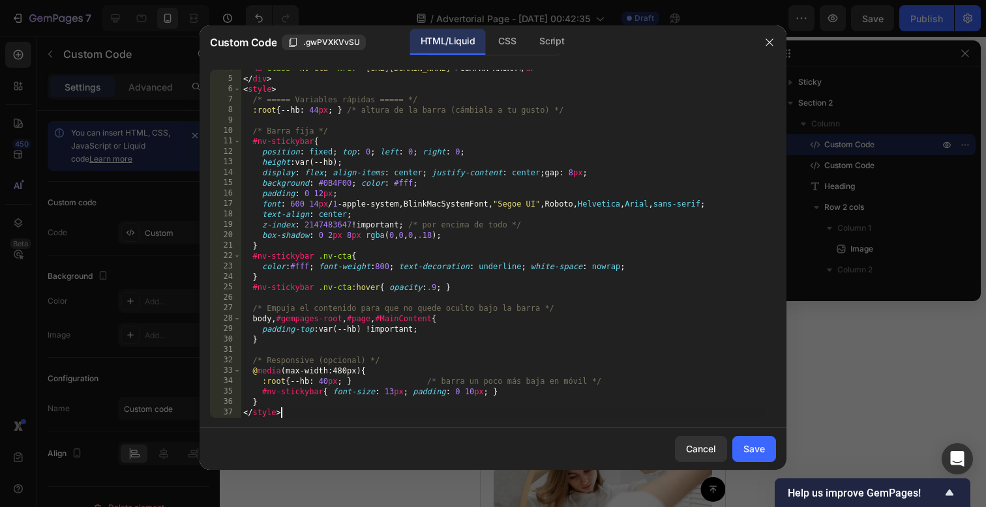
scroll to position [38, 0]
type textarea "</style>"
click at [763, 447] on div "Save" at bounding box center [754, 449] width 22 height 14
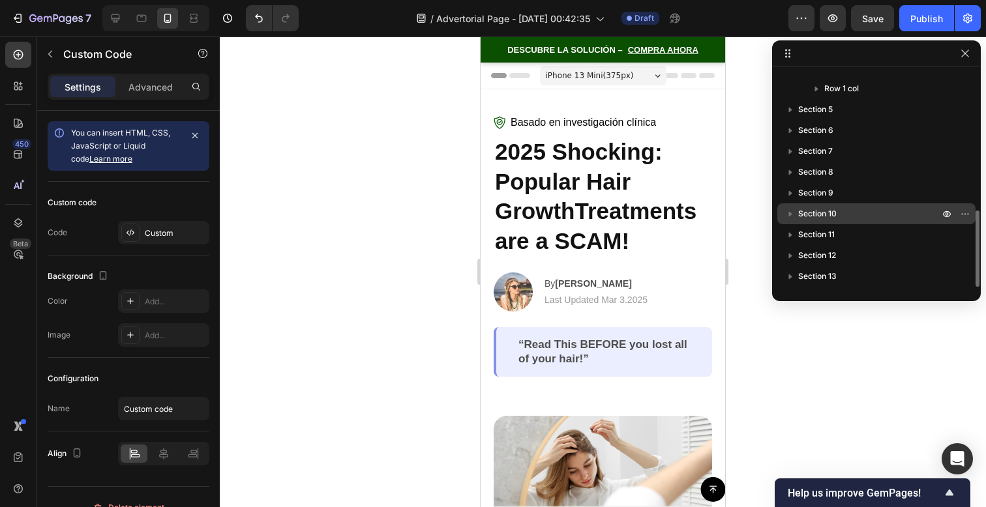
scroll to position [0, 0]
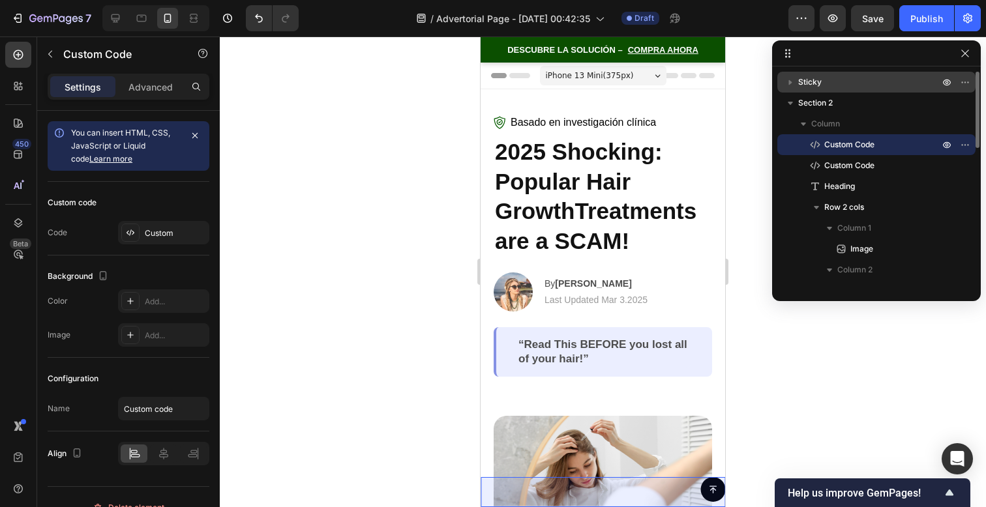
click at [796, 87] on icon "button" at bounding box center [790, 82] width 13 height 13
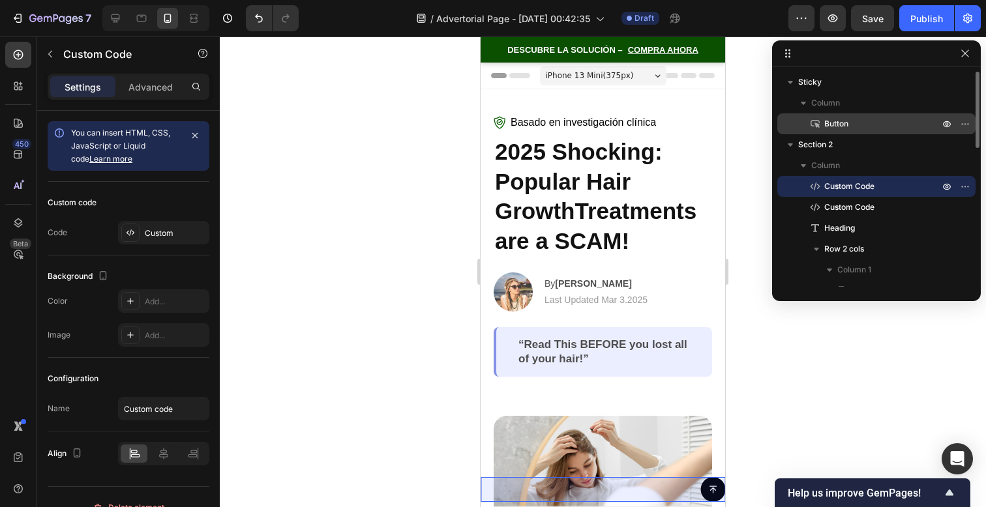
click at [829, 119] on span "Button" at bounding box center [836, 123] width 24 height 13
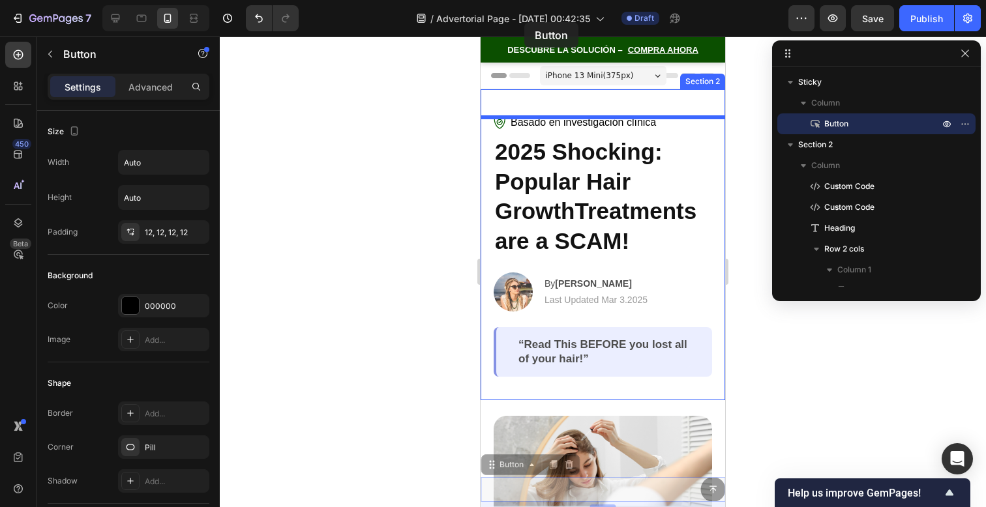
drag, startPoint x: 502, startPoint y: 468, endPoint x: 524, endPoint y: 22, distance: 446.0
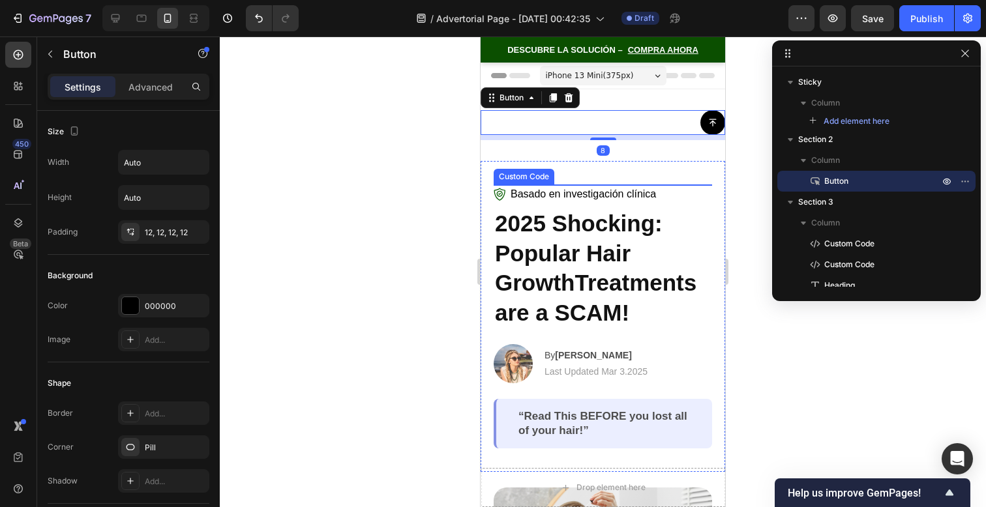
click at [578, 49] on span "DESCUBRE LA SOLUCIÓN –" at bounding box center [564, 50] width 115 height 8
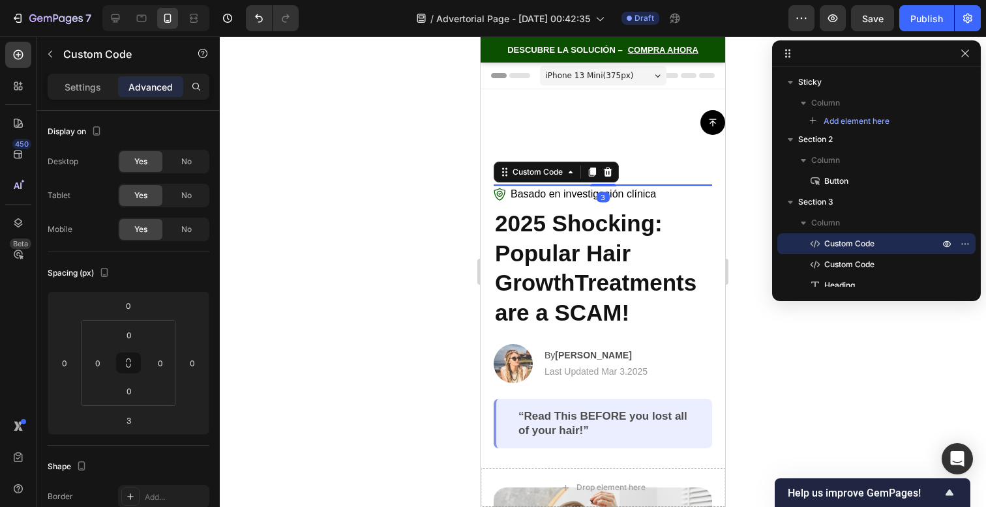
click at [578, 51] on span "DESCUBRE LA SOLUCIÓN –" at bounding box center [564, 50] width 115 height 8
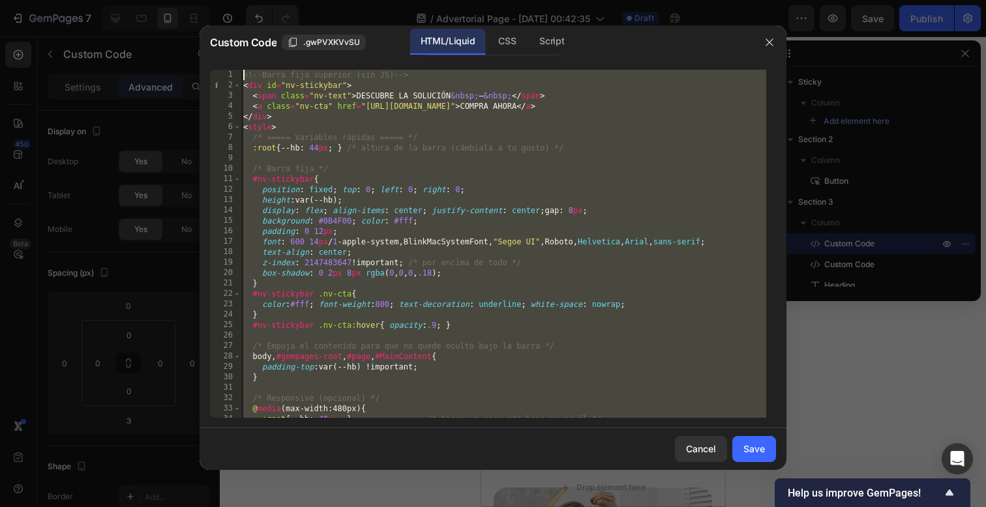
drag, startPoint x: 320, startPoint y: 412, endPoint x: 322, endPoint y: -42, distance: 453.3
click at [322, 0] on html "7 / Advertorial Page - [DATE] 00:42:35 Draft Preview Save Publish 450 Beta Sect…" at bounding box center [493, 0] width 986 height 0
type textarea "<!-- Barra fija superior (sin JS) --> <div id="nv-stickybar">"
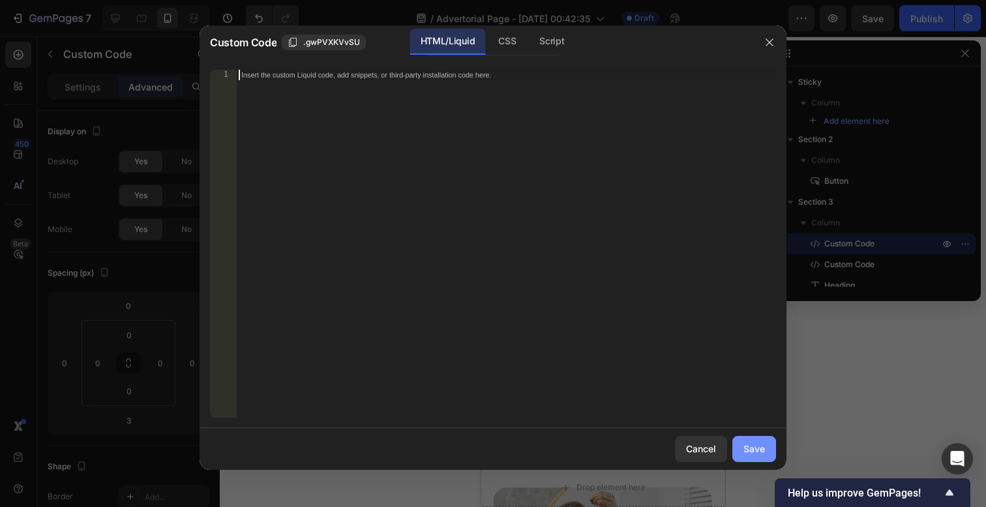
click at [748, 444] on div "Save" at bounding box center [754, 449] width 22 height 14
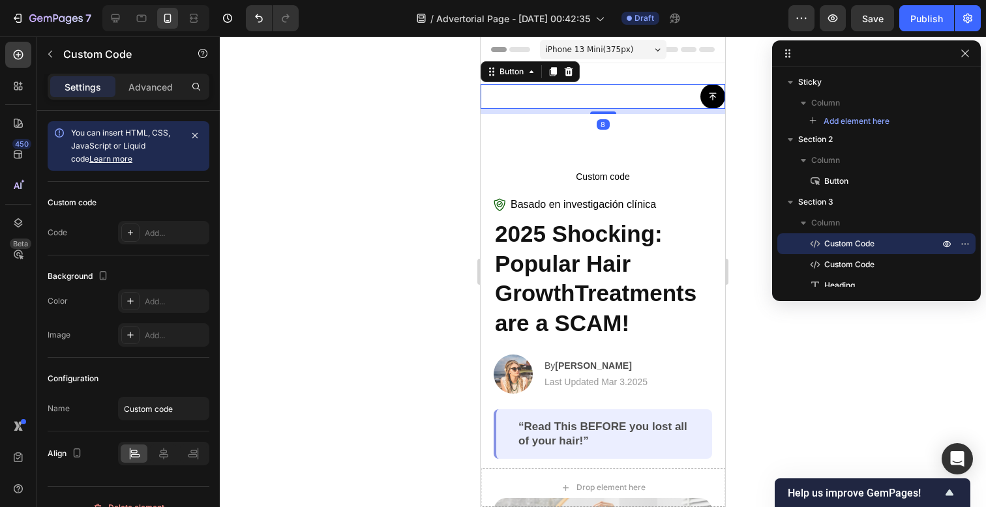
click at [629, 97] on div "Button 8" at bounding box center [603, 96] width 245 height 25
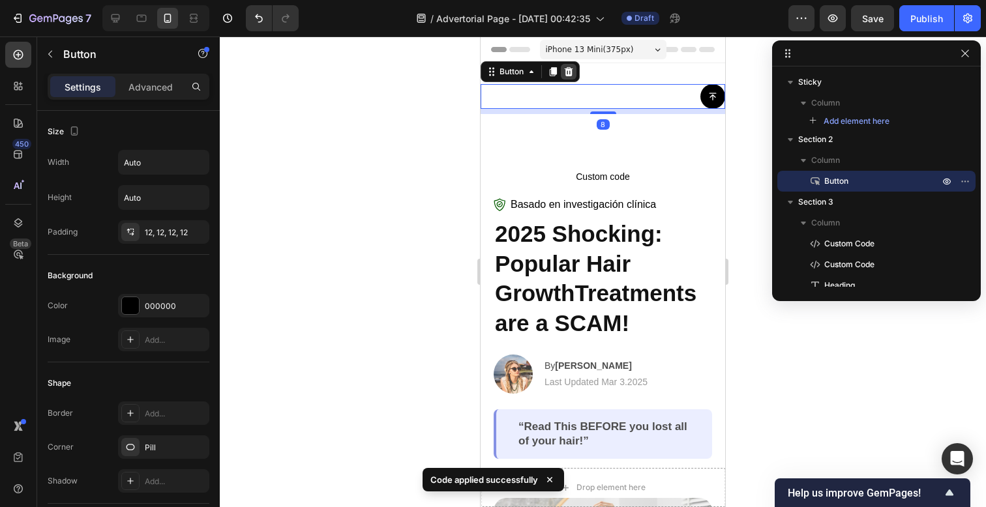
click at [569, 71] on icon at bounding box center [569, 71] width 8 height 9
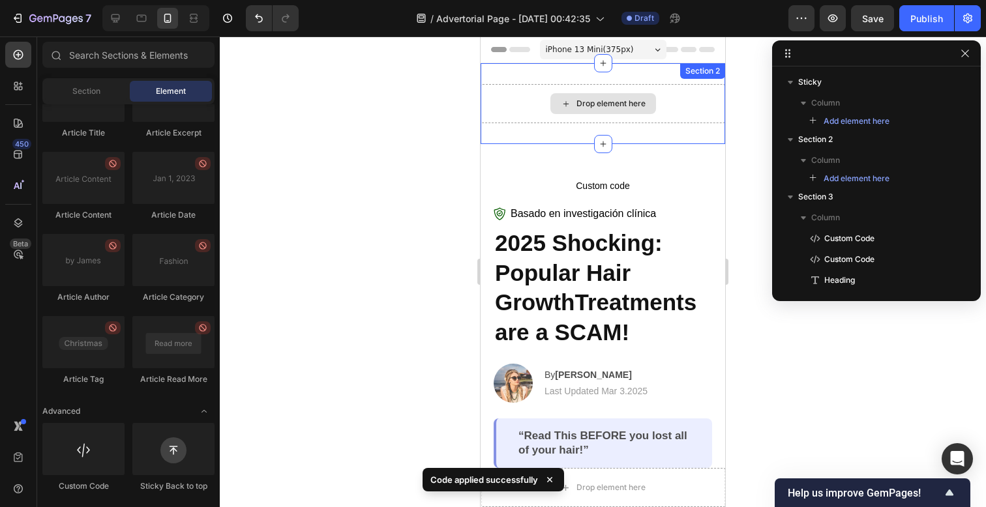
click at [610, 110] on div "Drop element here" at bounding box center [603, 103] width 106 height 21
click at [635, 87] on div "Drop element here" at bounding box center [603, 103] width 245 height 39
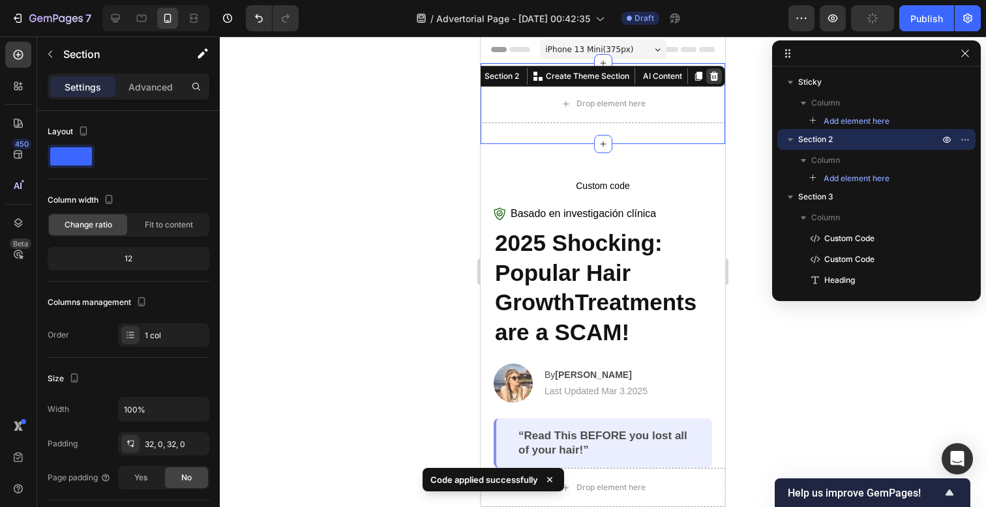
click at [710, 78] on icon at bounding box center [714, 76] width 8 height 9
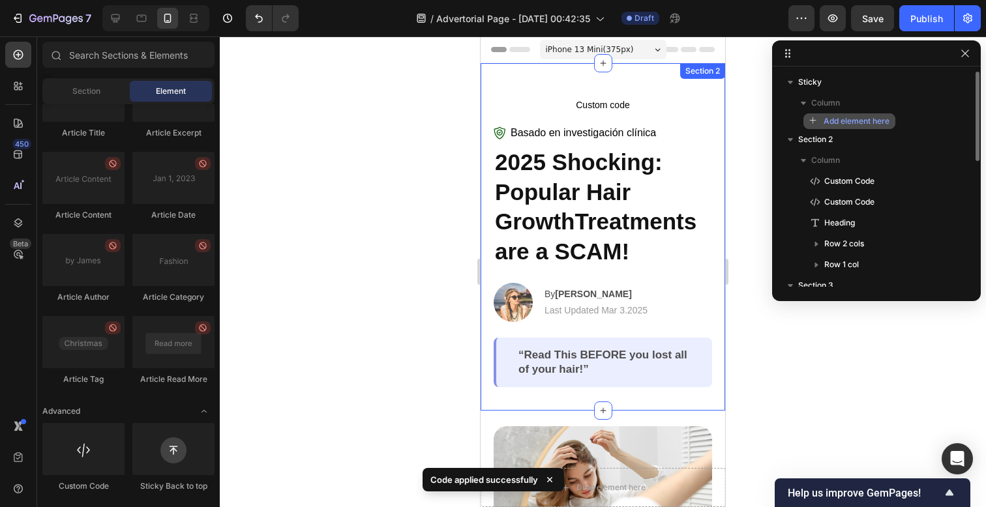
click at [862, 126] on span "Add element here" at bounding box center [857, 121] width 66 height 12
click at [850, 123] on span "Add element here" at bounding box center [857, 121] width 66 height 12
click at [815, 123] on icon "button" at bounding box center [813, 121] width 9 height 9
click at [818, 124] on div "Add element here" at bounding box center [849, 121] width 80 height 12
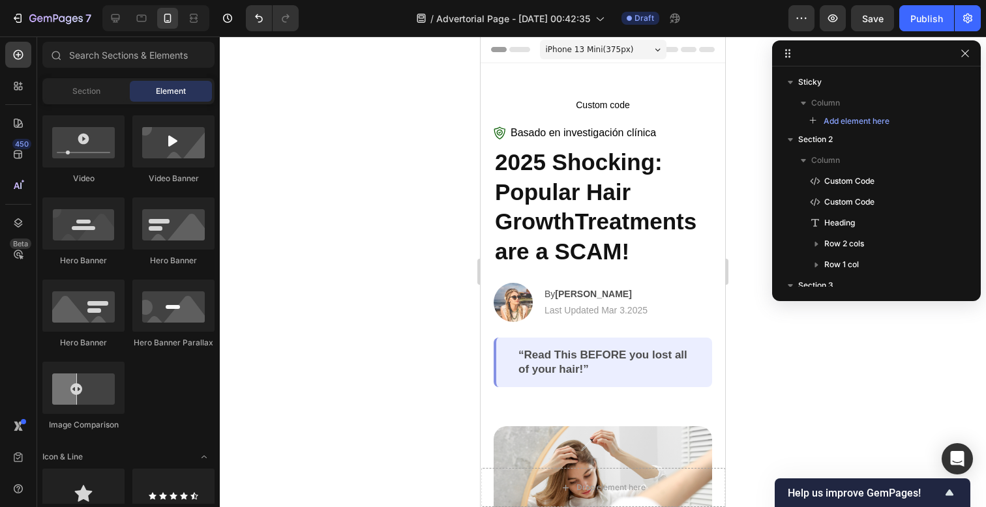
scroll to position [226, 0]
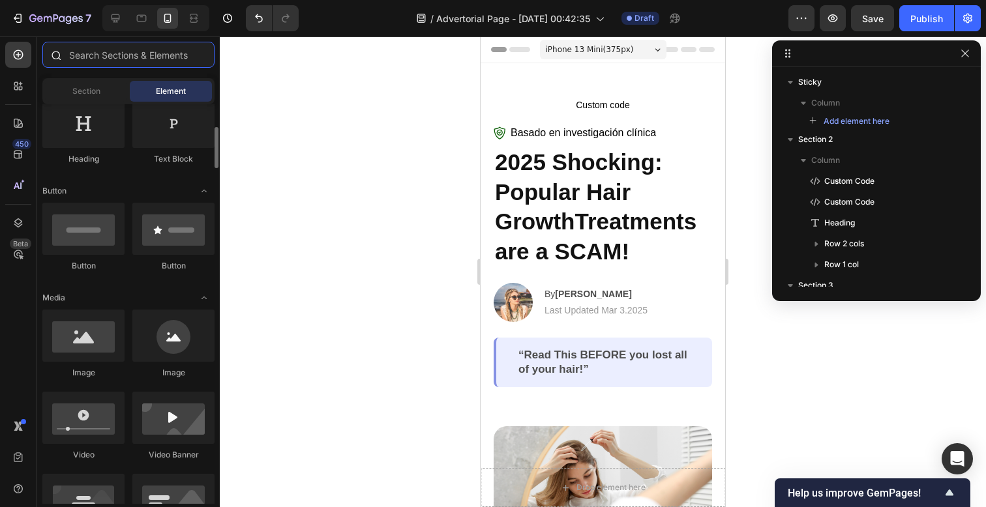
click at [110, 50] on input "text" at bounding box center [128, 55] width 172 height 26
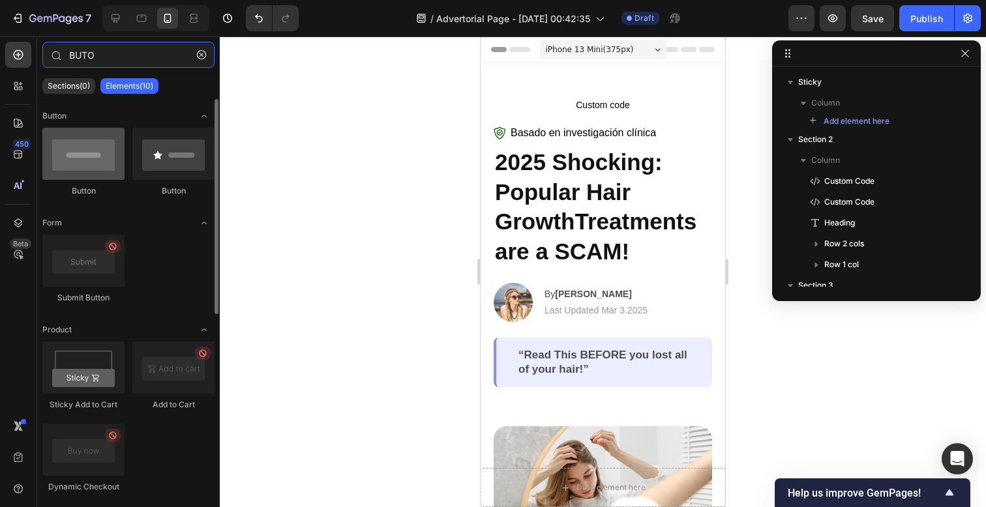
type input "BUTO"
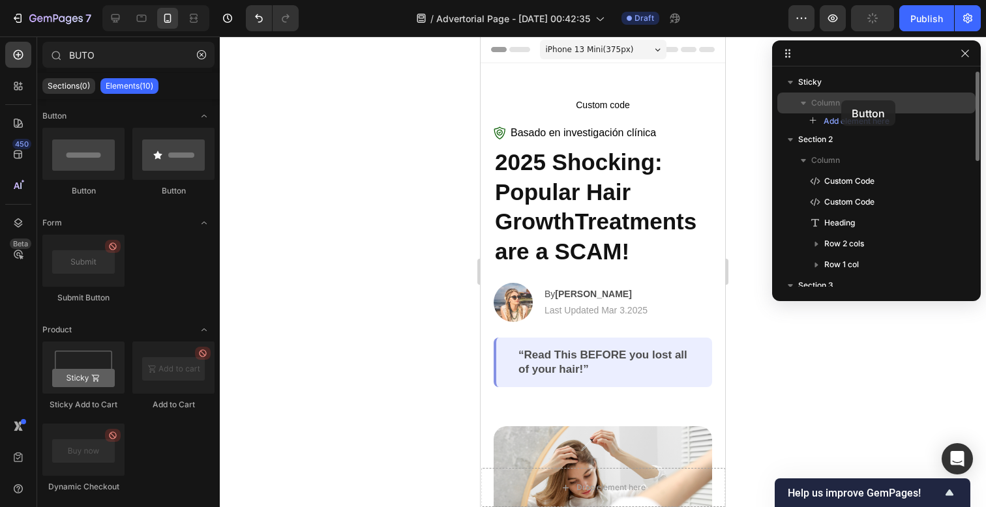
drag, startPoint x: 95, startPoint y: 164, endPoint x: 841, endPoint y: 100, distance: 749.5
click at [841, 0] on div "7 / Advertorial Page - [DATE] 00:42:35 Draft Preview Publish 450 Beta BUTO Sect…" at bounding box center [493, 0] width 986 height 0
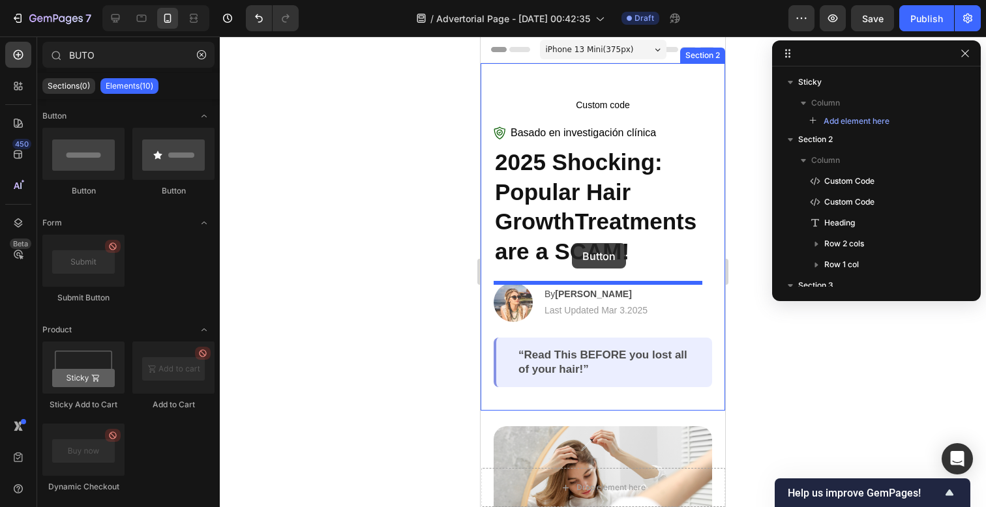
scroll to position [1, 0]
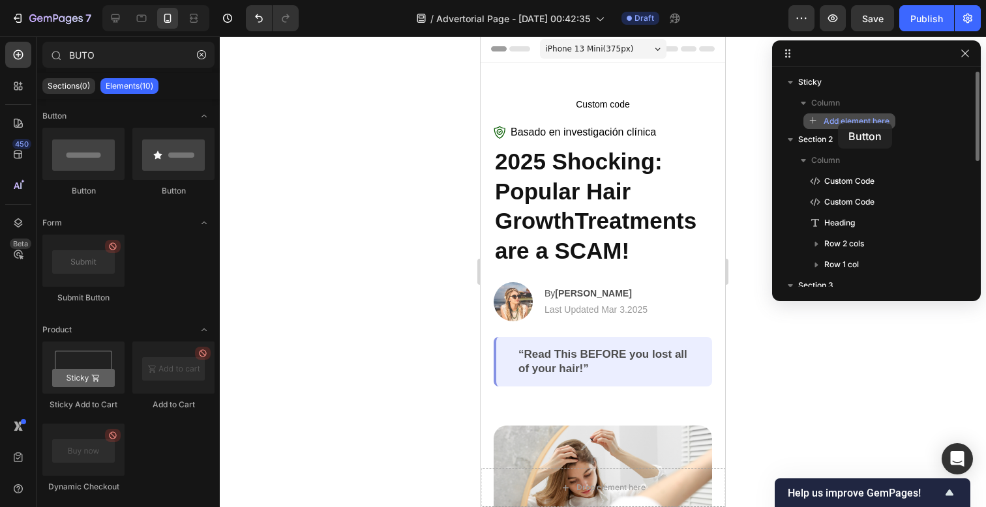
drag, startPoint x: 72, startPoint y: 165, endPoint x: 839, endPoint y: 122, distance: 768.2
click at [839, 0] on div "7 / Advertorial Page - [DATE] 00:42:35 Draft Preview Save Publish 450 Beta BUTO…" at bounding box center [493, 0] width 986 height 0
click at [817, 103] on span "Column" at bounding box center [825, 103] width 29 height 13
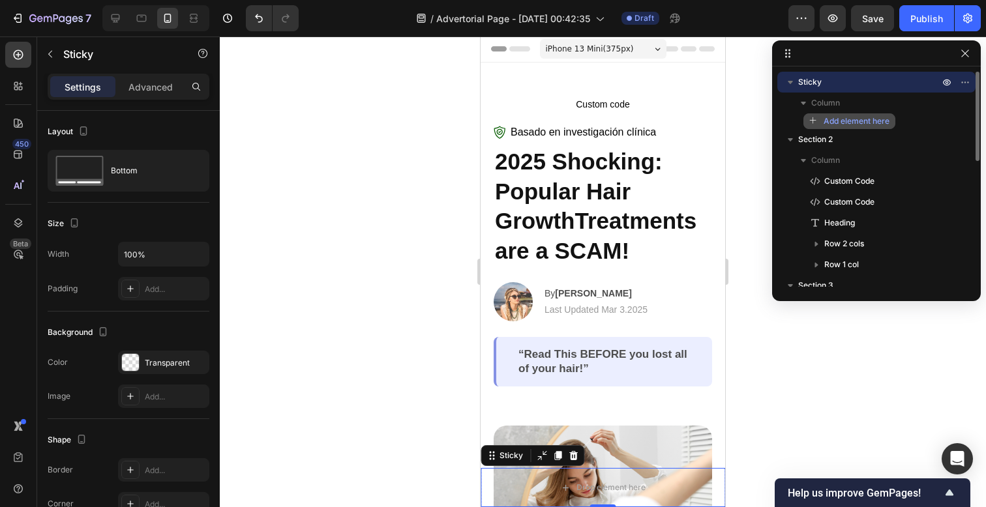
click at [816, 125] on icon "button" at bounding box center [813, 121] width 9 height 9
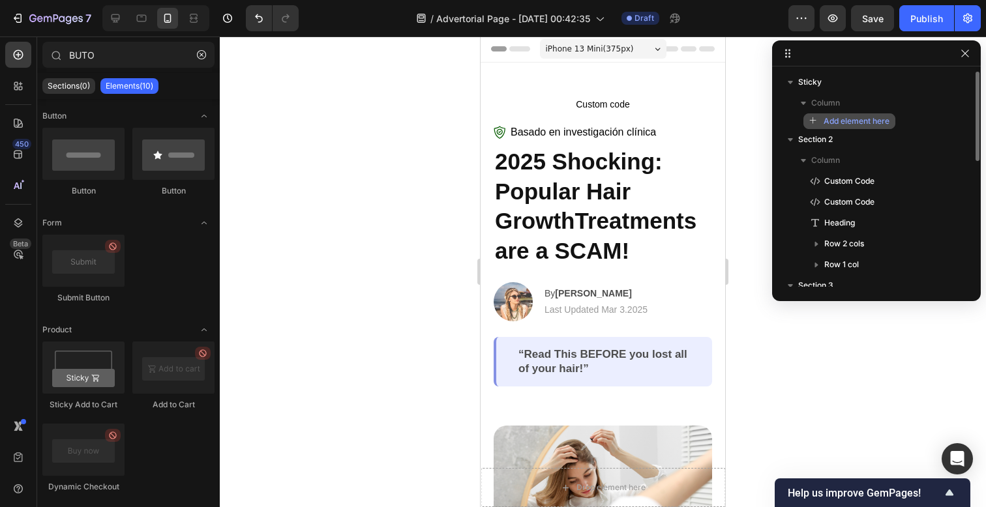
click at [812, 125] on icon "button" at bounding box center [813, 121] width 9 height 9
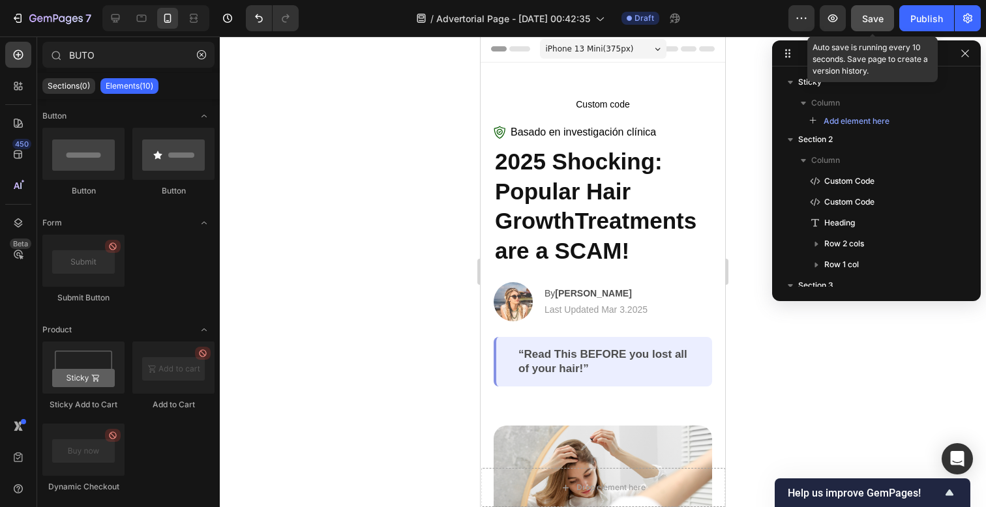
click at [875, 22] on span "Save" at bounding box center [873, 18] width 22 height 11
